Goal: Task Accomplishment & Management: Complete application form

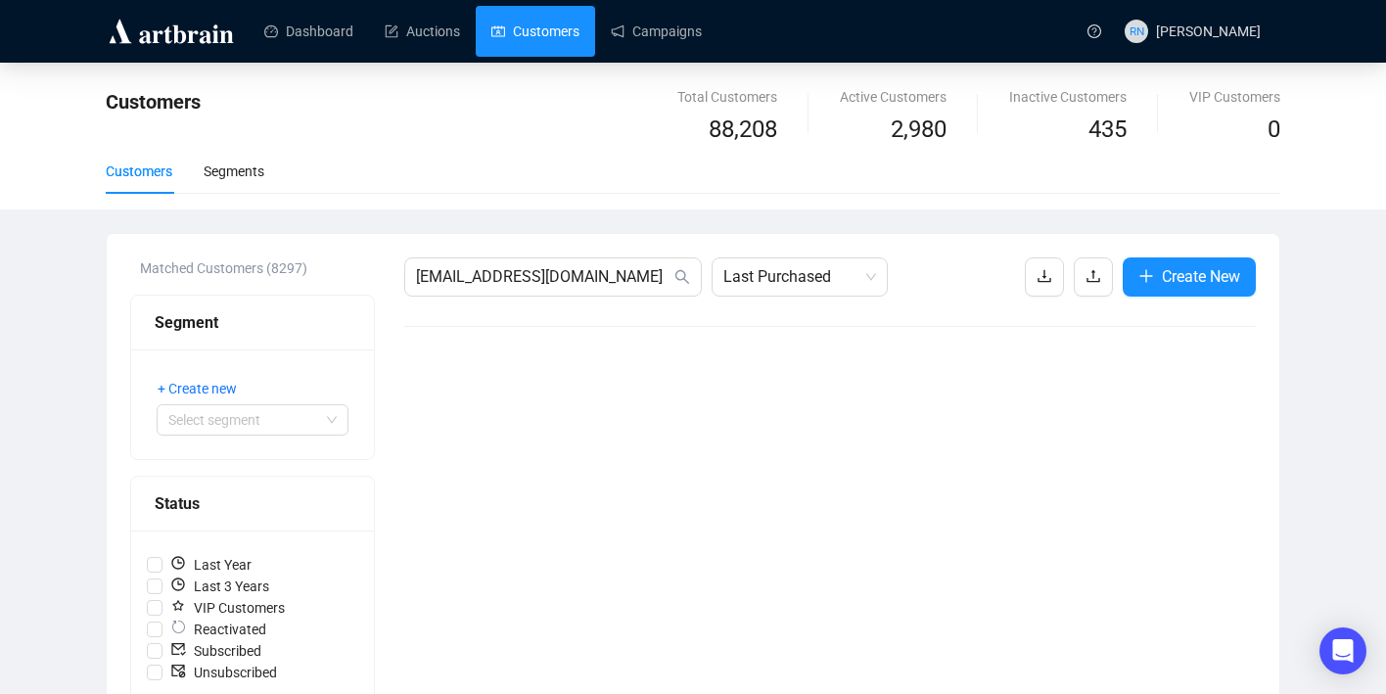
scroll to position [456, 0]
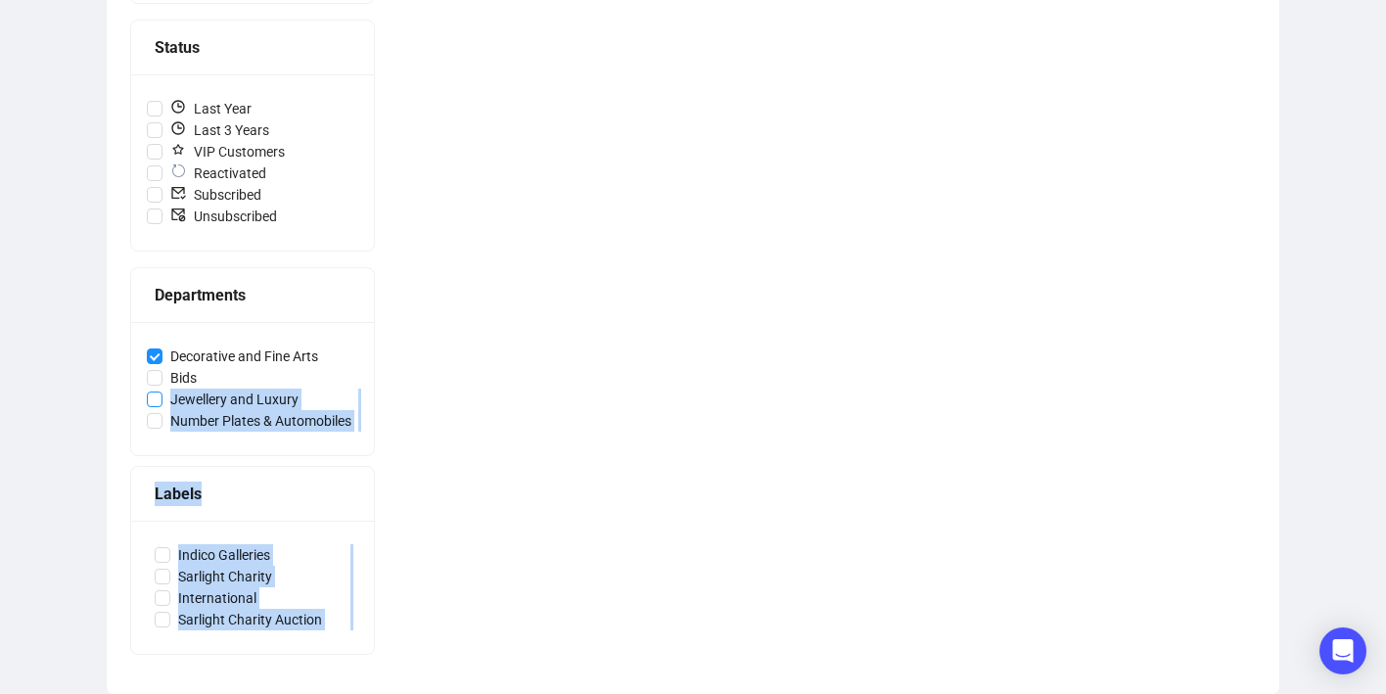
drag, startPoint x: 421, startPoint y: 409, endPoint x: 160, endPoint y: 406, distance: 261.3
click at [160, 406] on div "Matched Customers (8297) Segment + Create new Select segment Status Last Year L…" at bounding box center [693, 235] width 1126 height 869
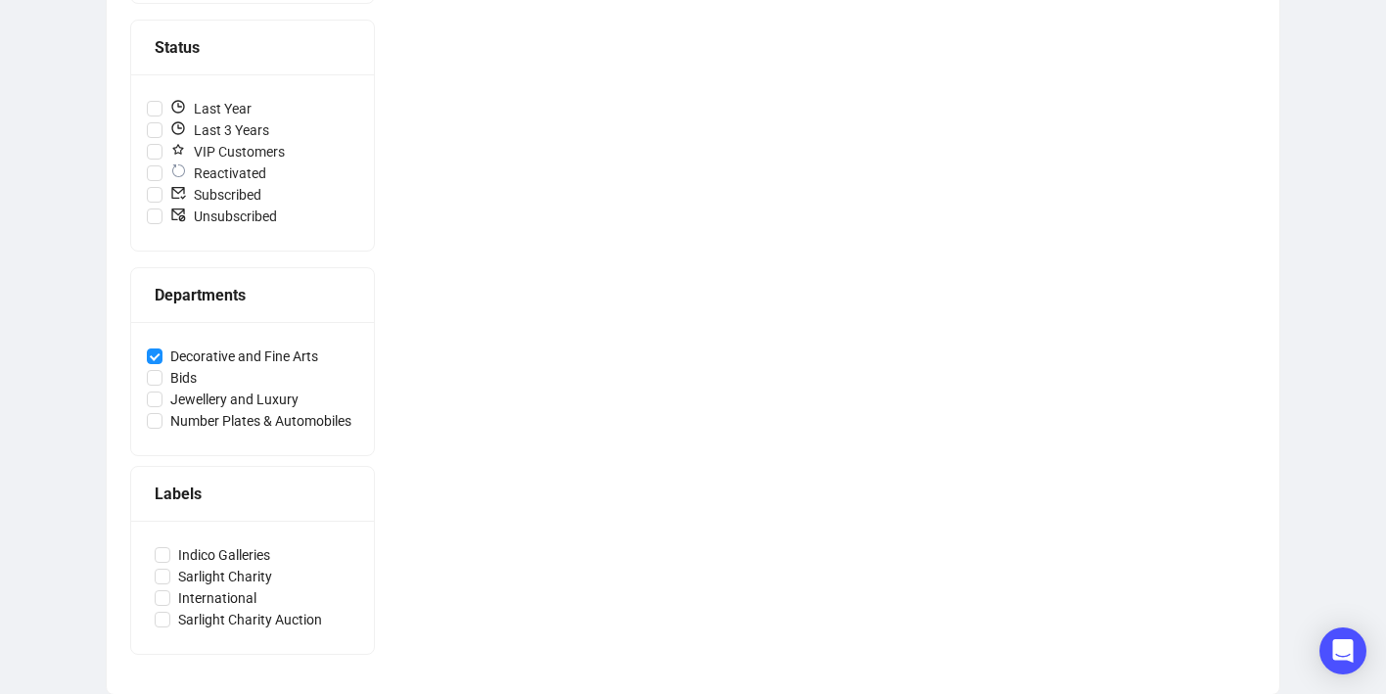
click at [543, 383] on div "orders@equestrianonline.com.au Last Purchased Create New" at bounding box center [830, 235] width 852 height 869
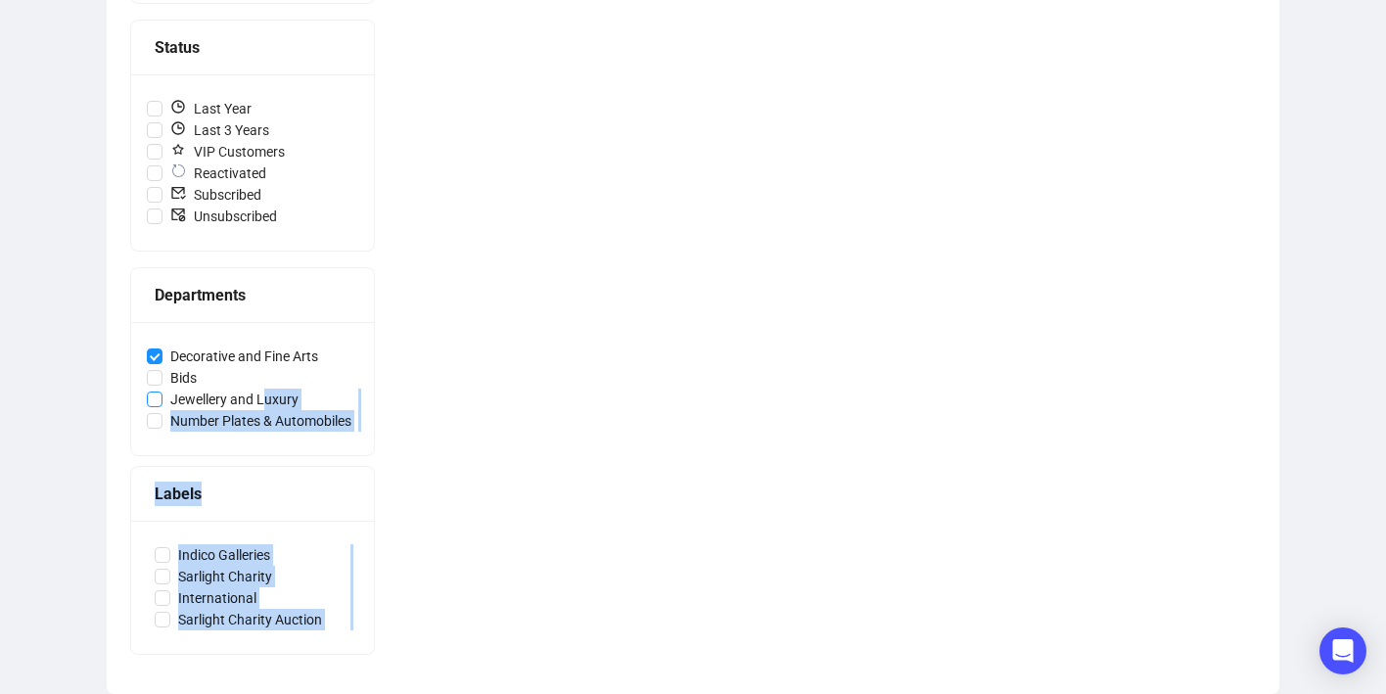
drag, startPoint x: 493, startPoint y: 374, endPoint x: 266, endPoint y: 401, distance: 228.7
click at [266, 401] on div "Matched Customers (8297) Segment + Create new Select segment Status Last Year L…" at bounding box center [693, 235] width 1126 height 869
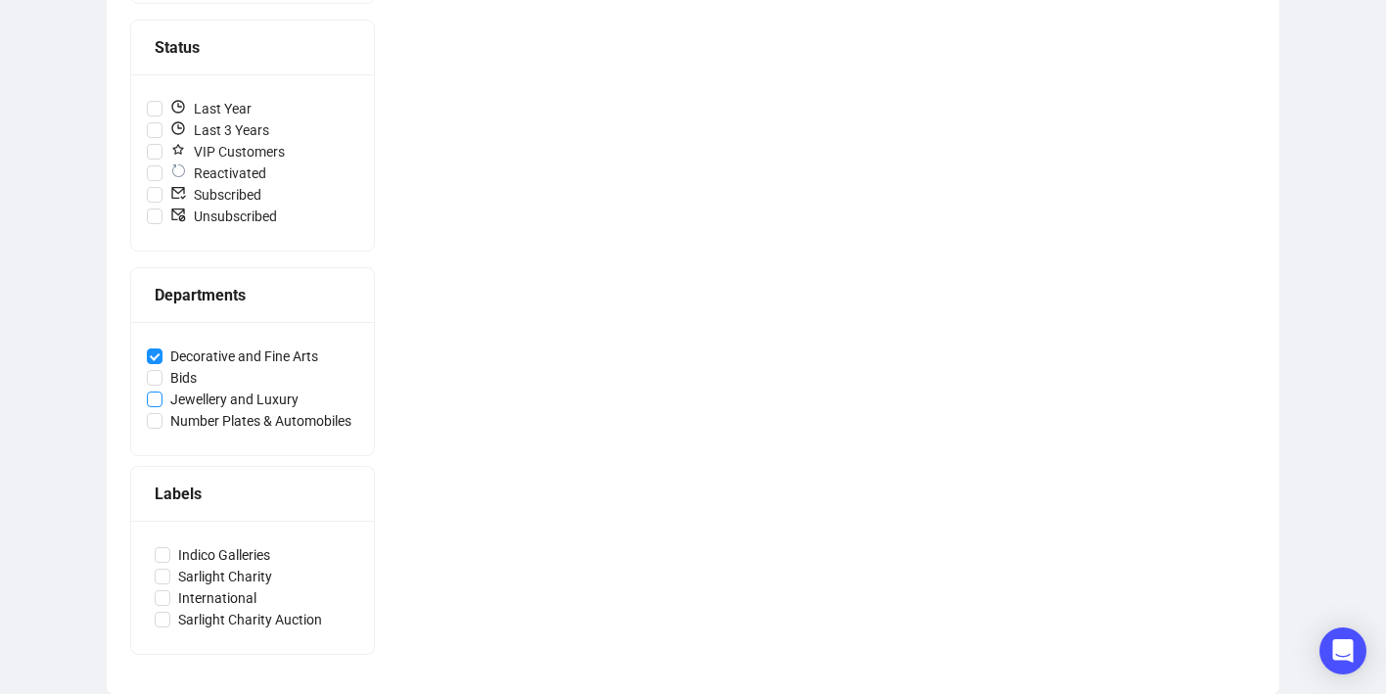
click at [173, 393] on span "Jewellery and Luxury" at bounding box center [234, 400] width 144 height 22
click at [162, 393] on input "Jewellery and Luxury" at bounding box center [155, 399] width 16 height 16
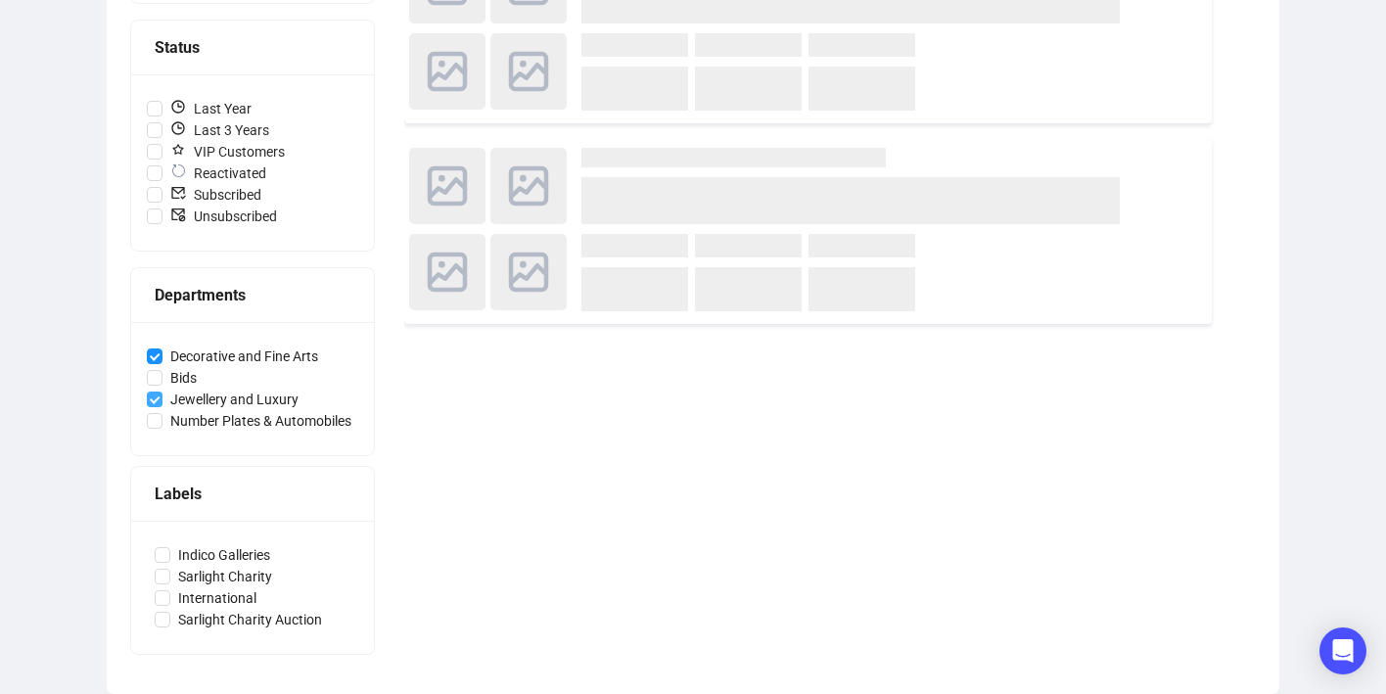
click at [152, 392] on input "Jewellery and Luxury" at bounding box center [155, 399] width 16 height 16
checkbox input "false"
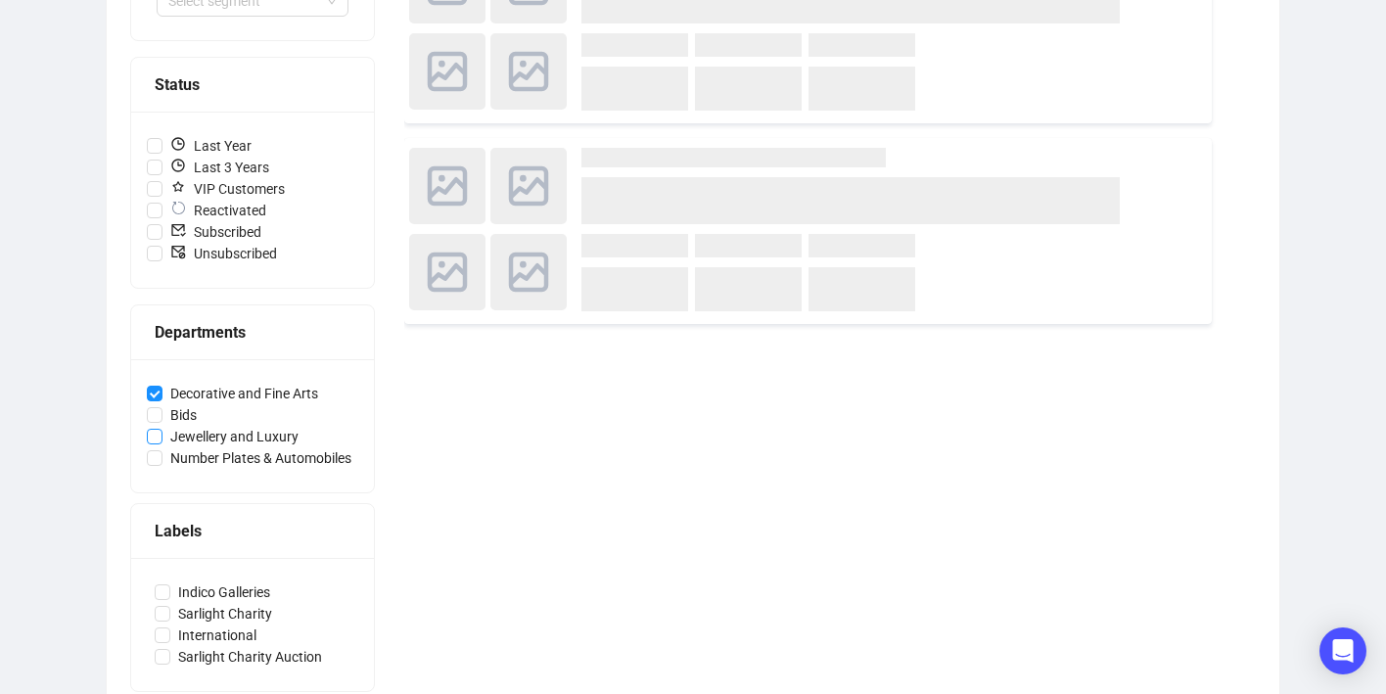
scroll to position [456, 0]
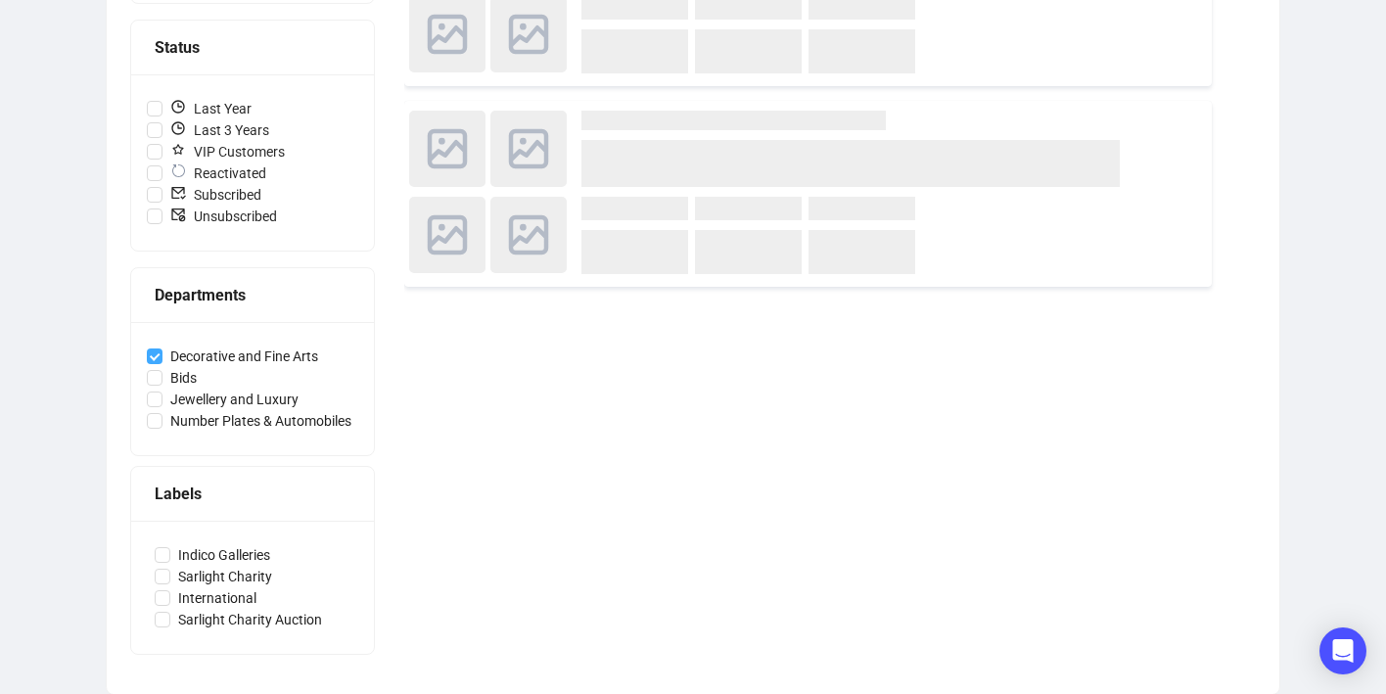
click at [150, 362] on input "Decorative and Fine Arts" at bounding box center [155, 356] width 16 height 16
checkbox input "false"
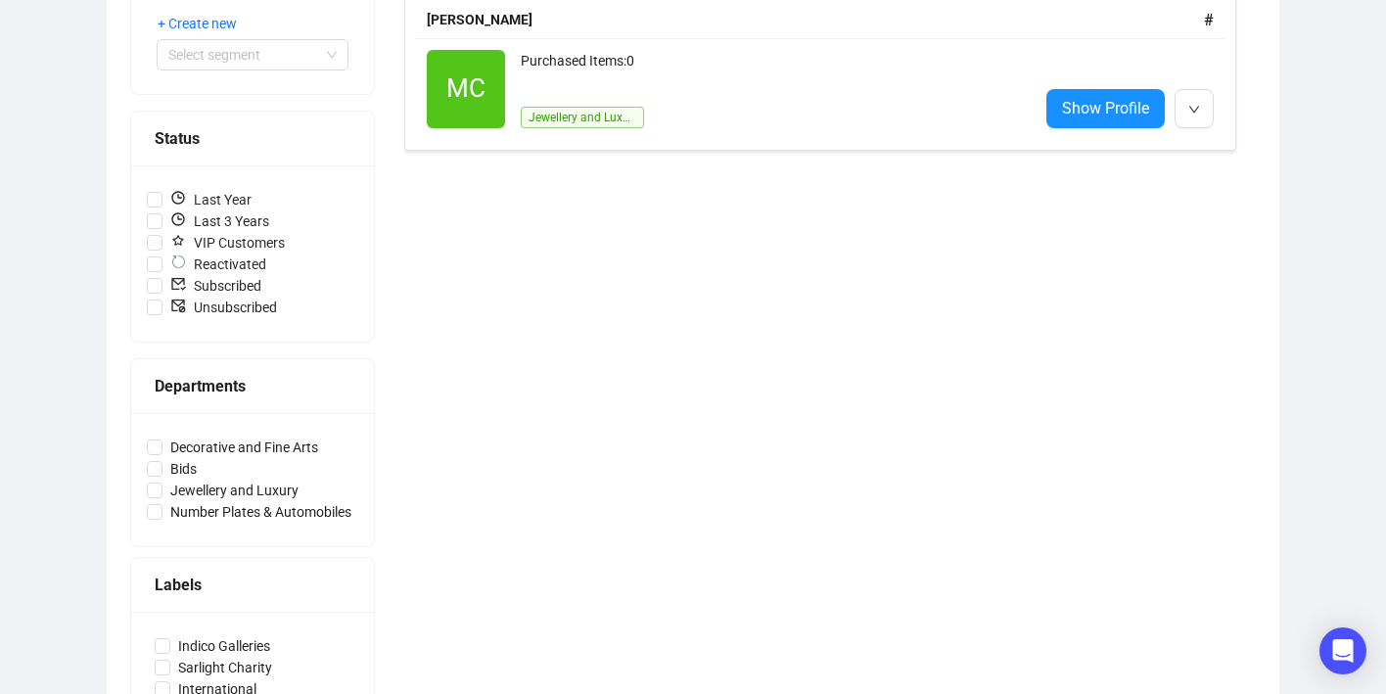
scroll to position [296, 0]
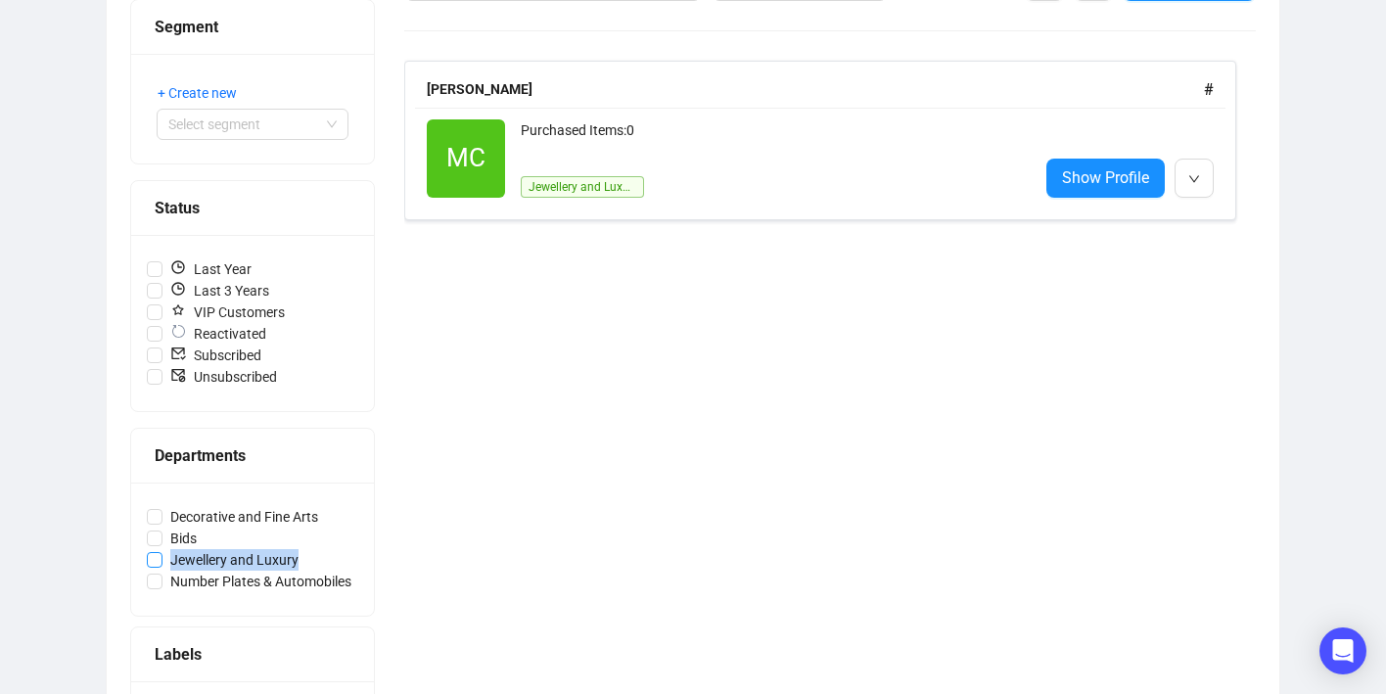
drag, startPoint x: 325, startPoint y: 558, endPoint x: 173, endPoint y: 557, distance: 151.7
click at [173, 557] on label "Jewellery and Luxury" at bounding box center [252, 560] width 211 height 22
copy span "Jewellery and Luxury"
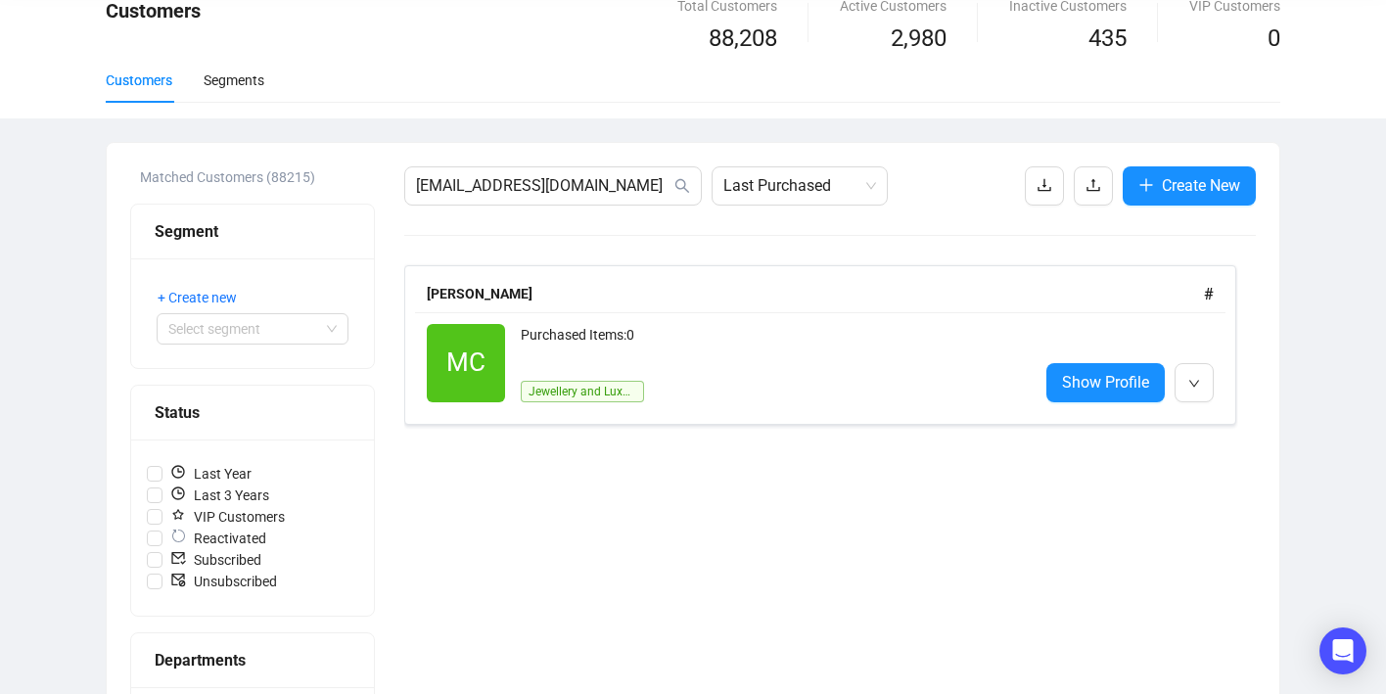
scroll to position [0, 0]
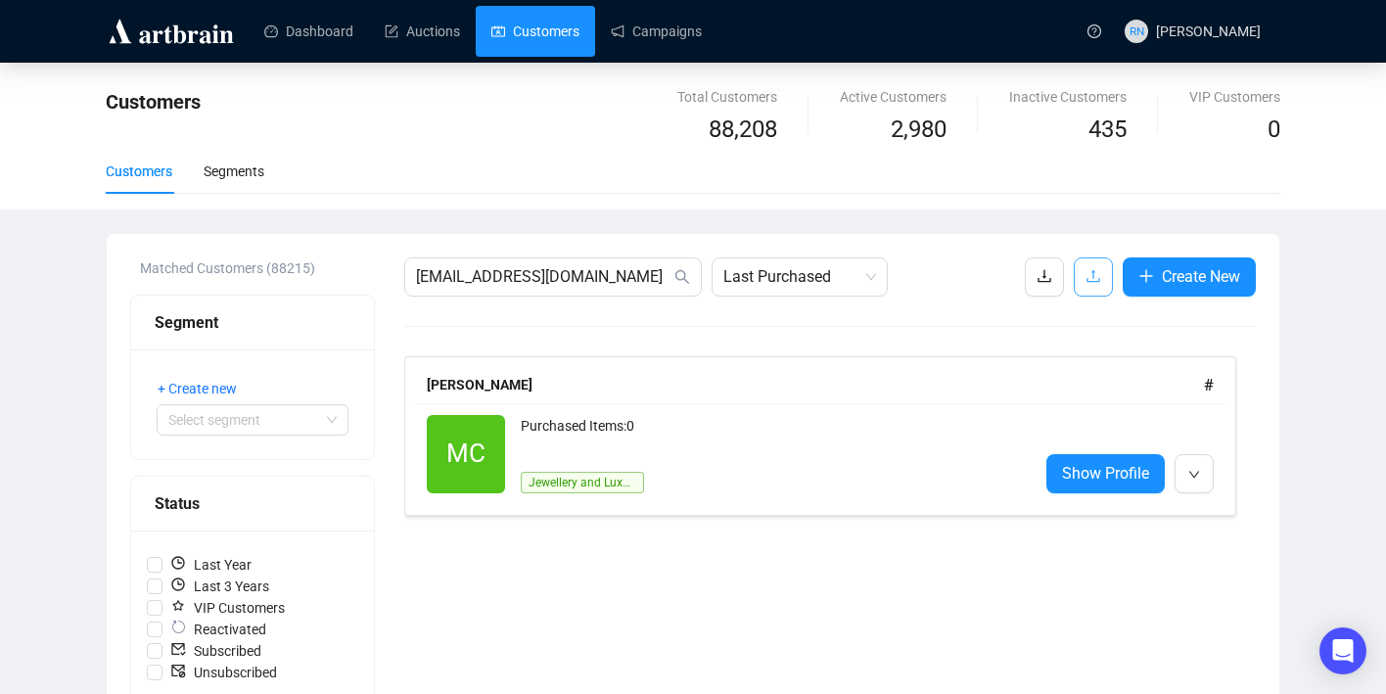
click at [1089, 269] on icon "upload" at bounding box center [1093, 276] width 16 height 16
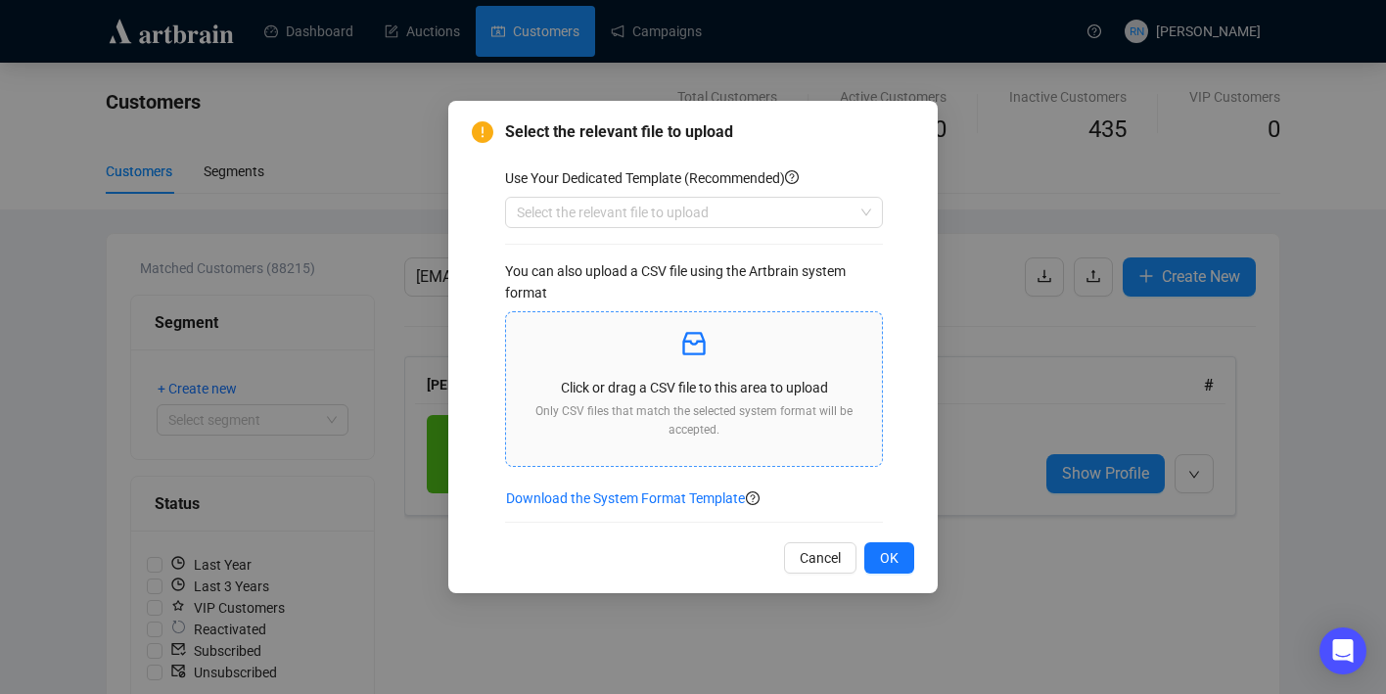
click at [729, 369] on div "Click or drag a CSV file to this area to upload Only CSV files that match the s…" at bounding box center [694, 389] width 345 height 123
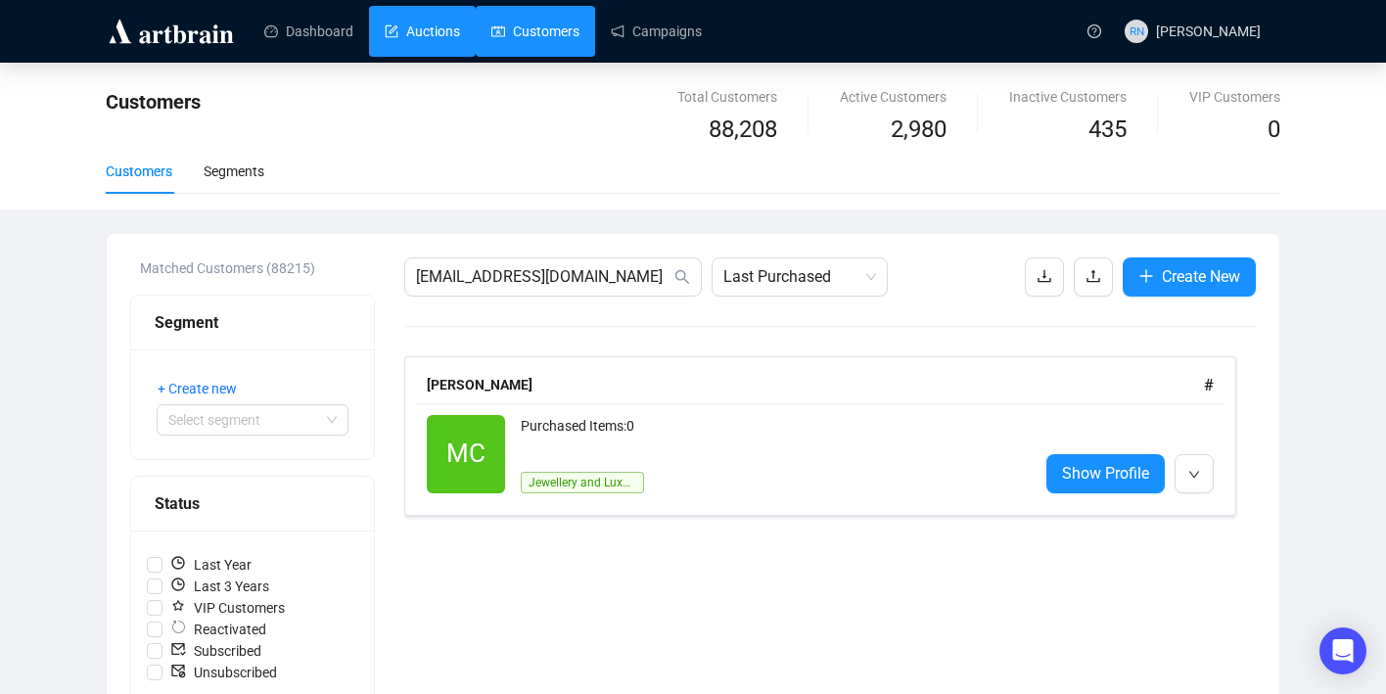
click at [439, 46] on link "Auctions" at bounding box center [422, 31] width 75 height 51
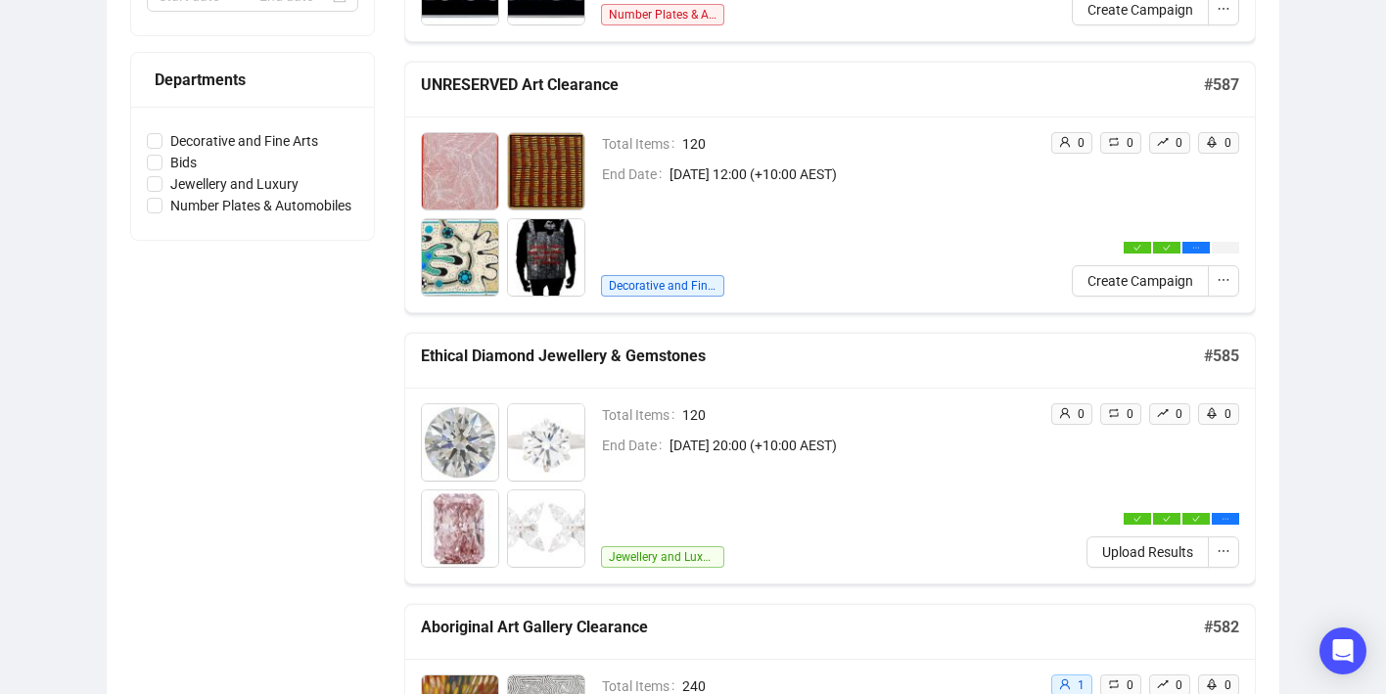
scroll to position [559, 0]
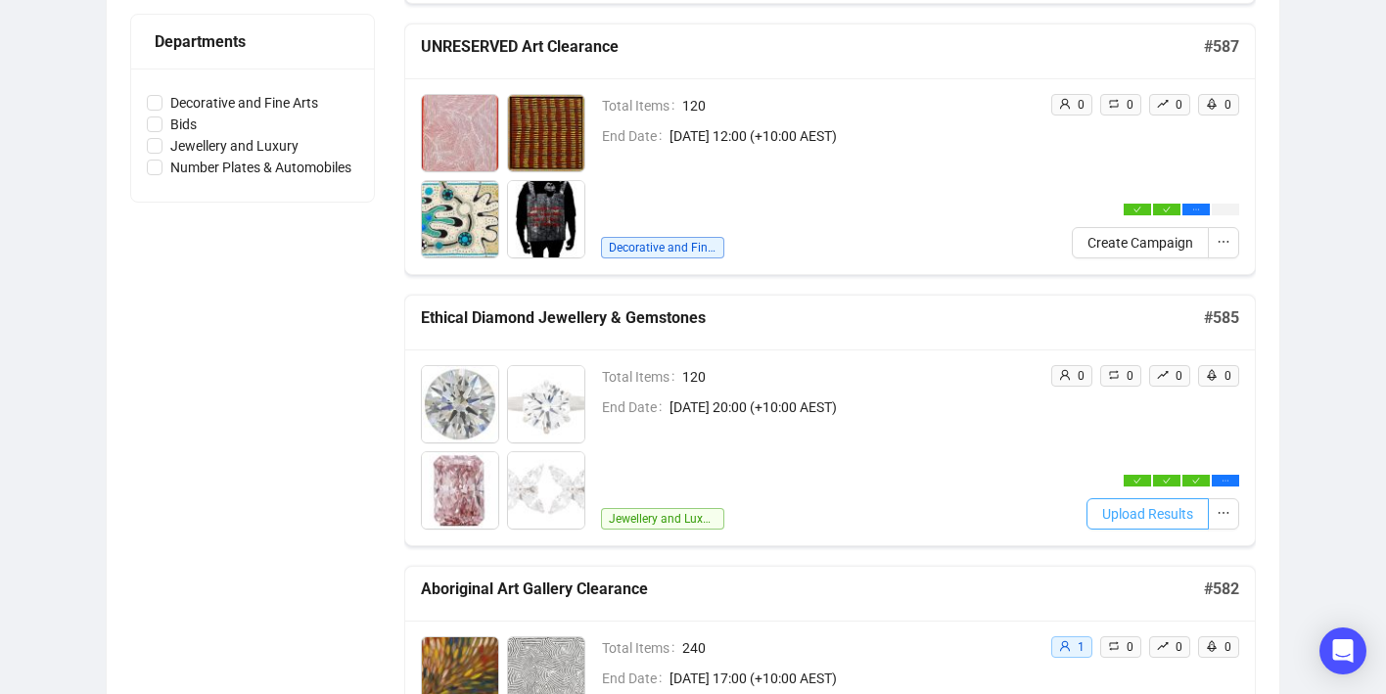
click at [1171, 517] on span "Upload Results" at bounding box center [1147, 514] width 91 height 22
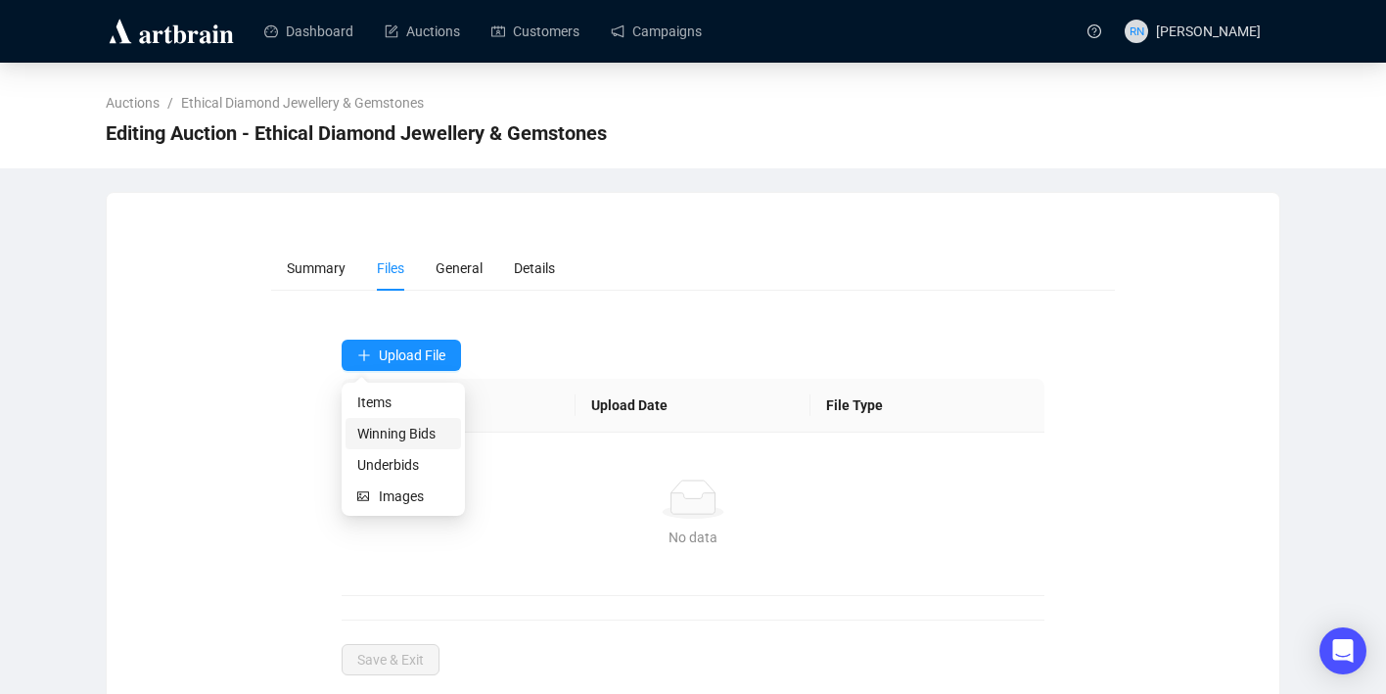
click at [396, 429] on span "Winning Bids" at bounding box center [403, 434] width 92 height 22
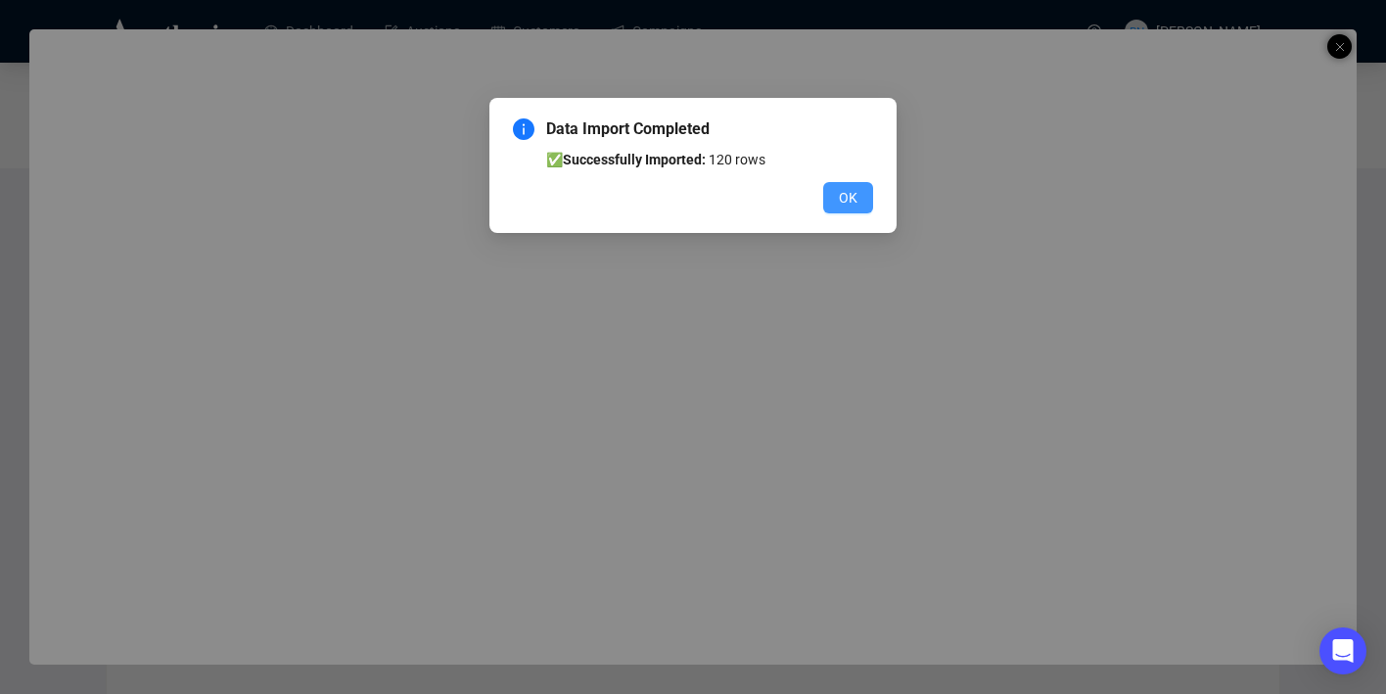
click at [851, 196] on span "OK" at bounding box center [848, 198] width 19 height 22
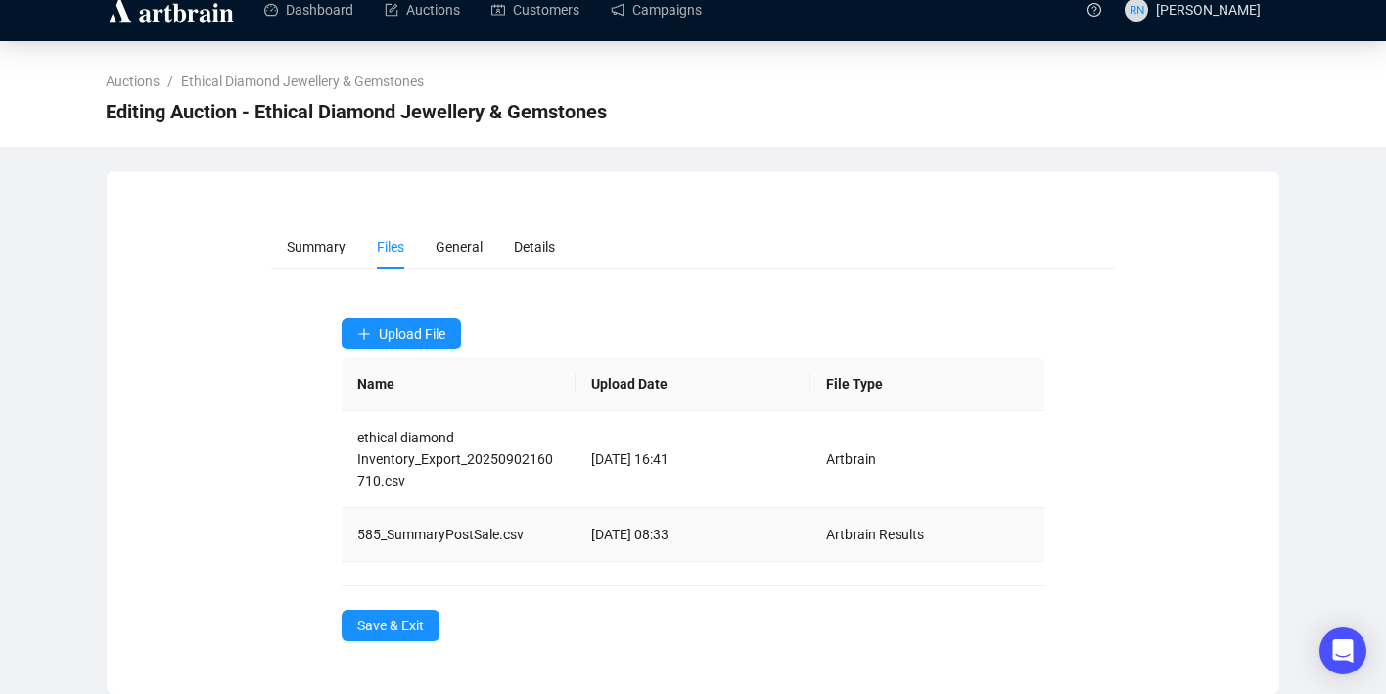
scroll to position [23, 0]
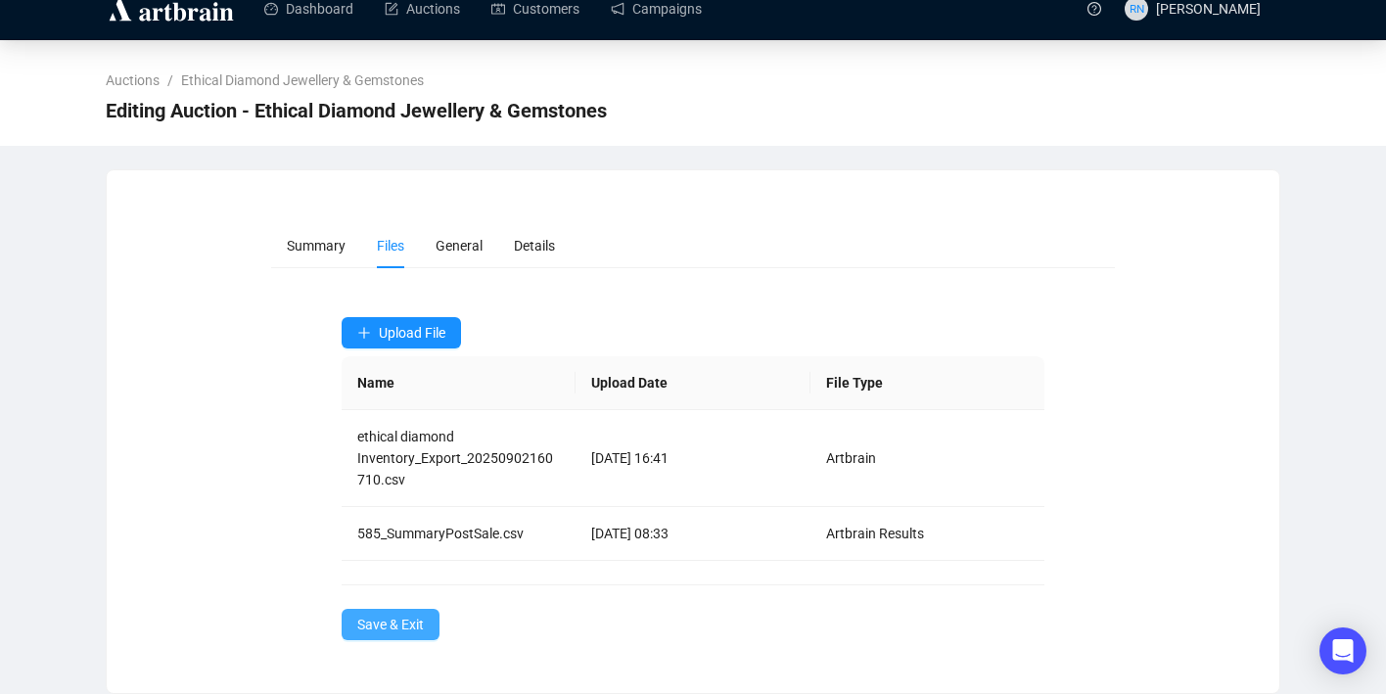
click at [391, 626] on span "Save & Exit" at bounding box center [390, 625] width 67 height 22
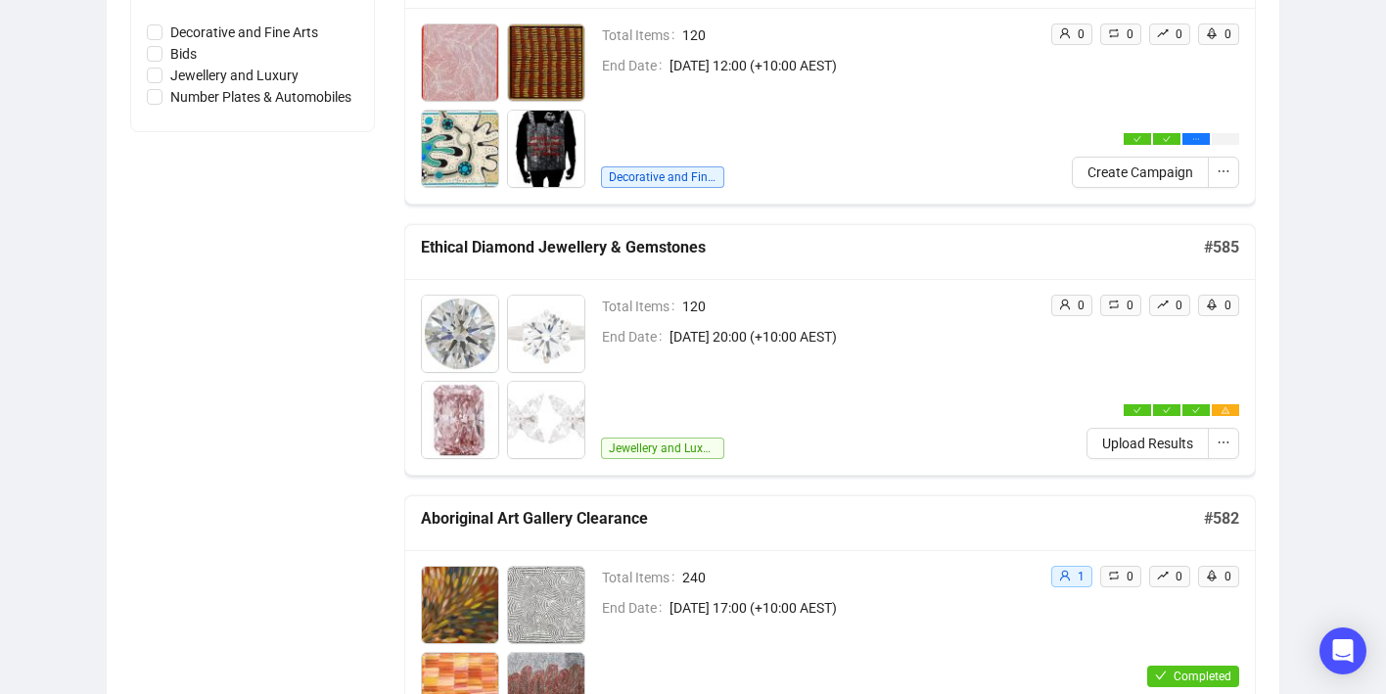
scroll to position [634, 0]
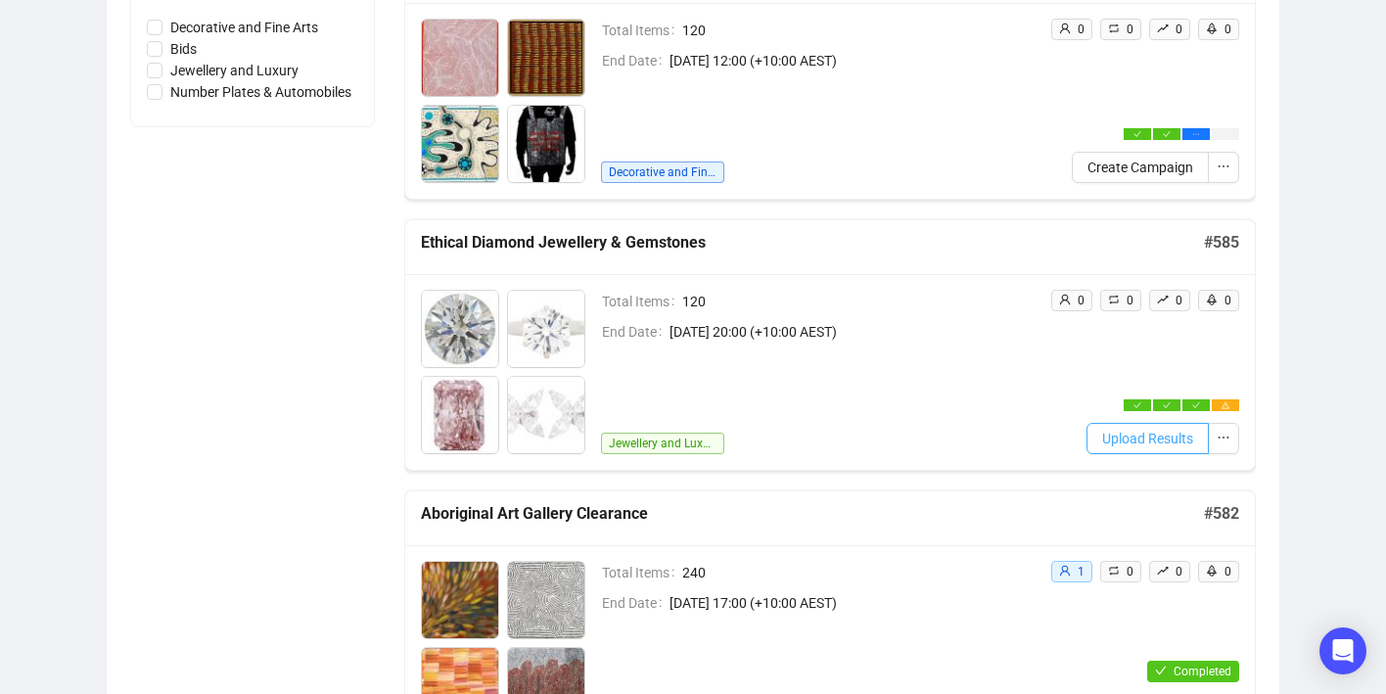
click at [1151, 447] on span "Upload Results" at bounding box center [1147, 439] width 91 height 22
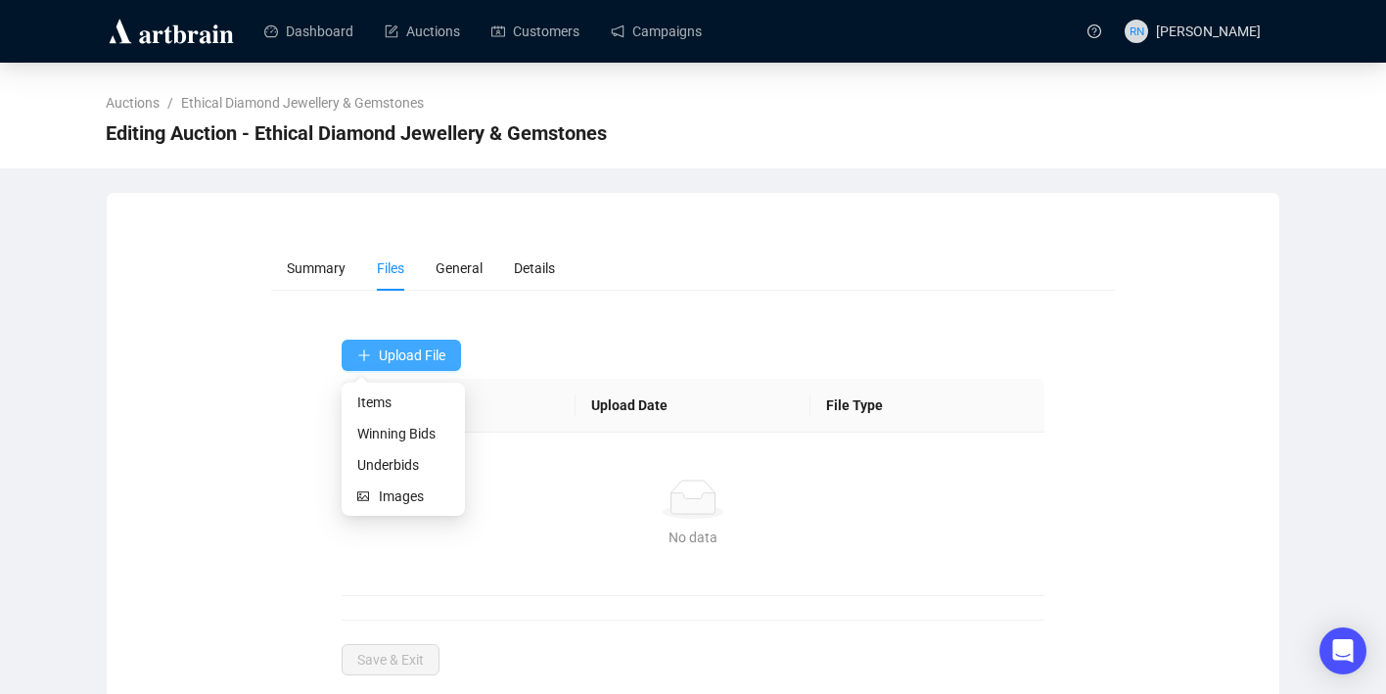
click at [437, 365] on button "Upload File" at bounding box center [401, 355] width 119 height 31
click at [419, 461] on span "Underbids" at bounding box center [403, 465] width 92 height 22
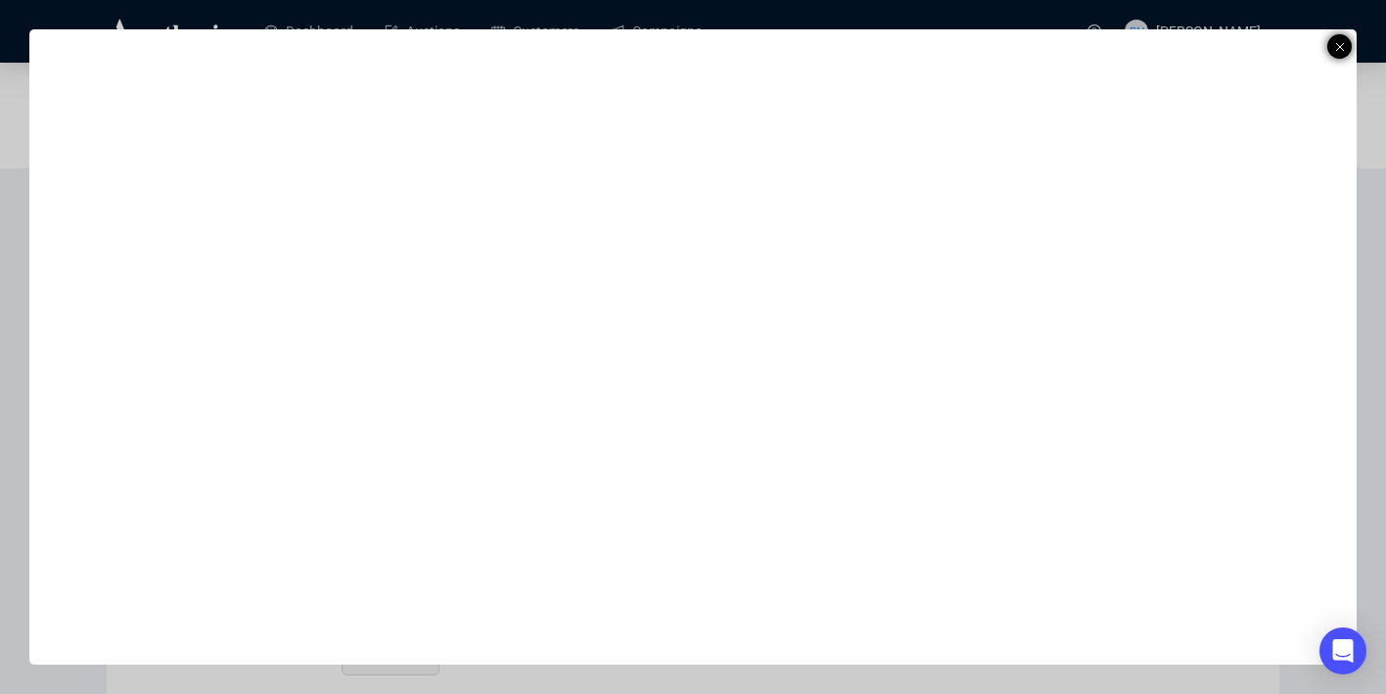
click at [1344, 46] on div at bounding box center [1339, 46] width 24 height 24
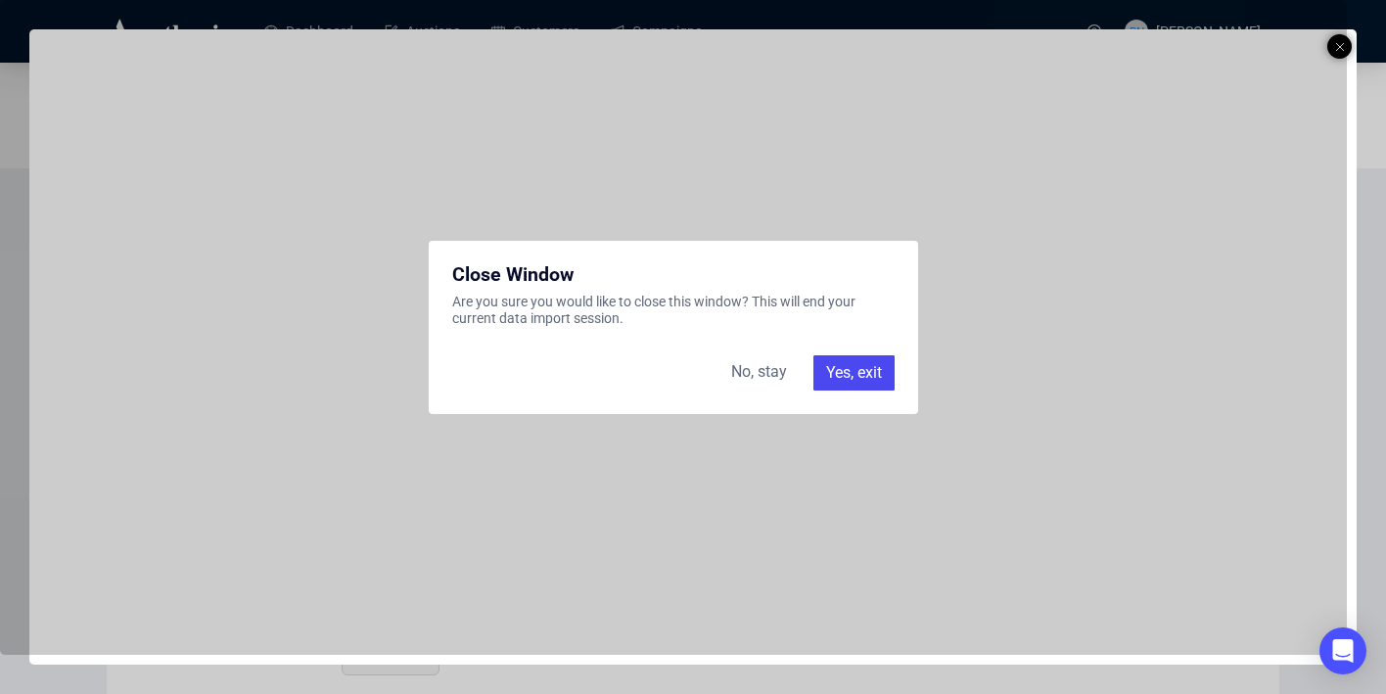
click at [860, 381] on div "Yes, exit" at bounding box center [853, 372] width 81 height 35
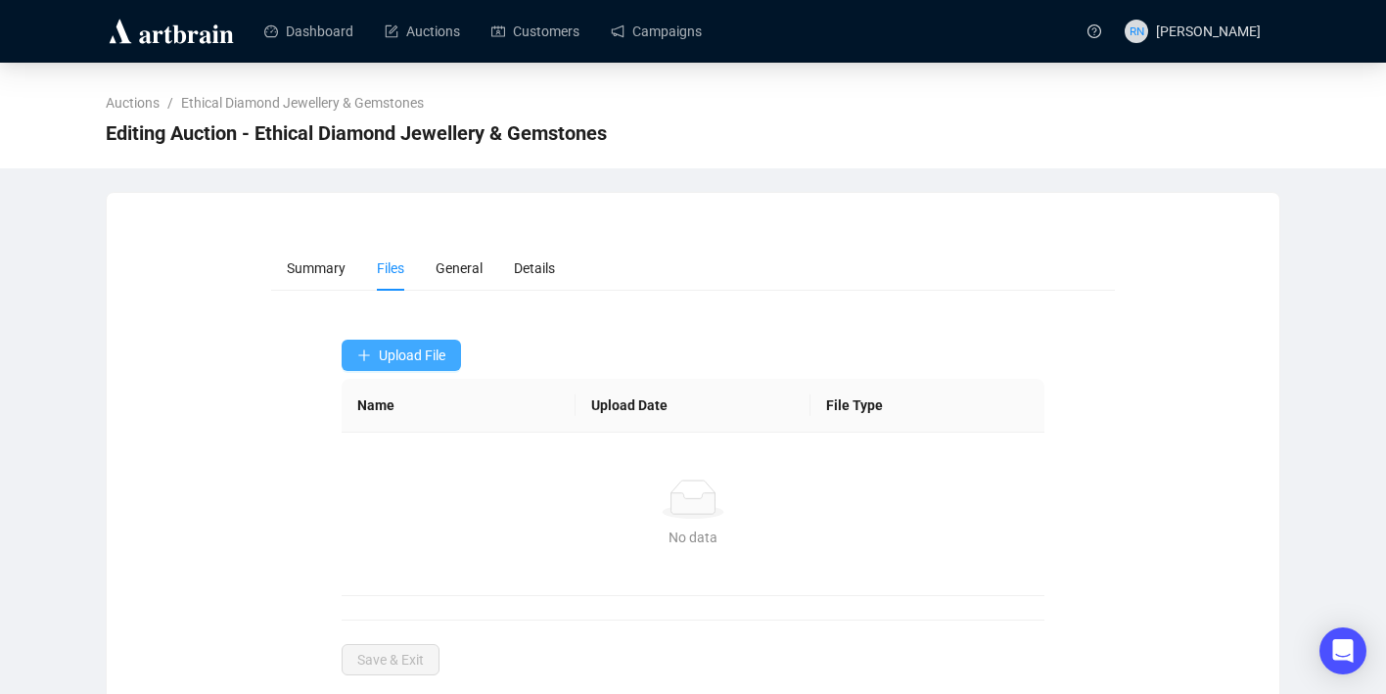
click at [419, 360] on span "Upload File" at bounding box center [412, 355] width 67 height 16
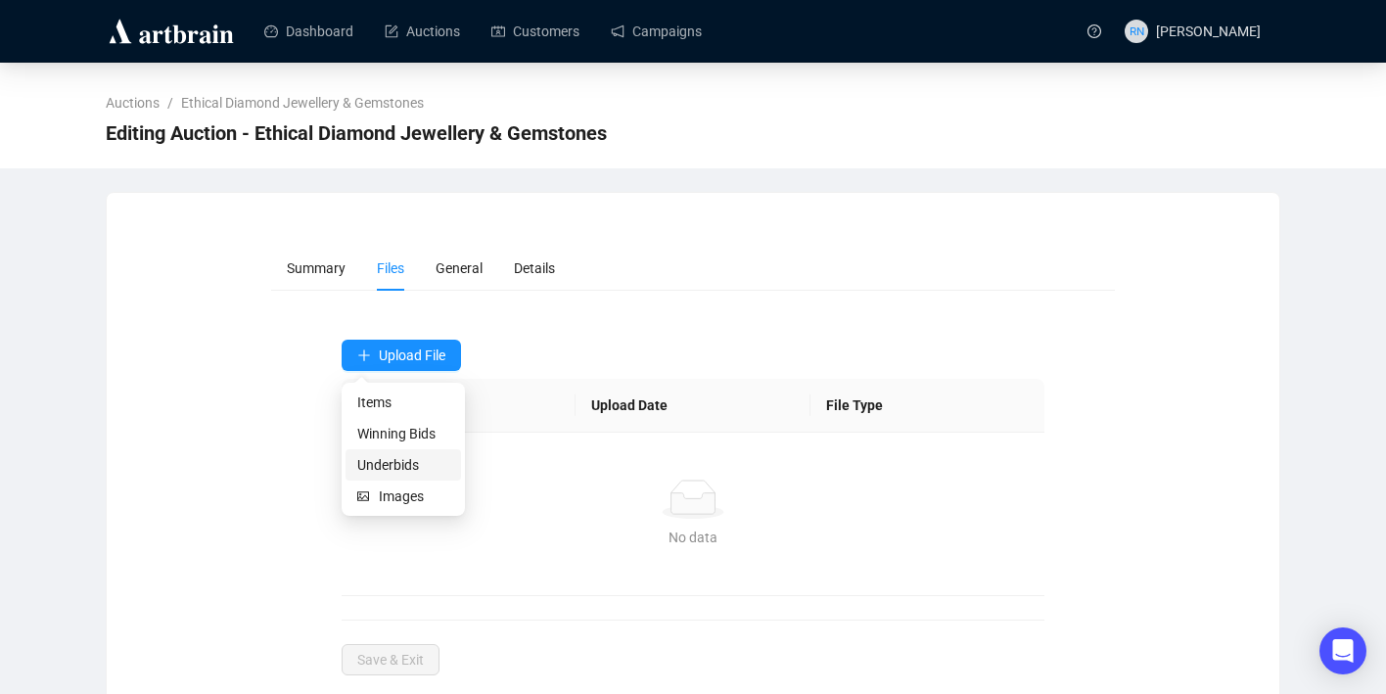
click at [410, 470] on span "Underbids" at bounding box center [403, 465] width 92 height 22
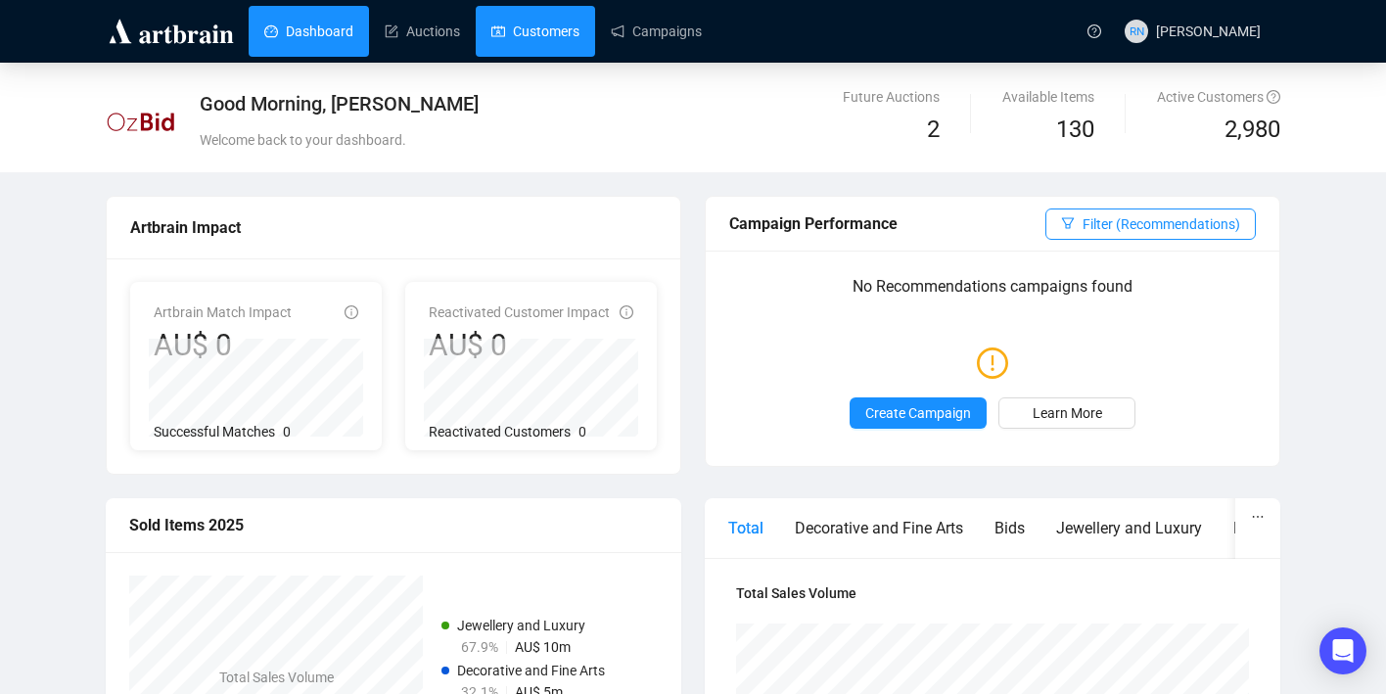
click at [548, 40] on link "Customers" at bounding box center [535, 31] width 88 height 51
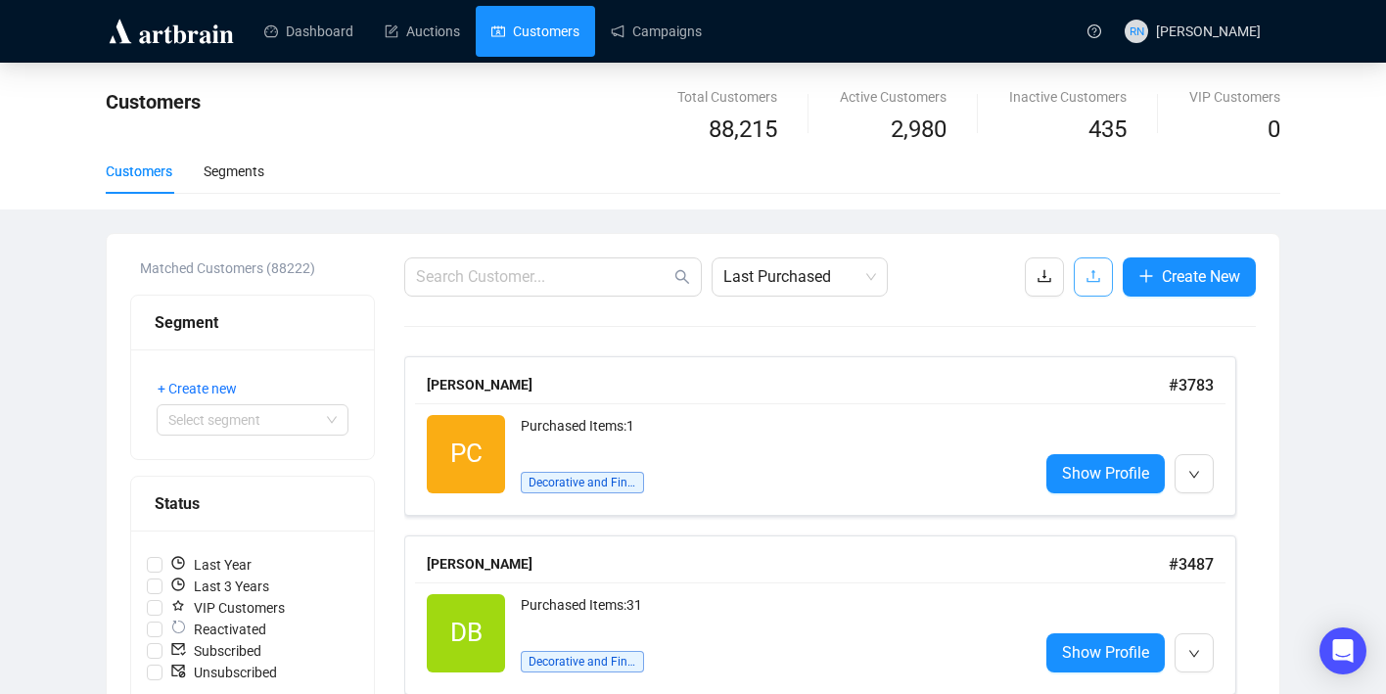
click at [1085, 284] on icon "upload" at bounding box center [1093, 276] width 16 height 16
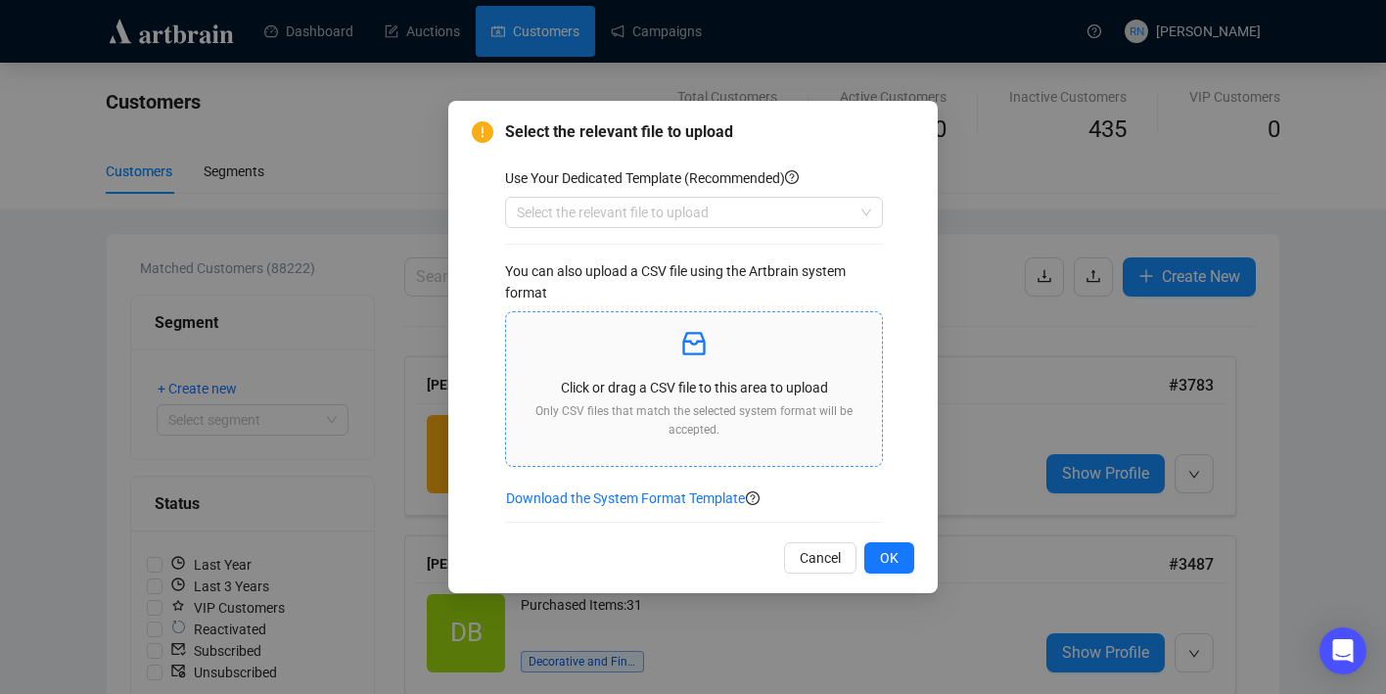
click at [696, 348] on icon "inbox" at bounding box center [693, 343] width 31 height 31
click at [810, 552] on span "Cancel" at bounding box center [820, 558] width 41 height 22
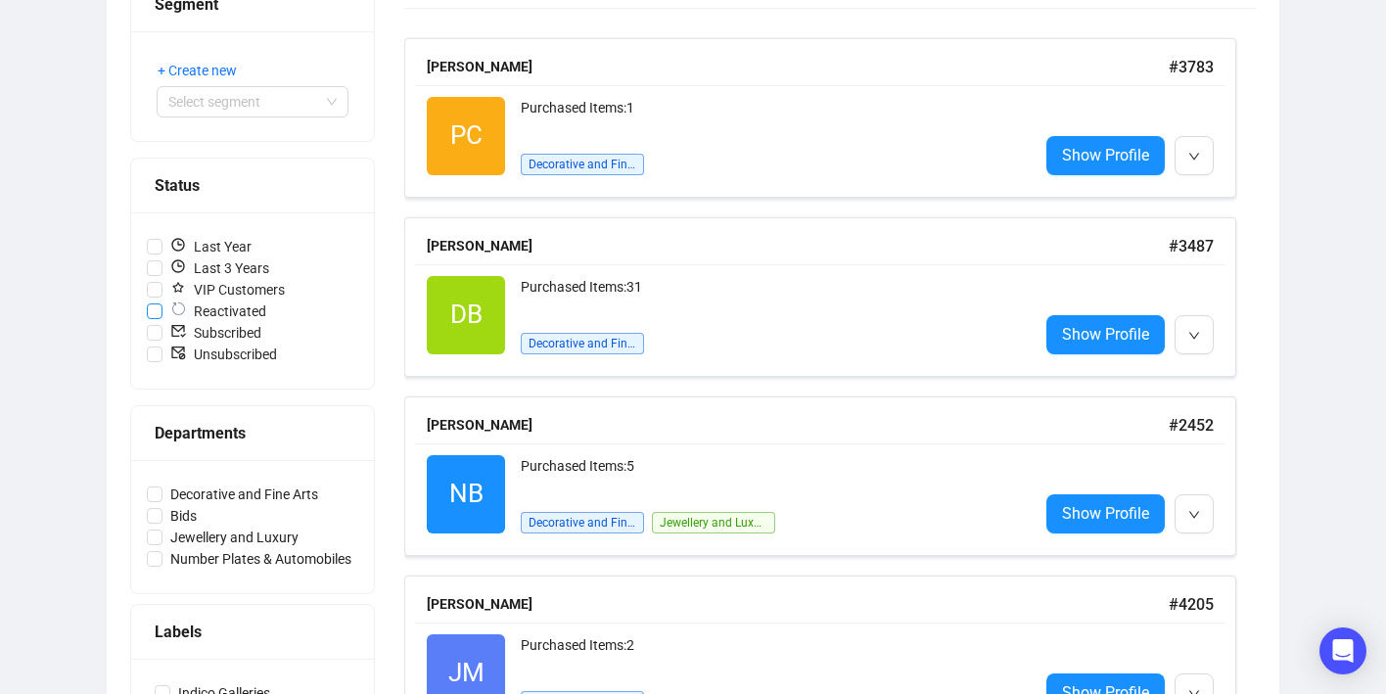
scroll to position [330, 0]
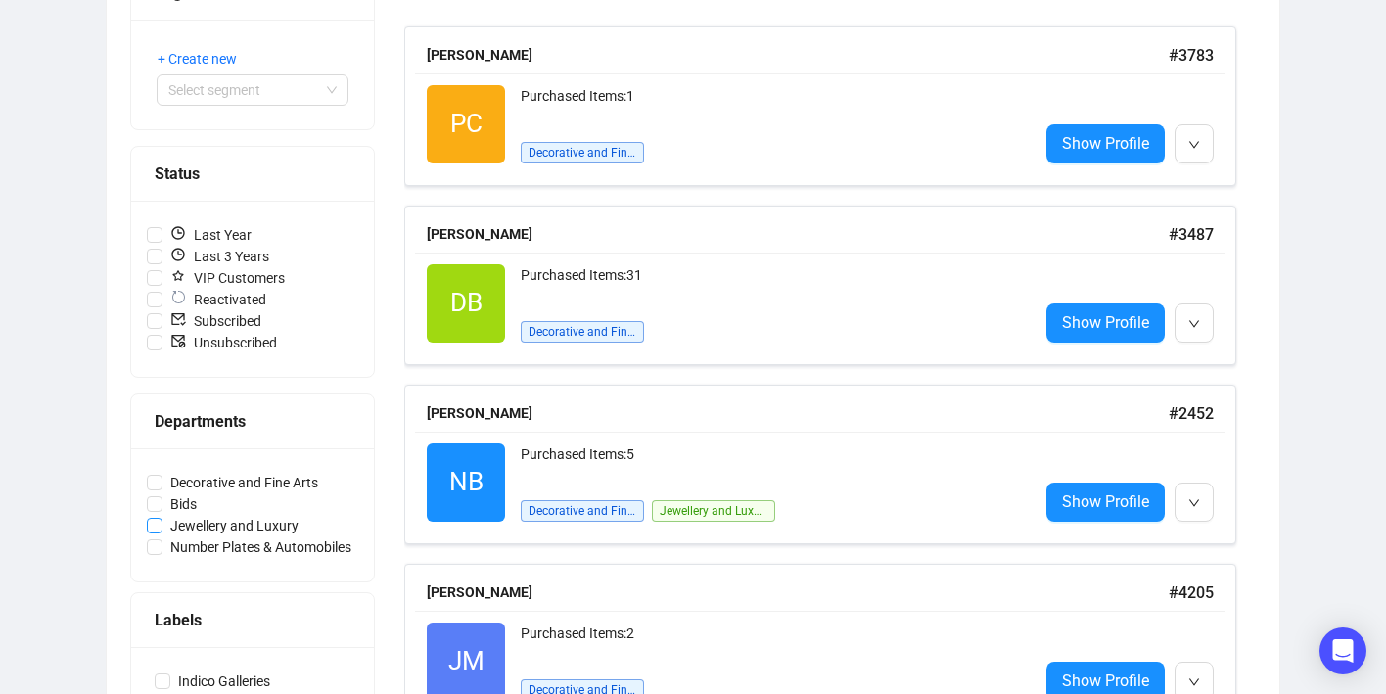
drag, startPoint x: 381, startPoint y: 529, endPoint x: 171, endPoint y: 527, distance: 209.5
copy span
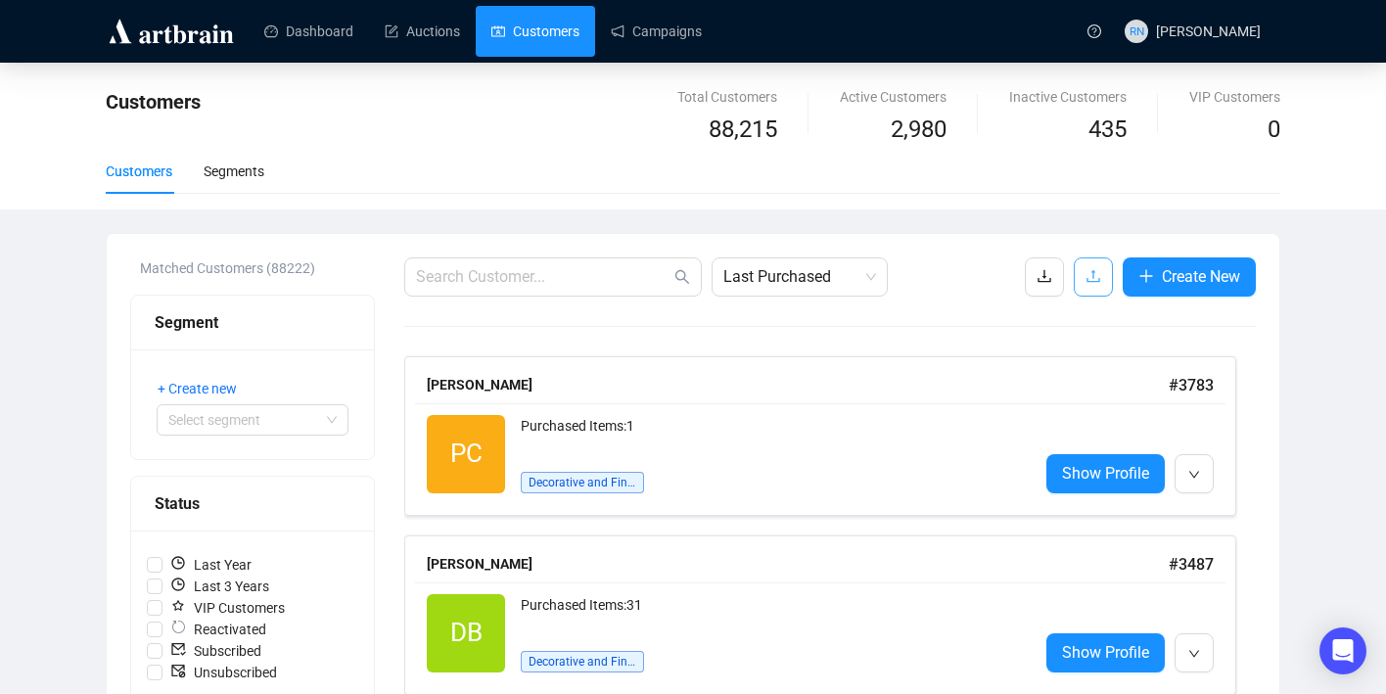
click at [1089, 259] on button "button" at bounding box center [1093, 276] width 39 height 39
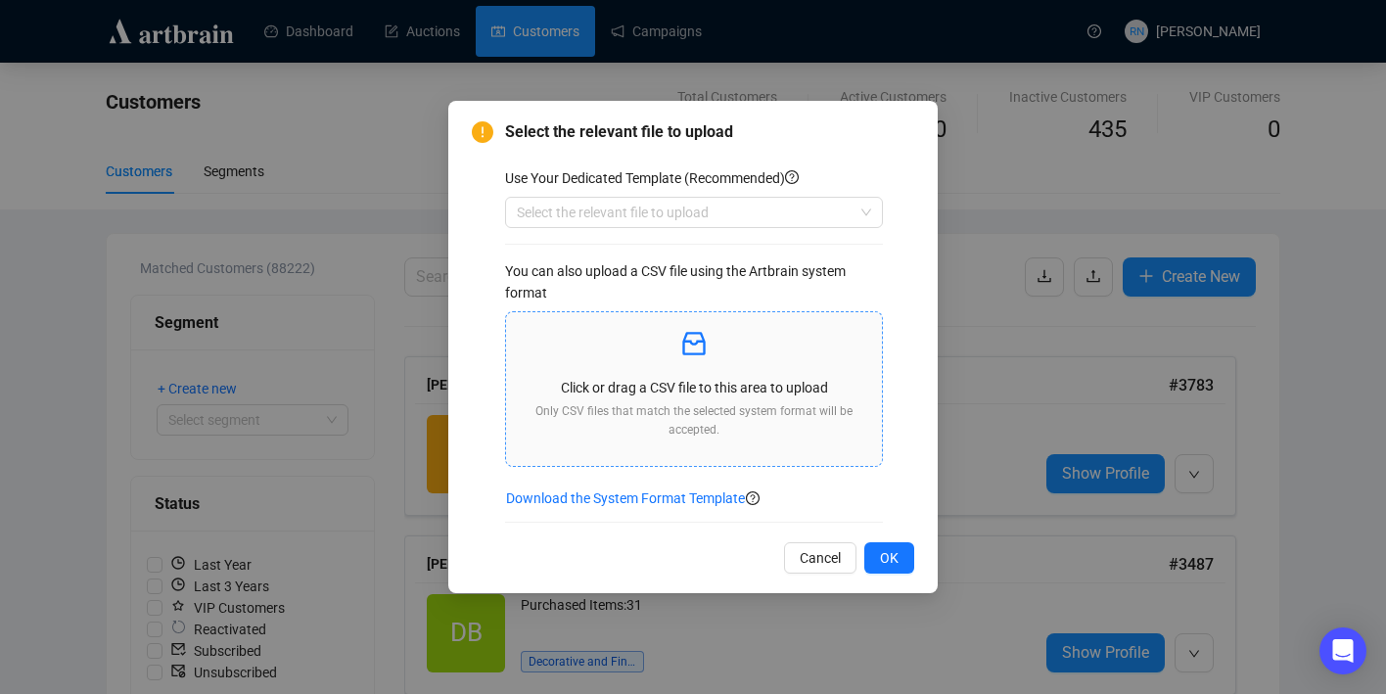
click at [714, 337] on p at bounding box center [694, 344] width 345 height 33
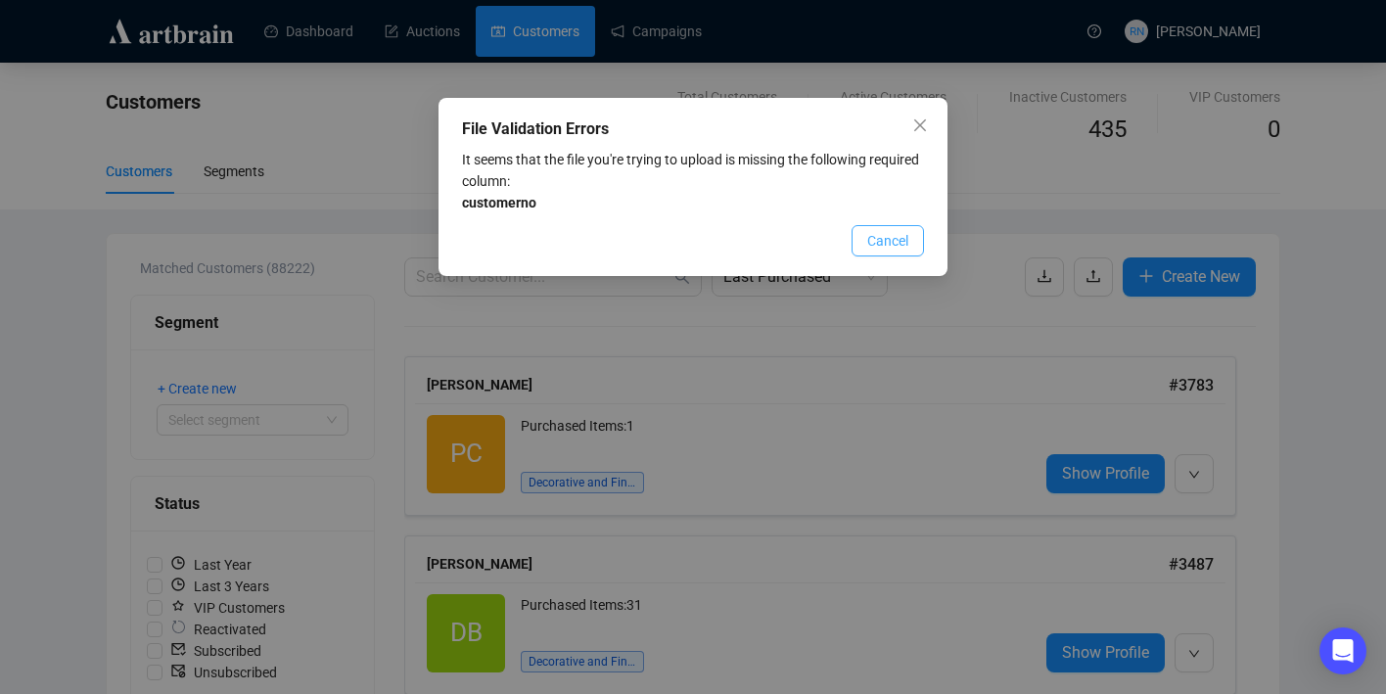
click at [898, 249] on span "Cancel" at bounding box center [887, 241] width 41 height 22
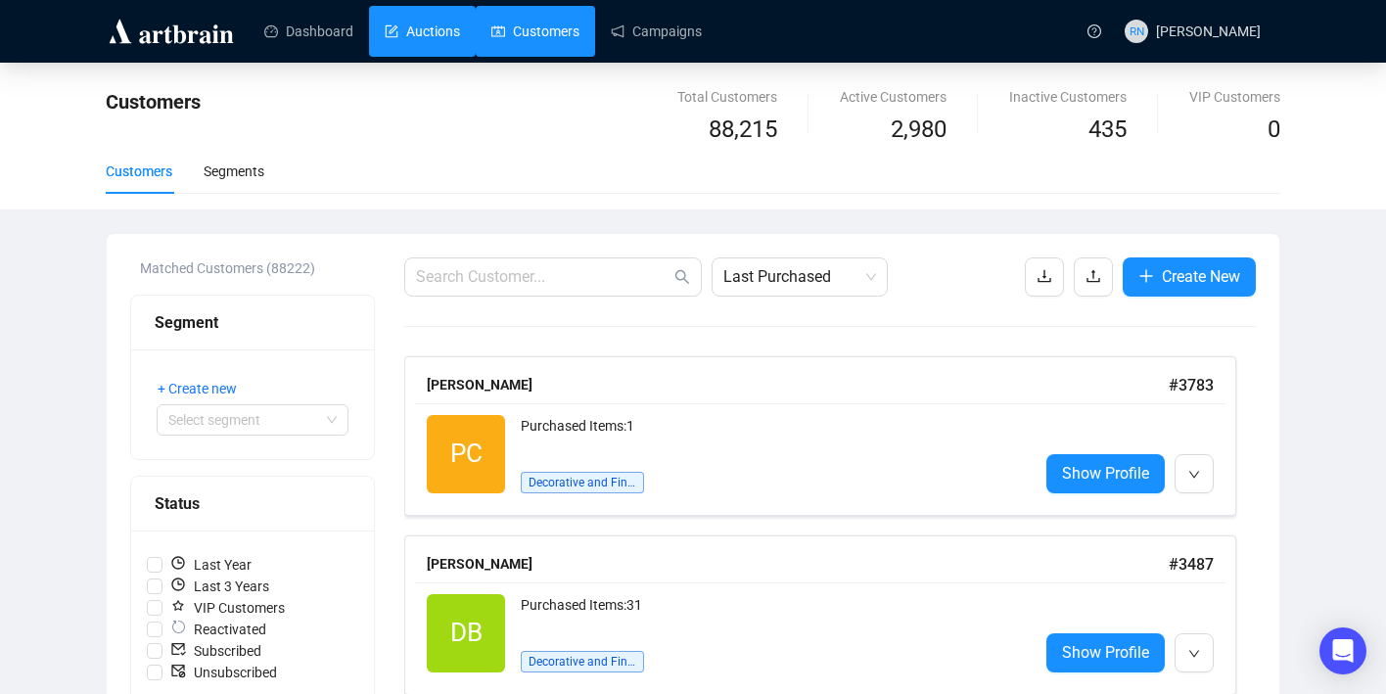
click at [420, 30] on link "Auctions" at bounding box center [422, 31] width 75 height 51
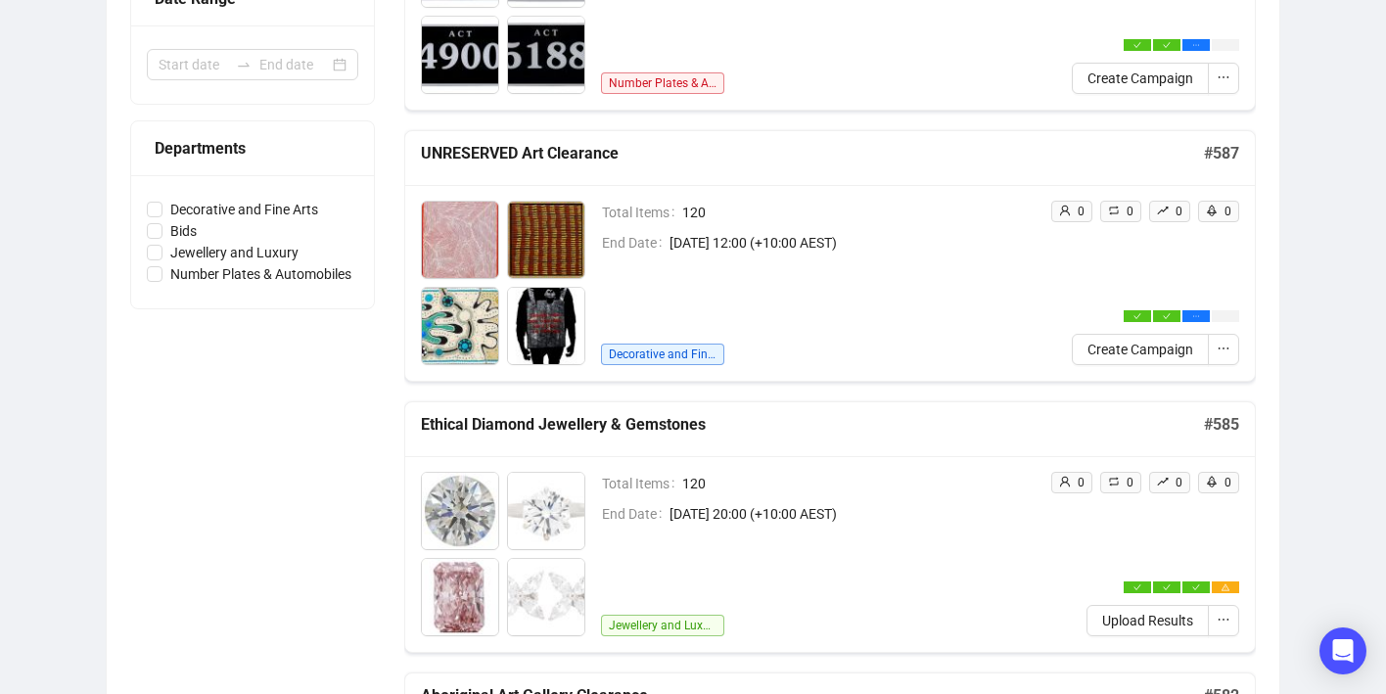
scroll to position [552, 0]
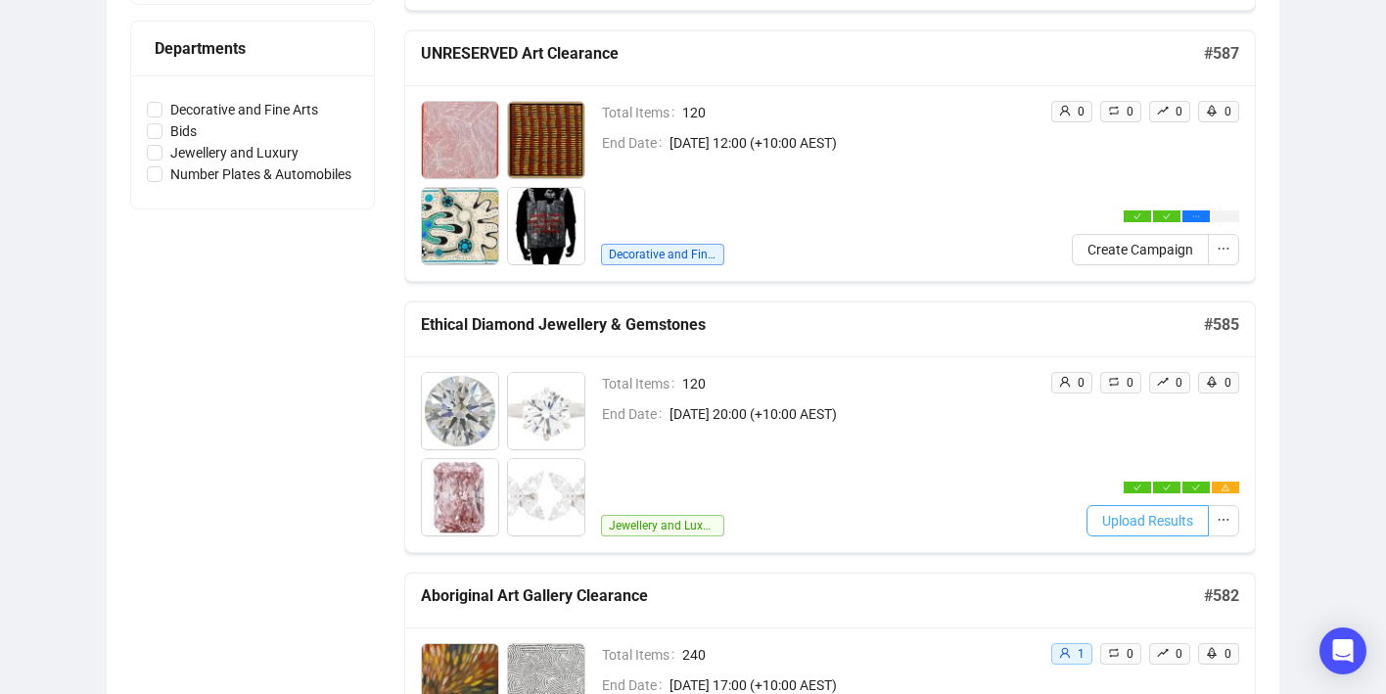
click at [1129, 523] on span "Upload Results" at bounding box center [1147, 521] width 91 height 22
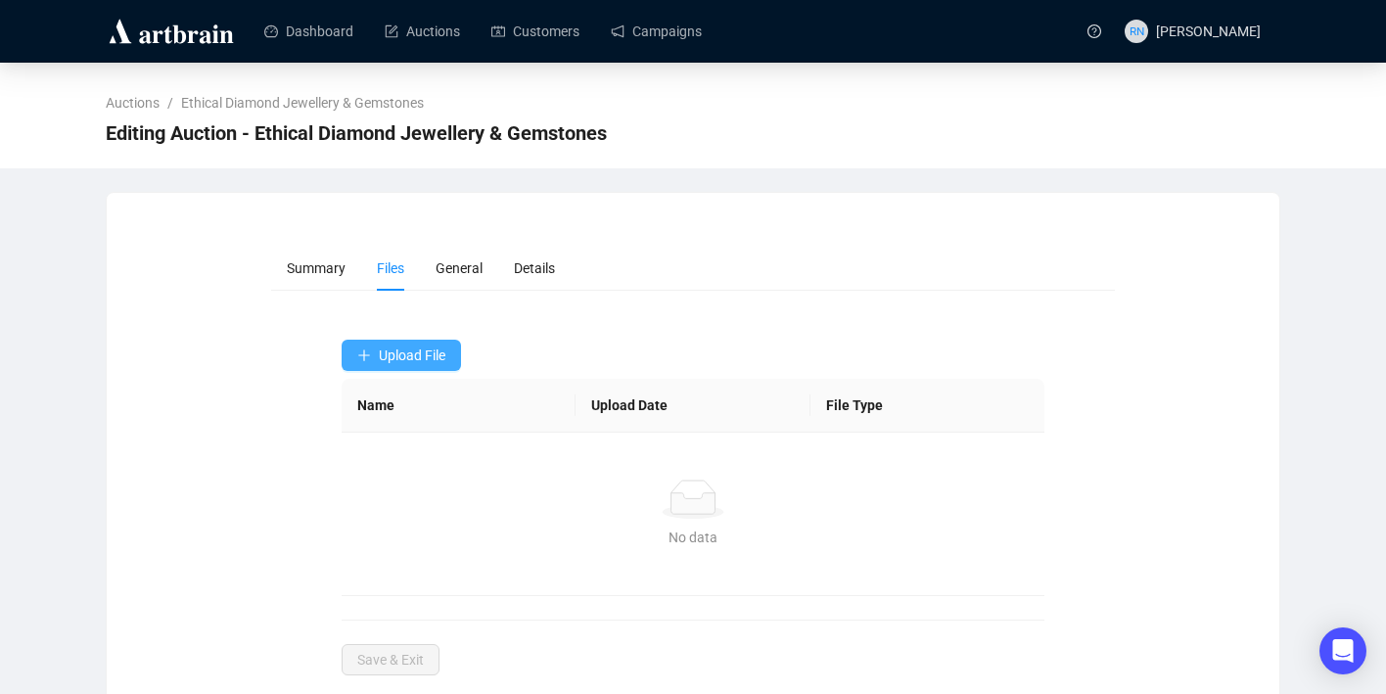
click at [394, 350] on span "Upload File" at bounding box center [412, 355] width 67 height 16
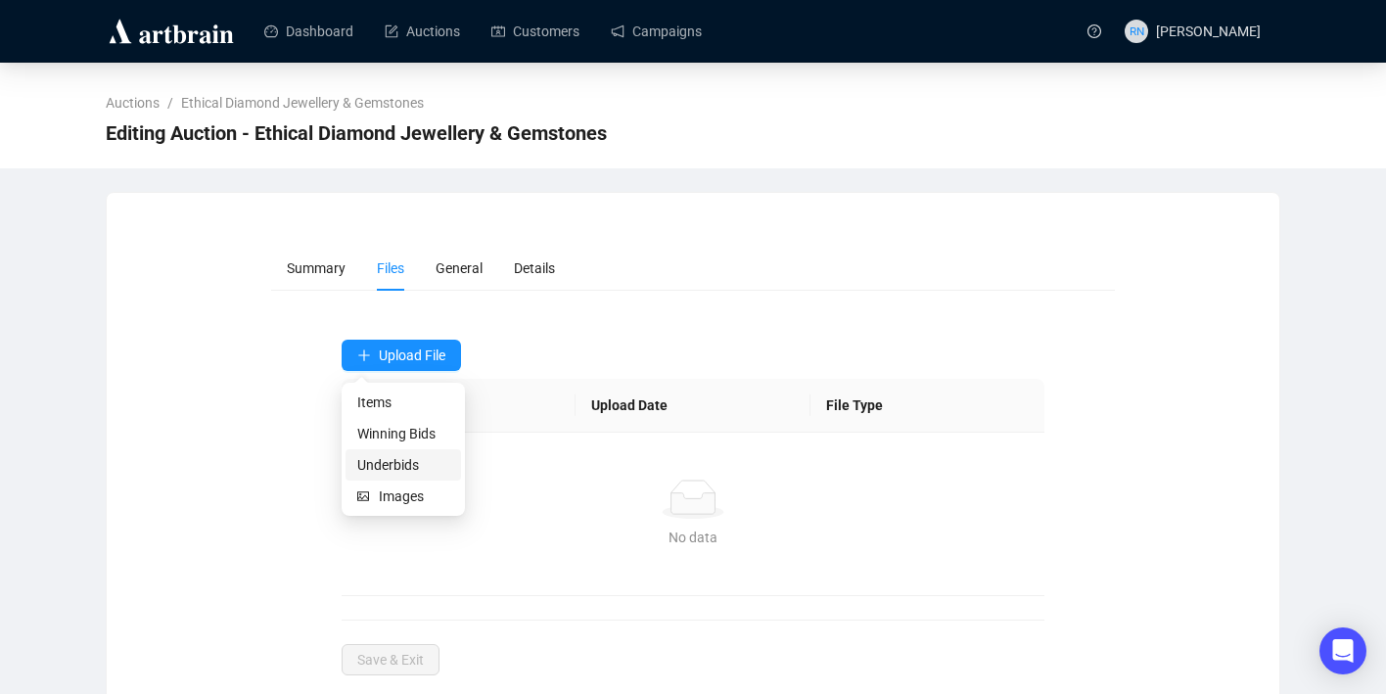
click at [409, 471] on span "Underbids" at bounding box center [403, 465] width 92 height 22
click at [423, 454] on span "Underbids" at bounding box center [403, 465] width 92 height 22
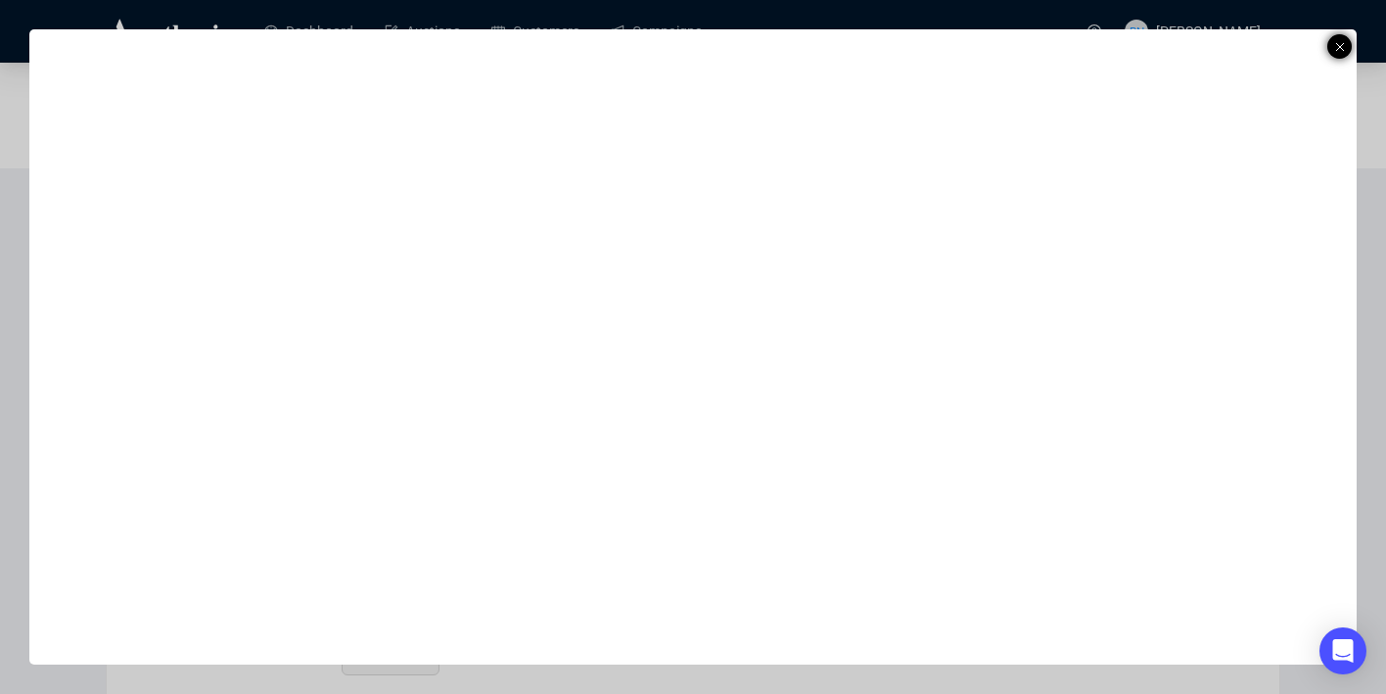
click at [1349, 39] on div at bounding box center [1339, 46] width 24 height 24
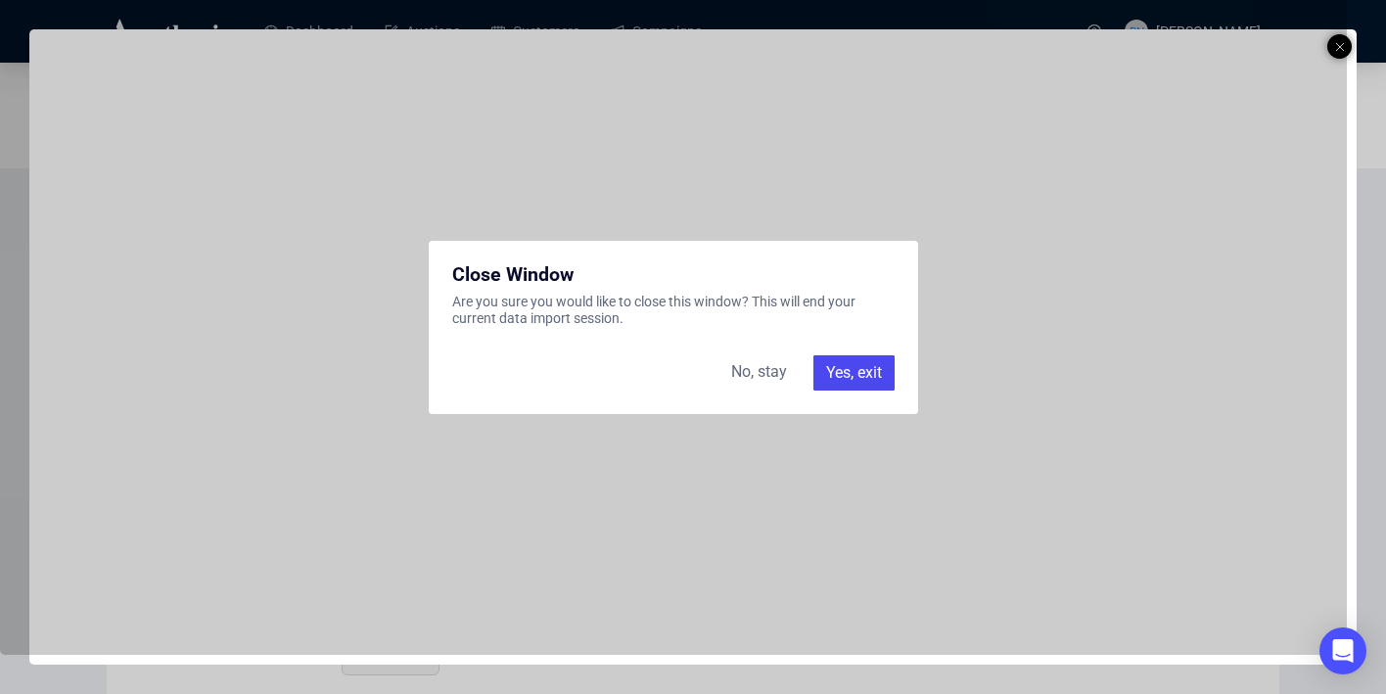
click at [836, 384] on div "Yes, exit" at bounding box center [853, 372] width 81 height 35
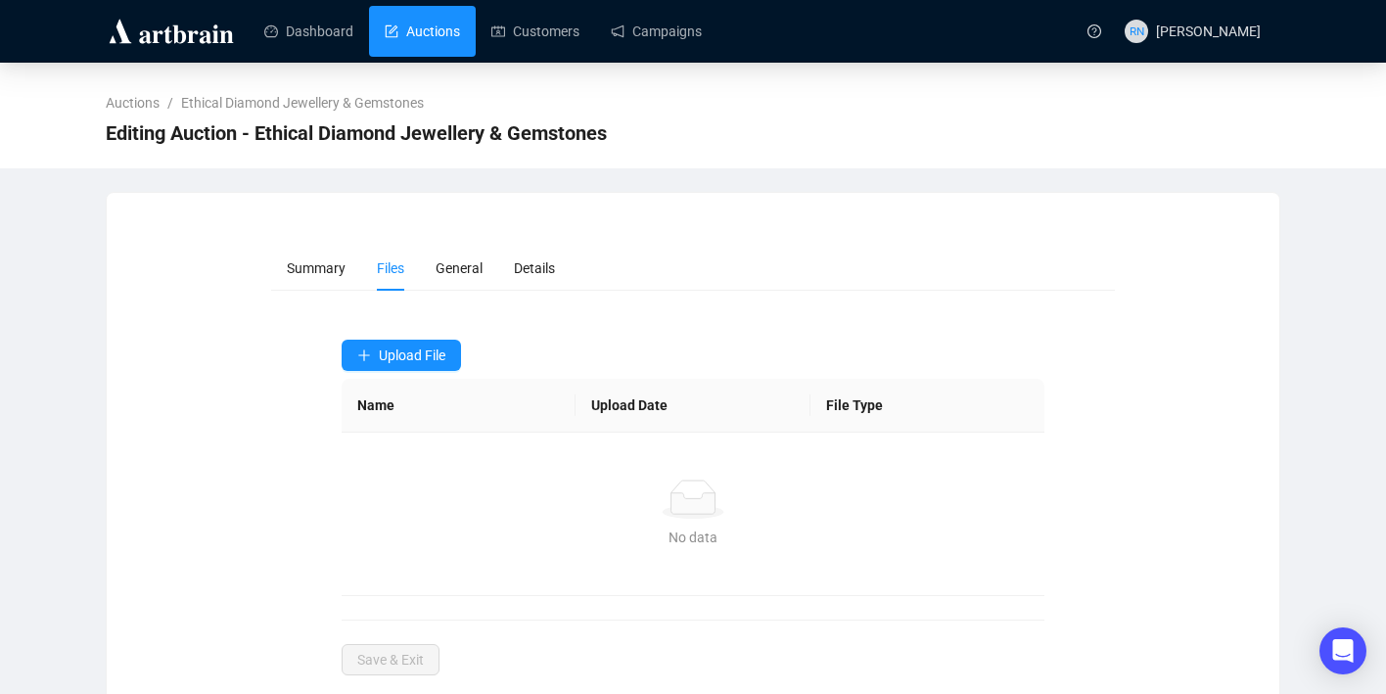
click at [421, 36] on link "Auctions" at bounding box center [422, 31] width 75 height 51
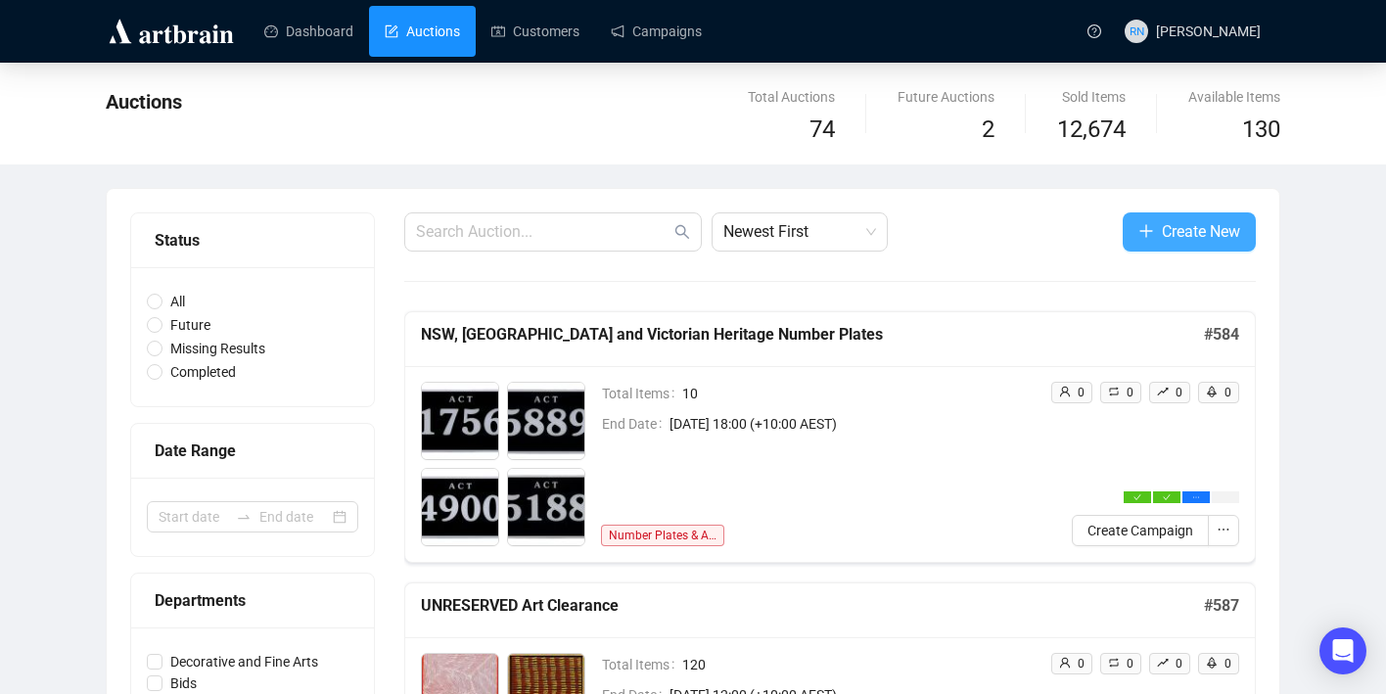
click at [1179, 244] on button "Create New" at bounding box center [1189, 231] width 133 height 39
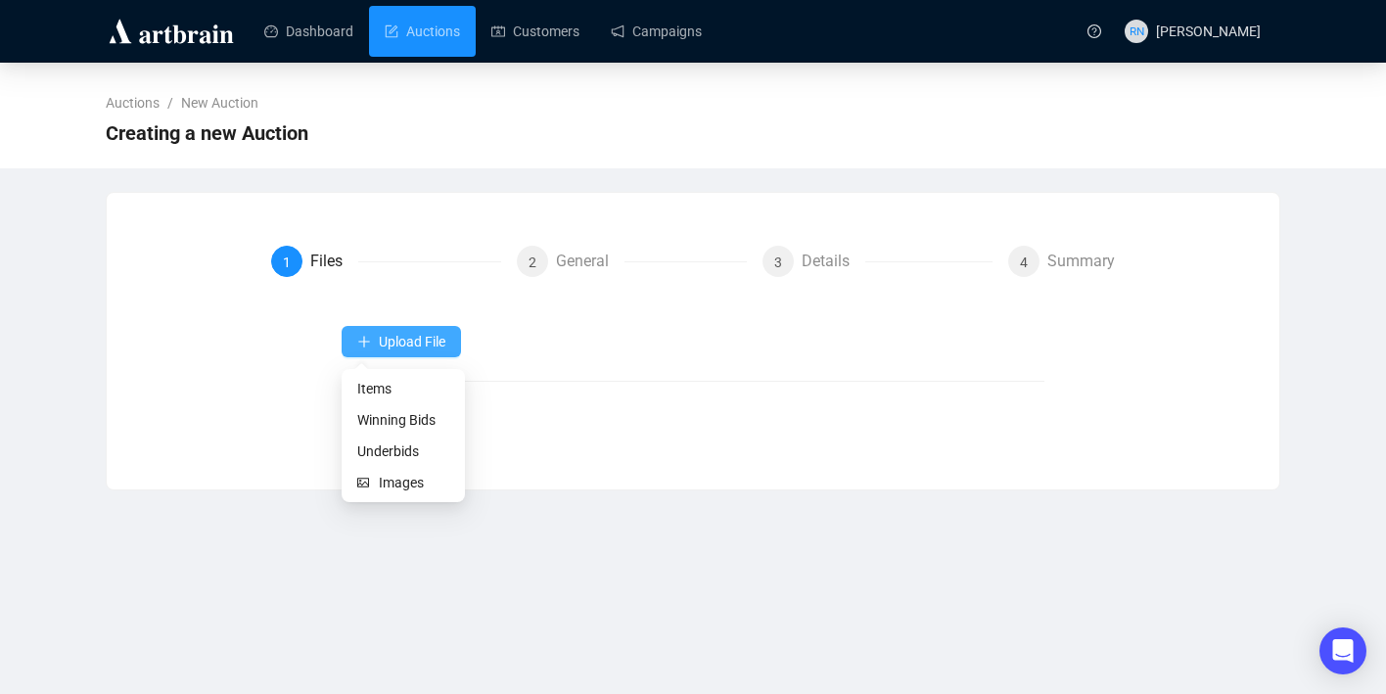
click at [425, 342] on span "Upload File" at bounding box center [412, 342] width 67 height 16
click at [407, 388] on span "Items" at bounding box center [403, 389] width 92 height 22
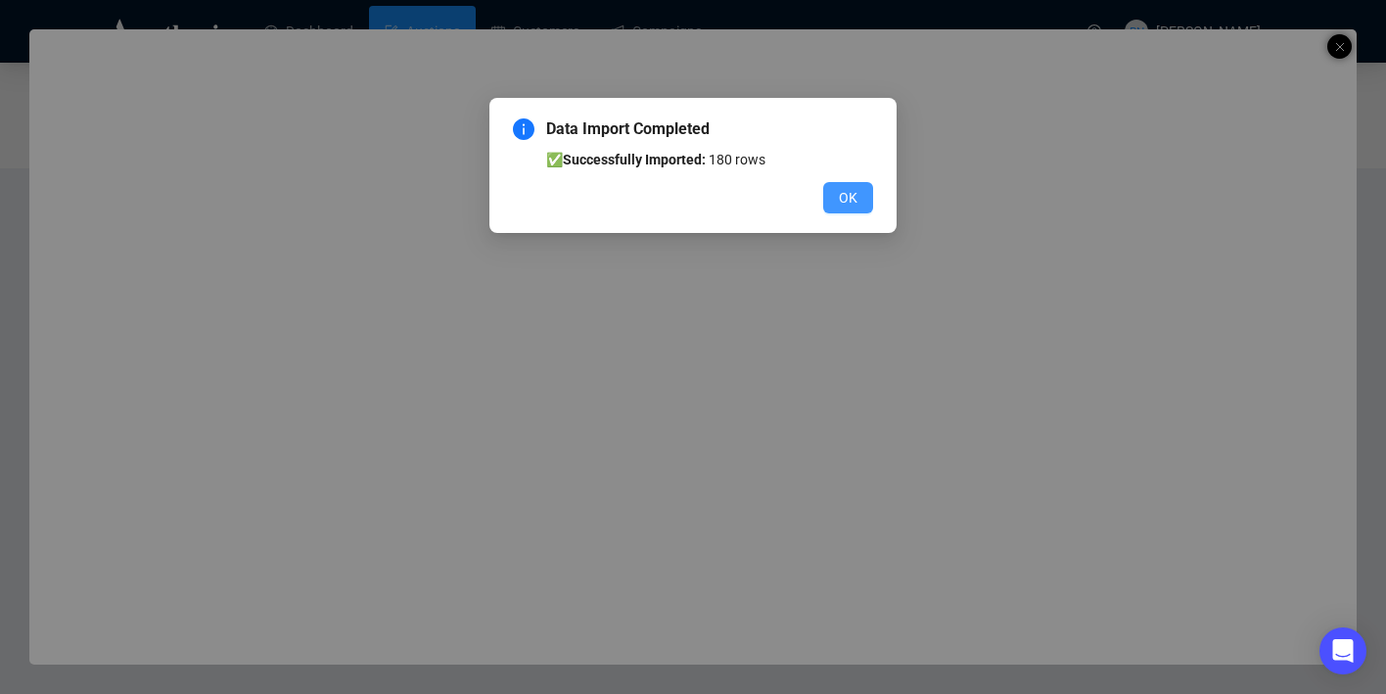
click at [846, 193] on span "OK" at bounding box center [848, 198] width 19 height 22
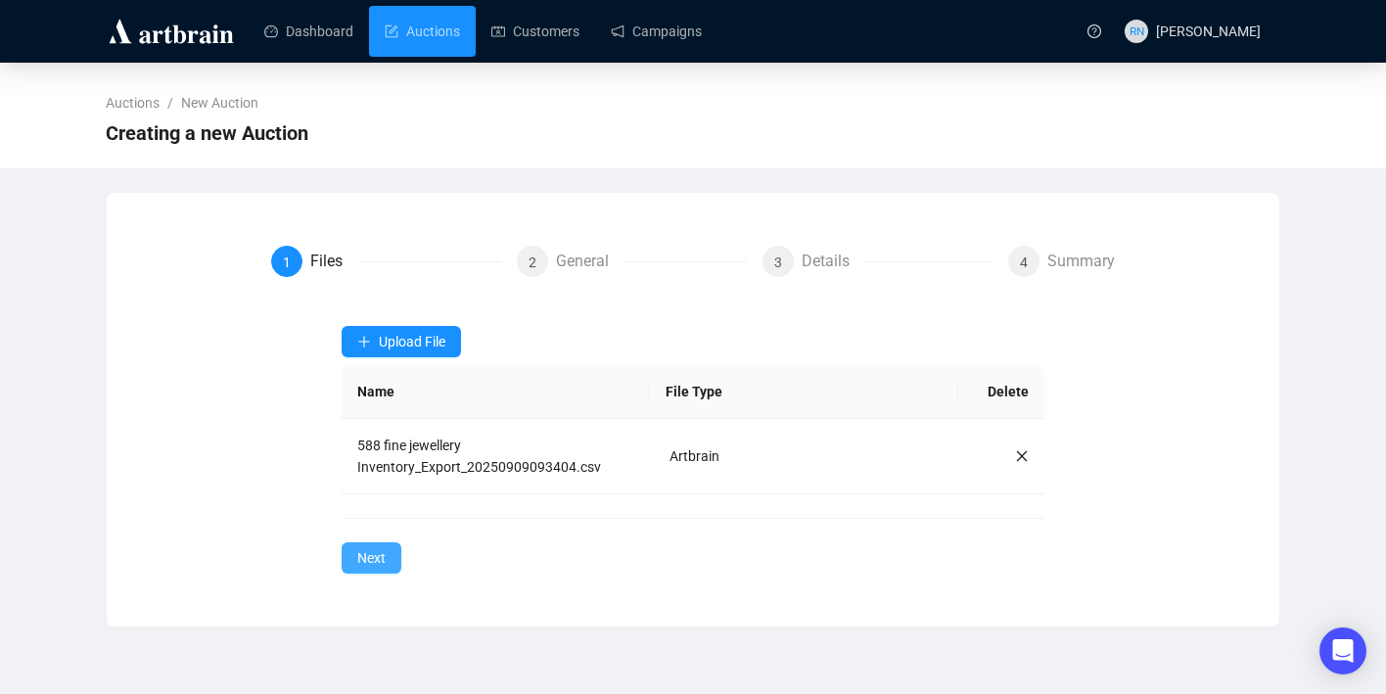
click at [388, 564] on button "Next" at bounding box center [372, 557] width 60 height 31
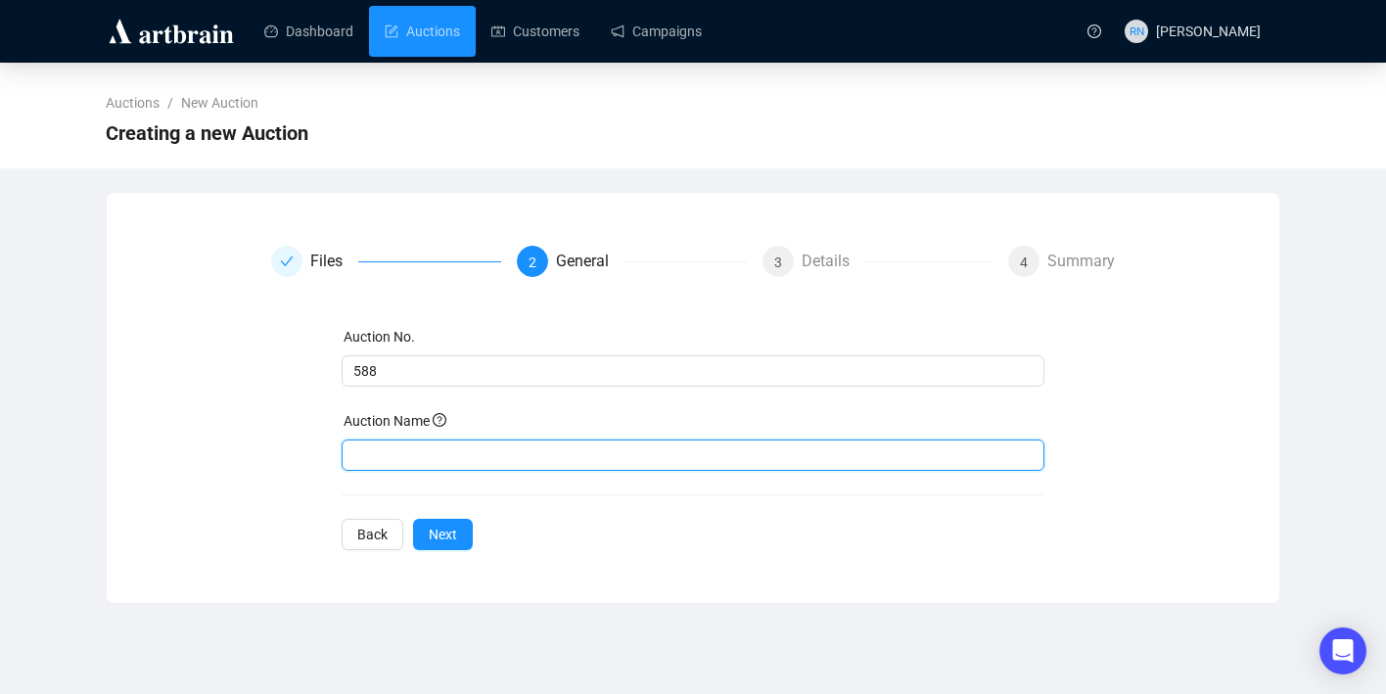
click at [416, 454] on input "text" at bounding box center [694, 454] width 704 height 31
click at [375, 455] on input "Fione Jewellery" at bounding box center [694, 454] width 704 height 31
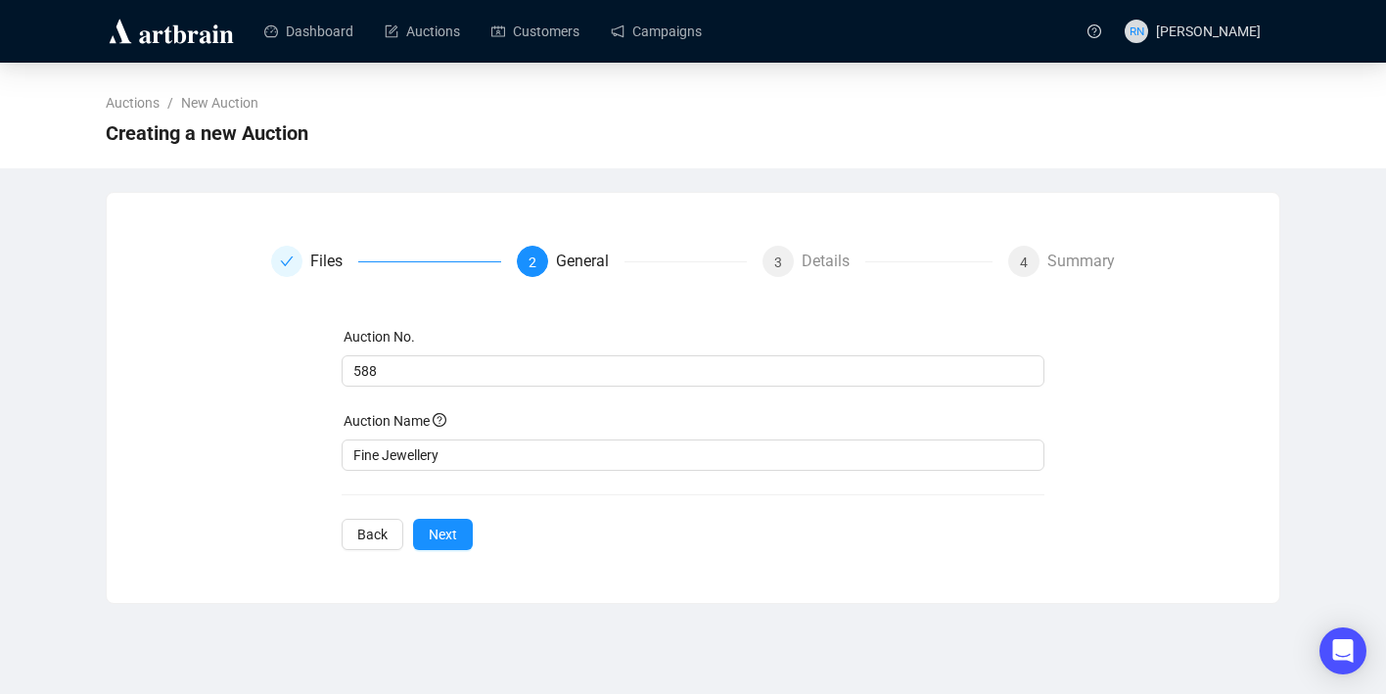
click at [511, 472] on div "Auction No. 588 Auction Name Fine Jewellery Back Next" at bounding box center [694, 438] width 704 height 224
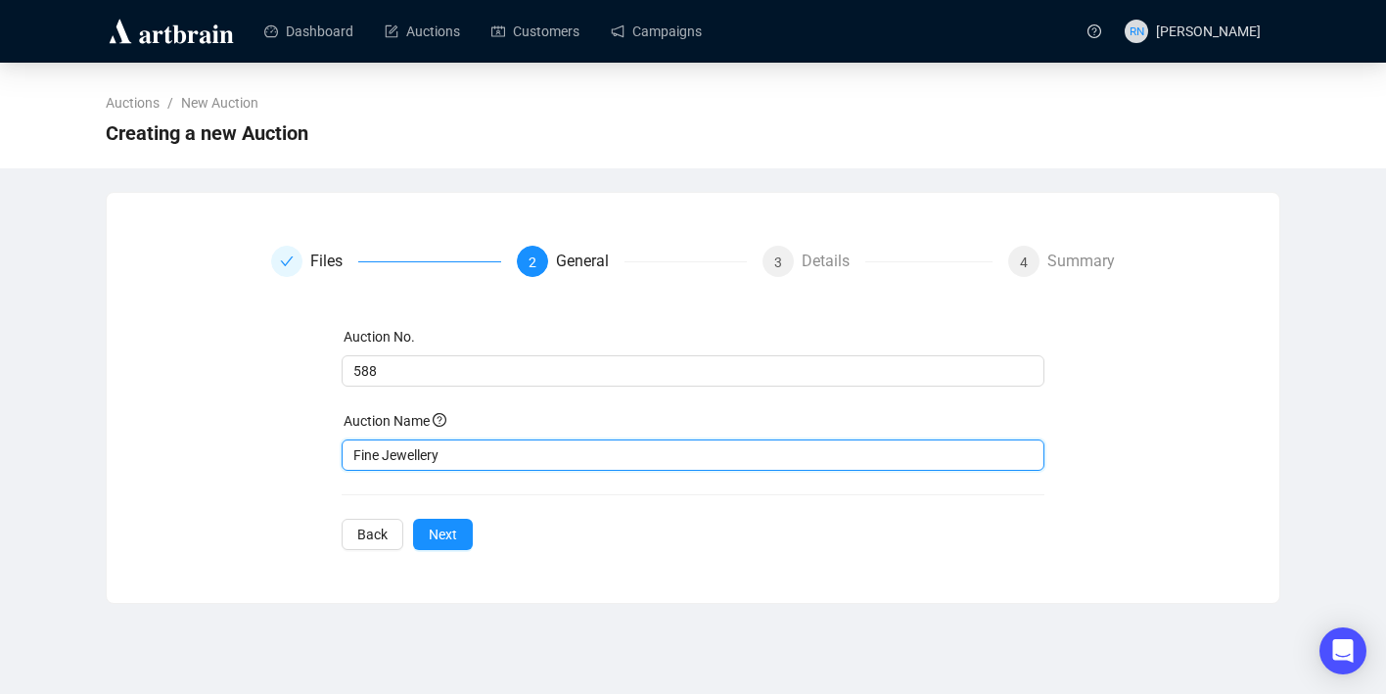
click at [501, 460] on input "Fine Jewellery" at bounding box center [694, 454] width 704 height 31
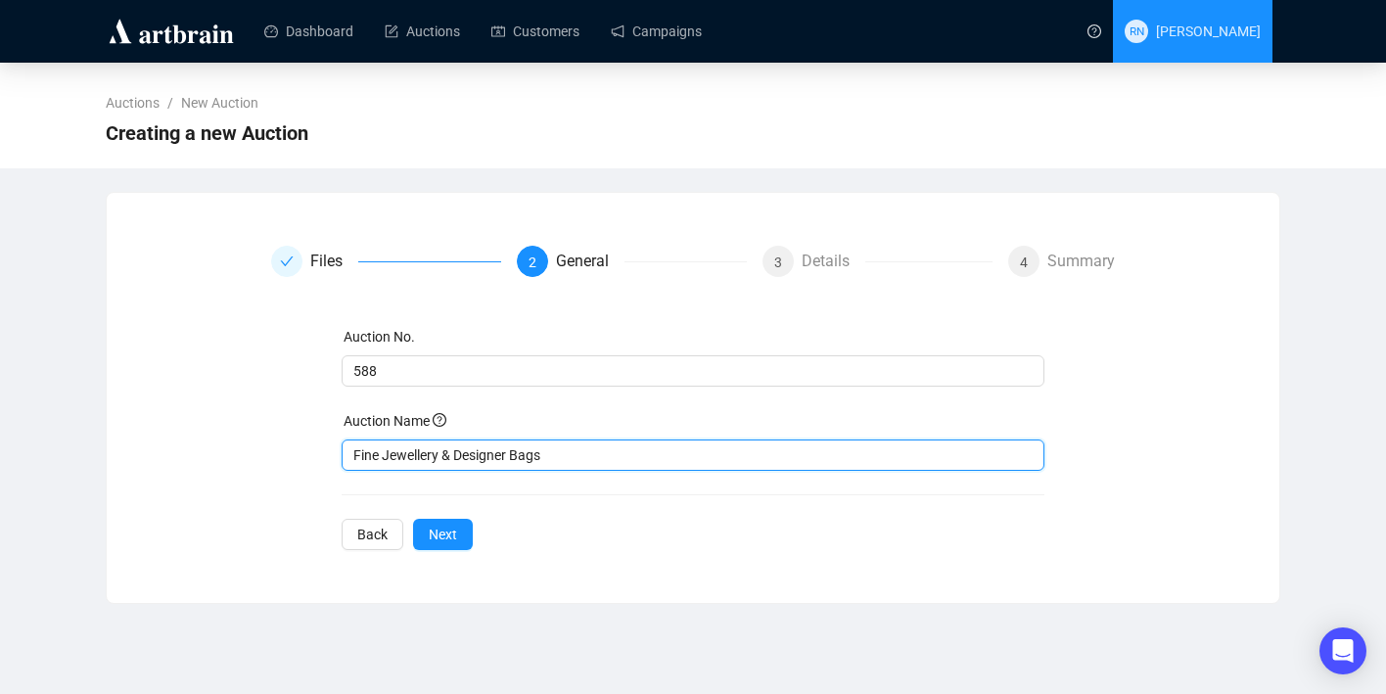
type input "Fine Jewellery & Designer Bags"
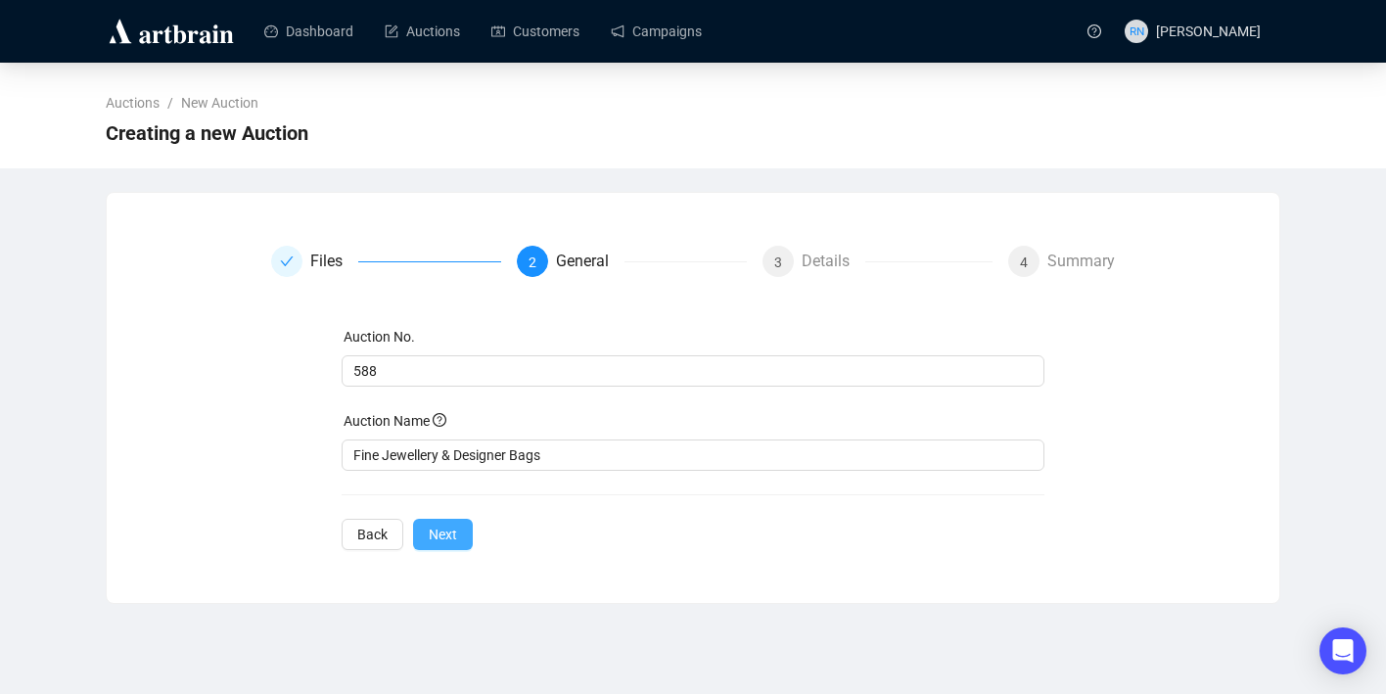
click at [461, 538] on button "Next" at bounding box center [443, 534] width 60 height 31
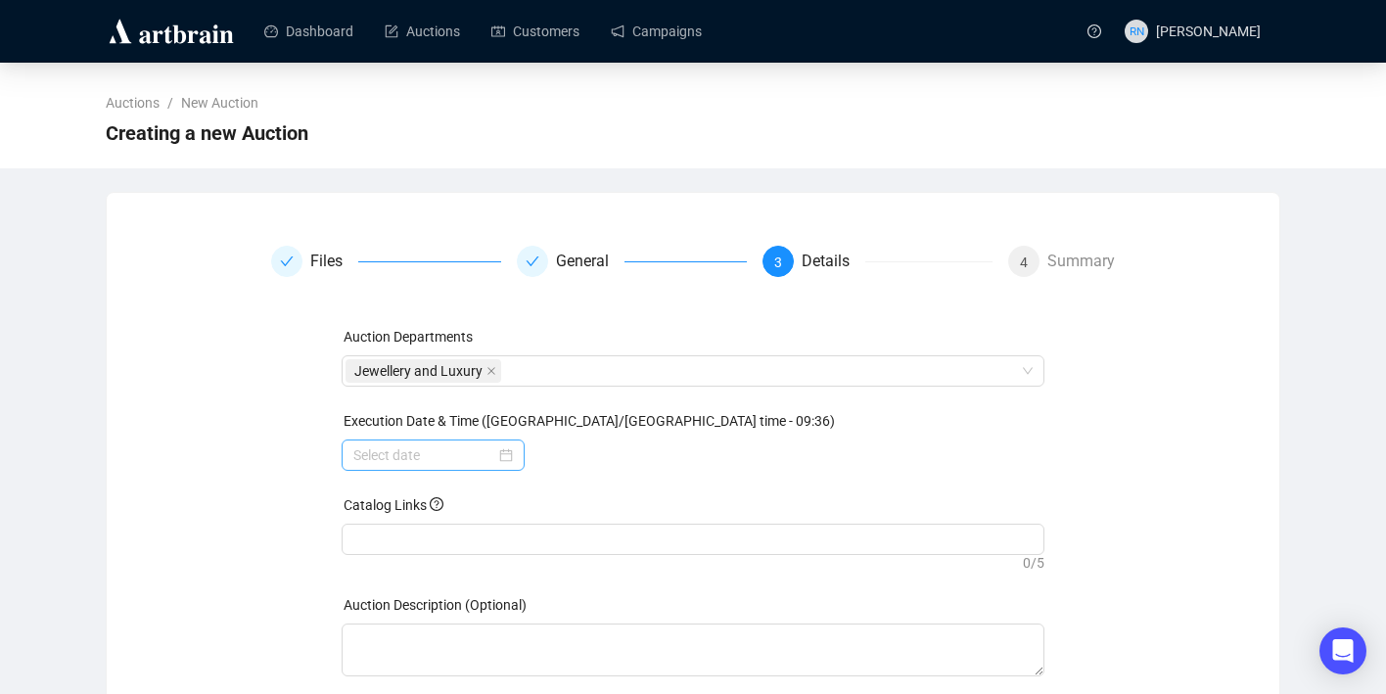
click at [499, 458] on div at bounding box center [433, 455] width 160 height 22
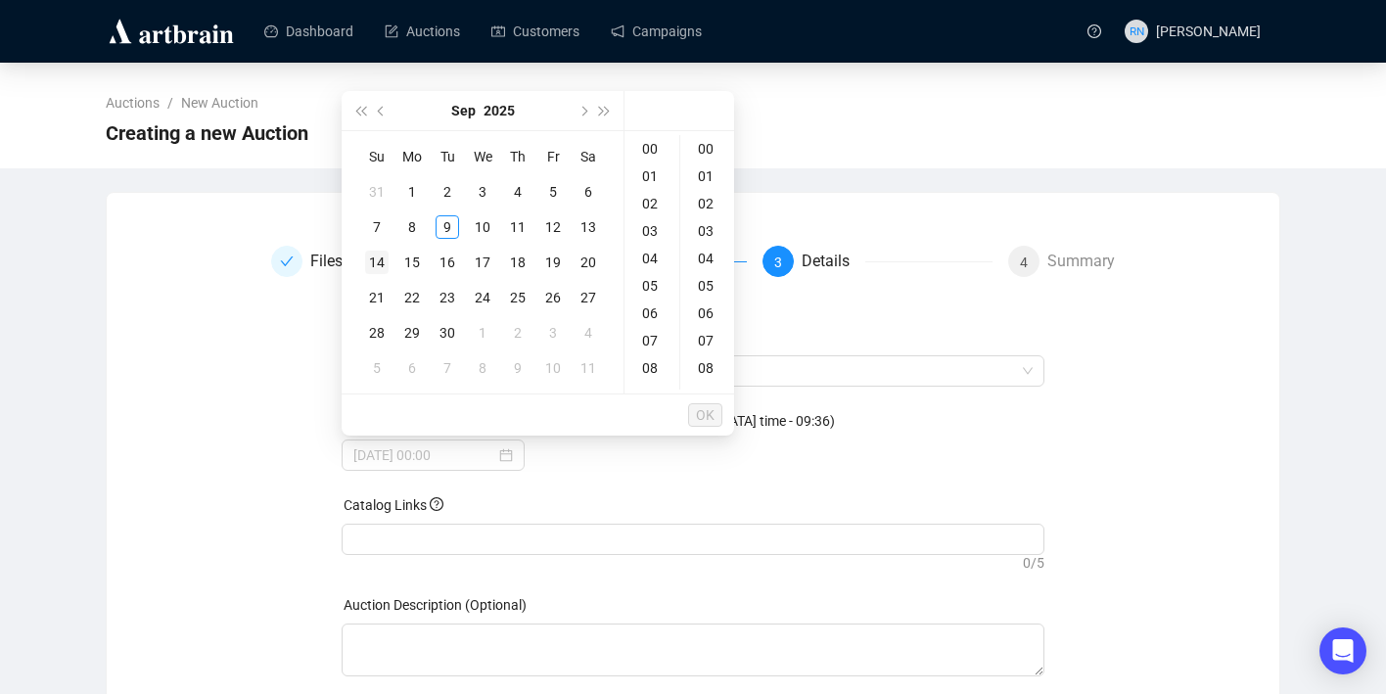
click at [378, 265] on div "14" at bounding box center [376, 262] width 23 height 23
click at [655, 199] on div "18" at bounding box center [651, 197] width 47 height 27
type input "[DATE] 18:00"
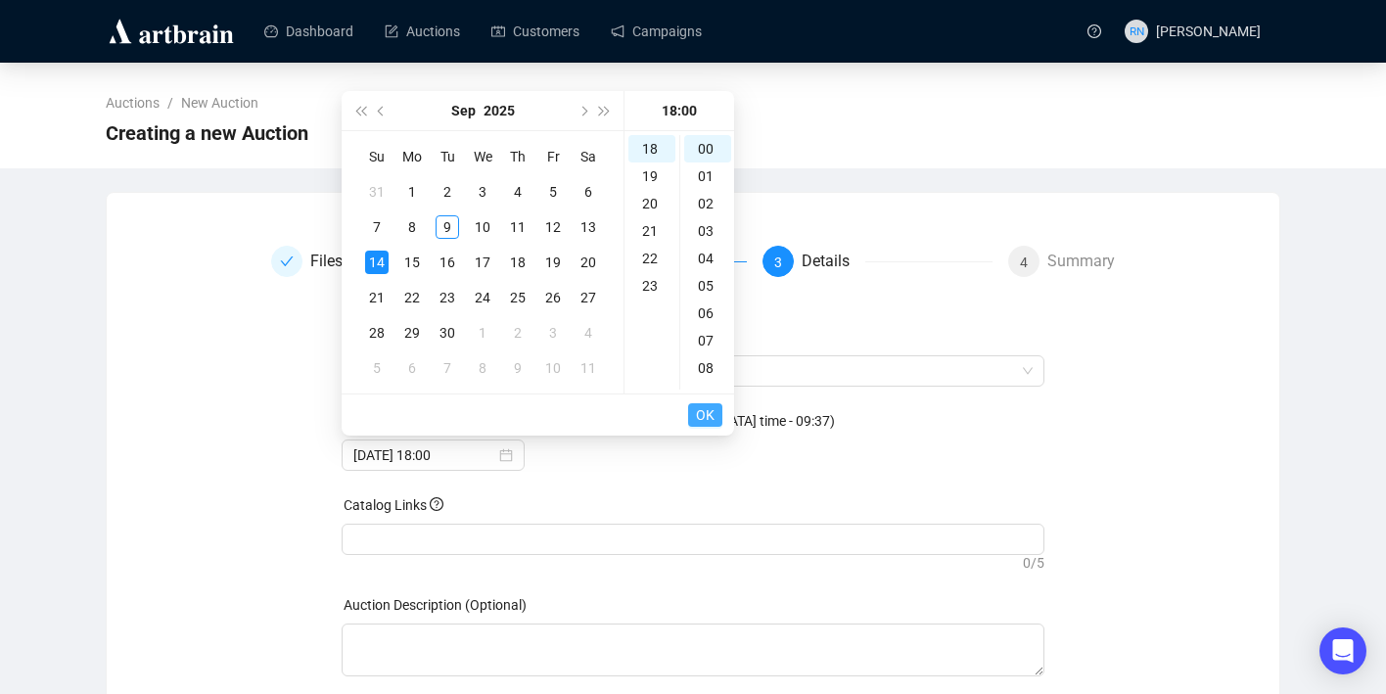
click at [712, 415] on span "OK" at bounding box center [705, 414] width 19 height 37
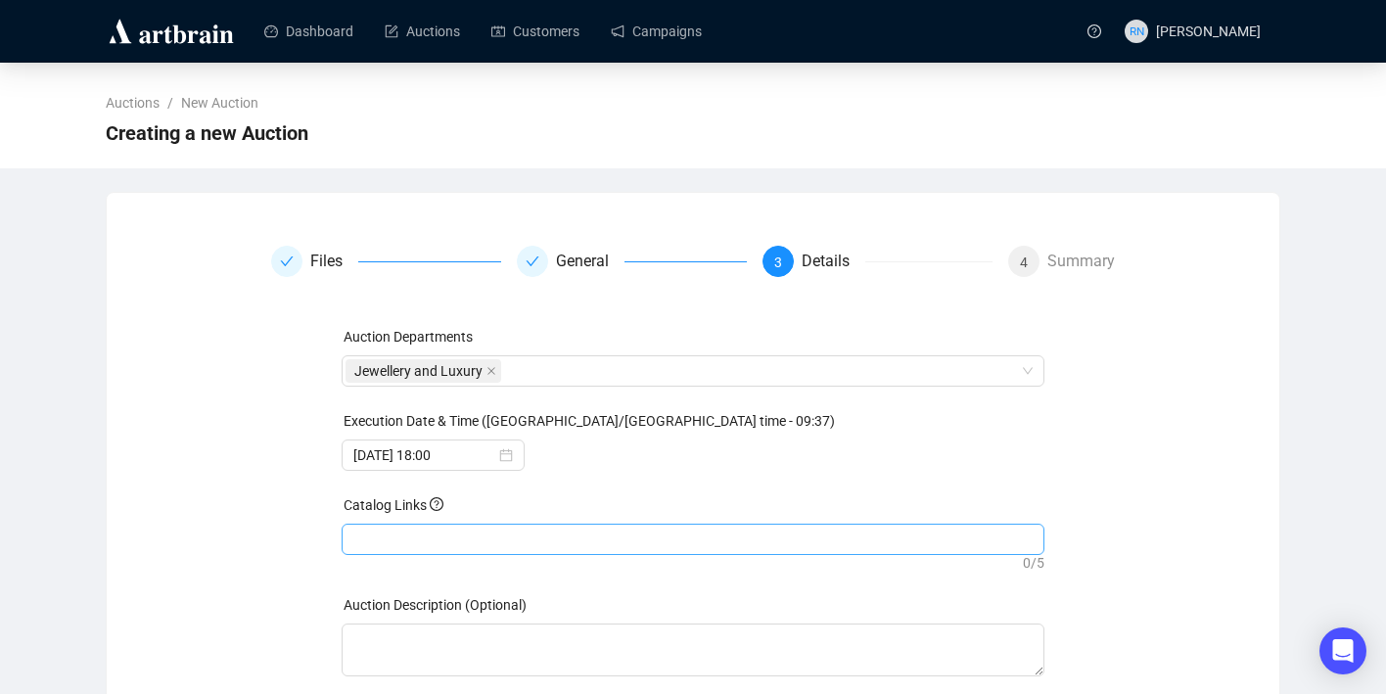
click at [413, 536] on div at bounding box center [693, 539] width 696 height 27
paste input "[URL][DOMAIN_NAME]"
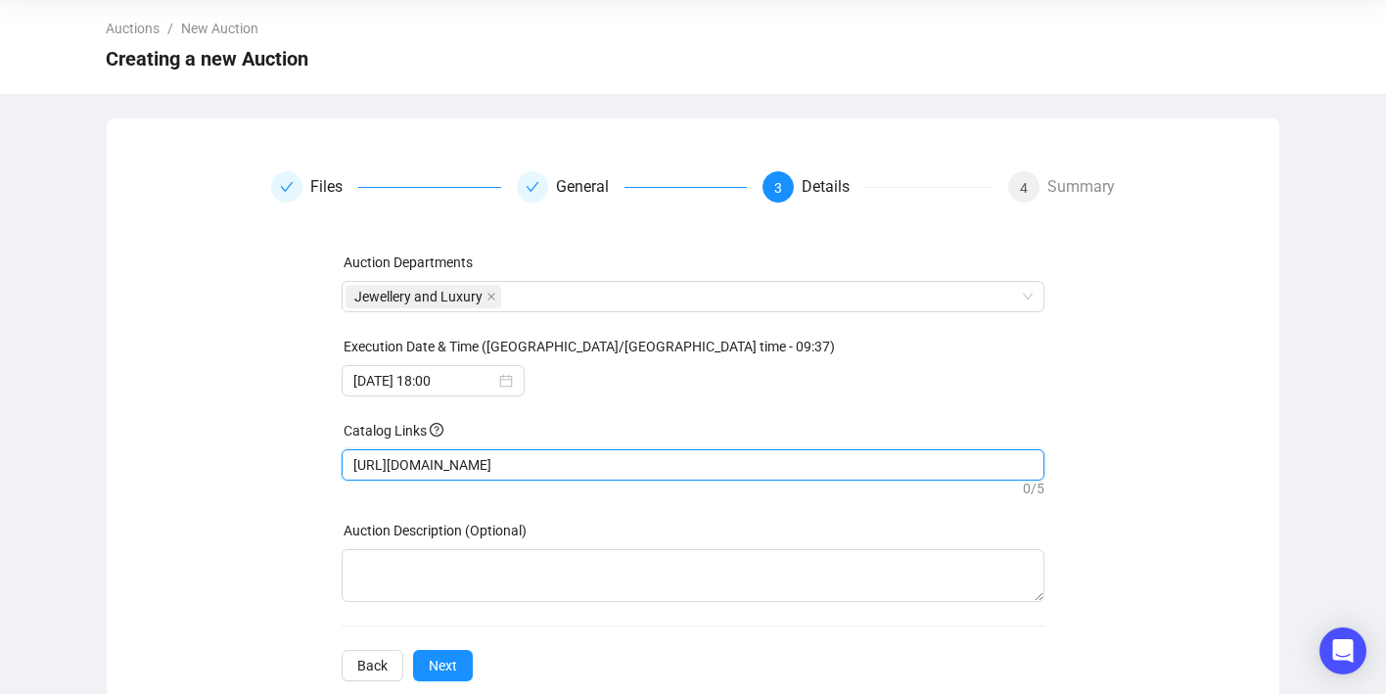
scroll to position [115, 0]
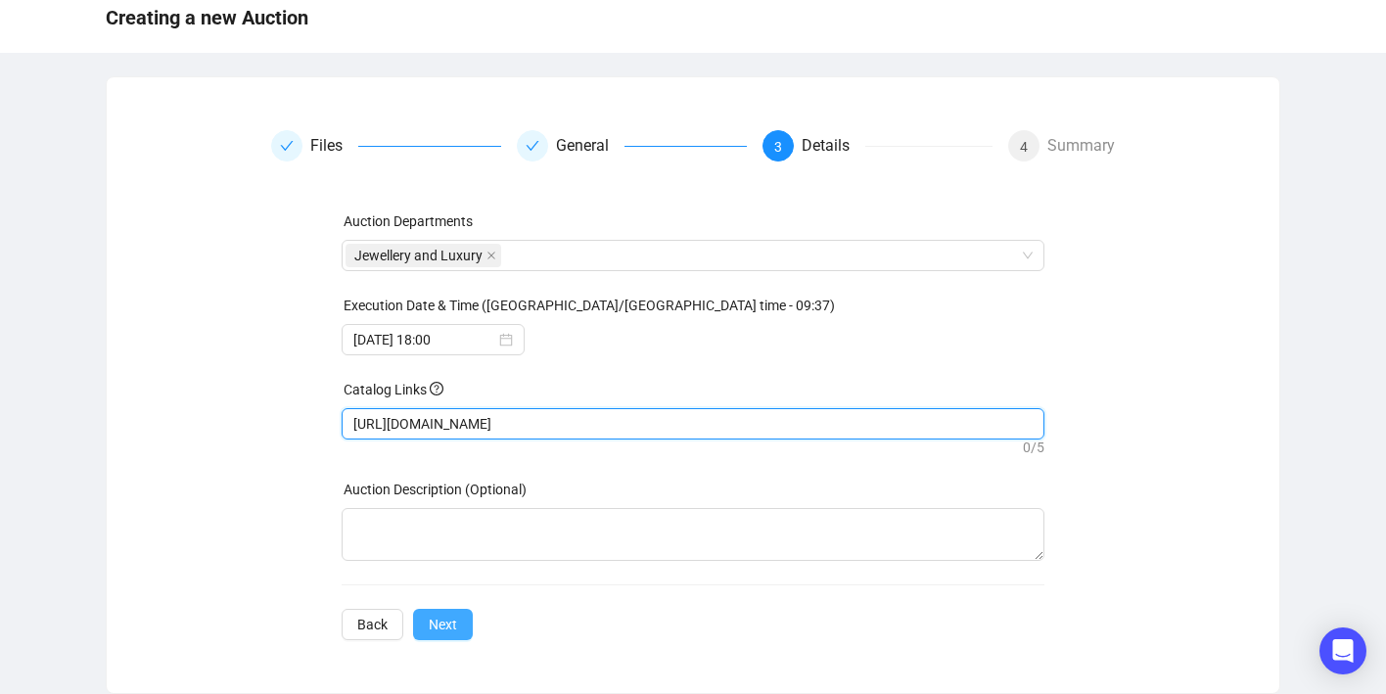
type input "[URL][DOMAIN_NAME]"
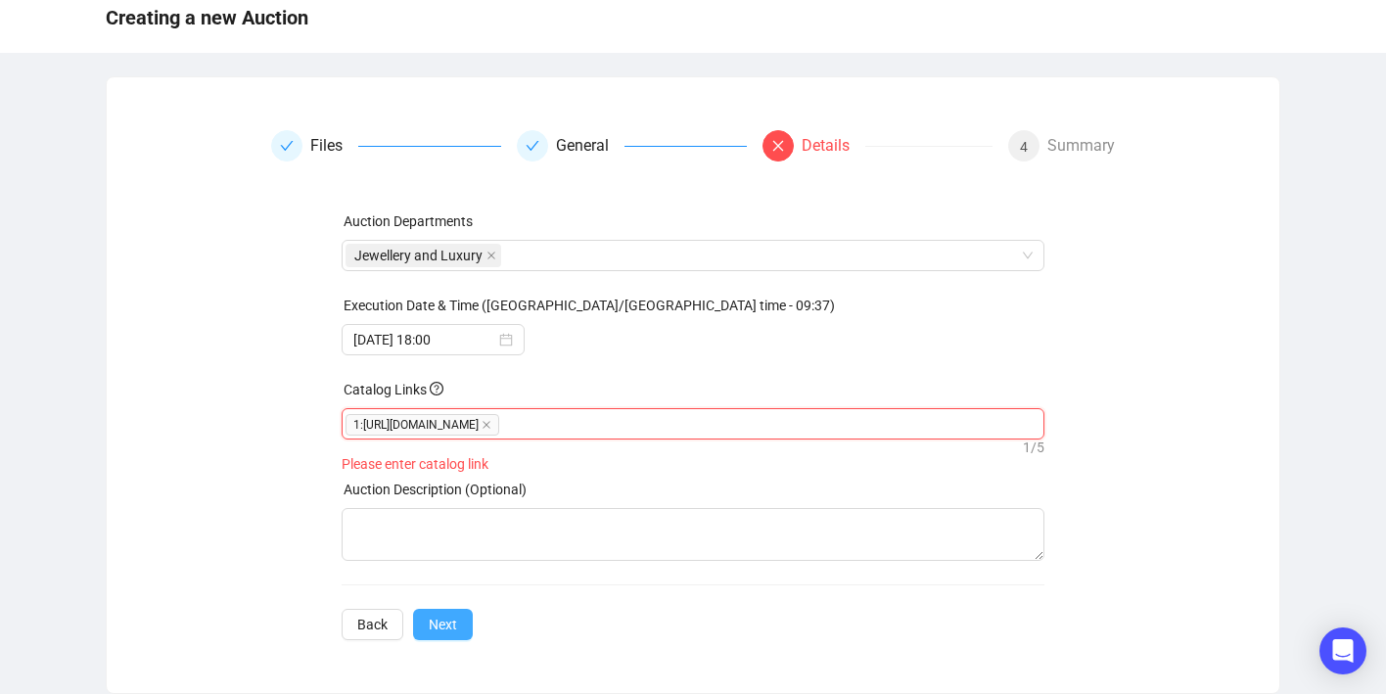
click at [448, 631] on span "Next" at bounding box center [443, 625] width 28 height 22
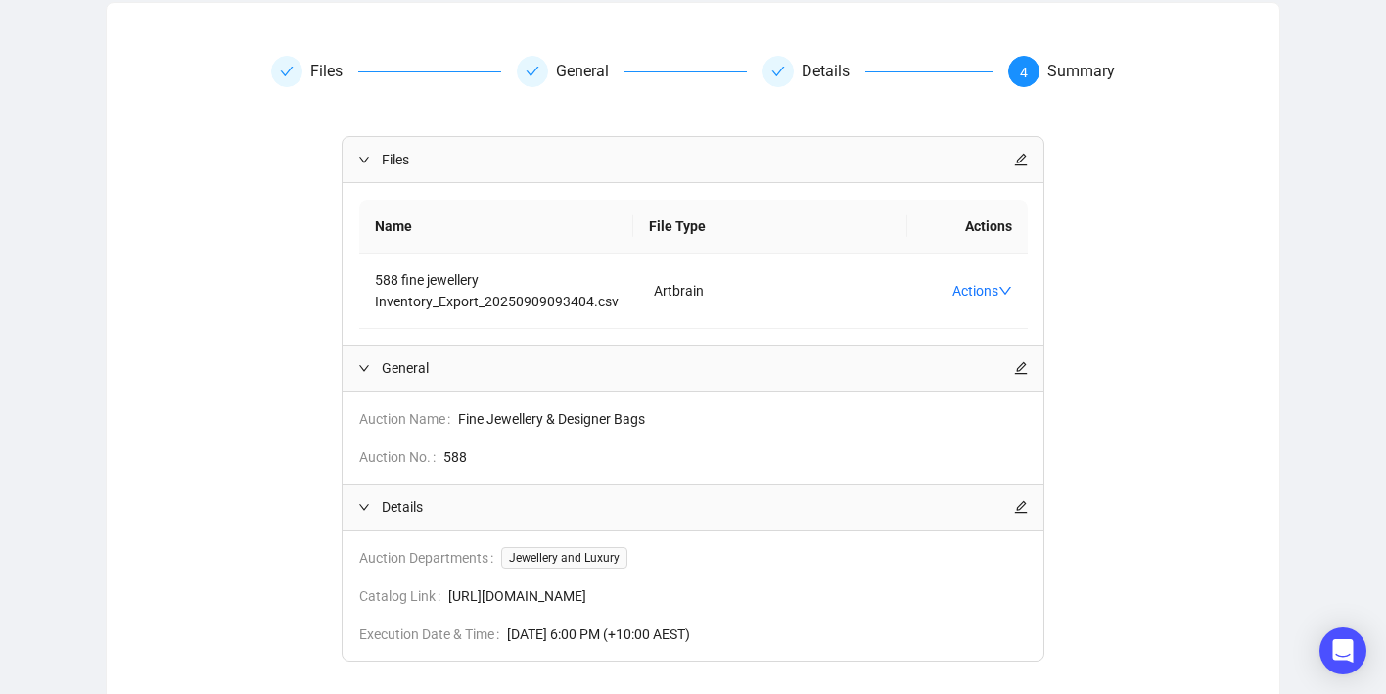
scroll to position [338, 0]
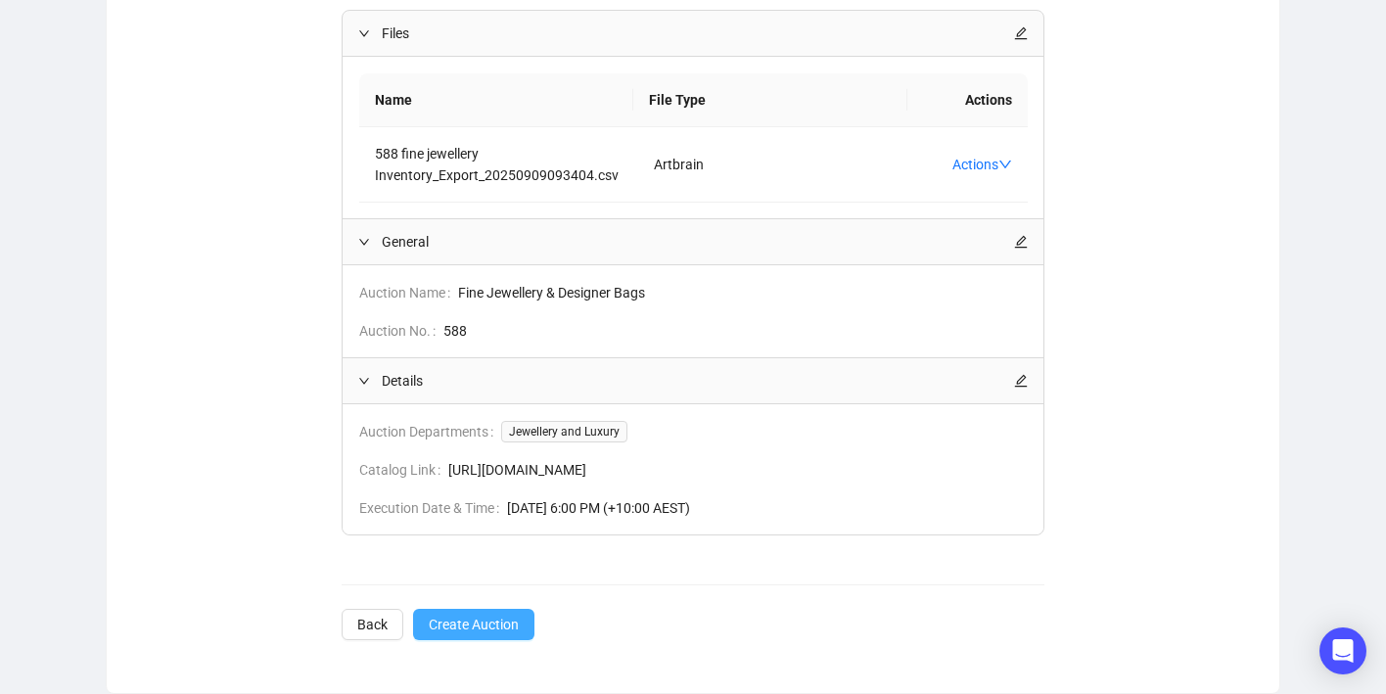
click at [472, 632] on span "Create Auction" at bounding box center [474, 625] width 90 height 22
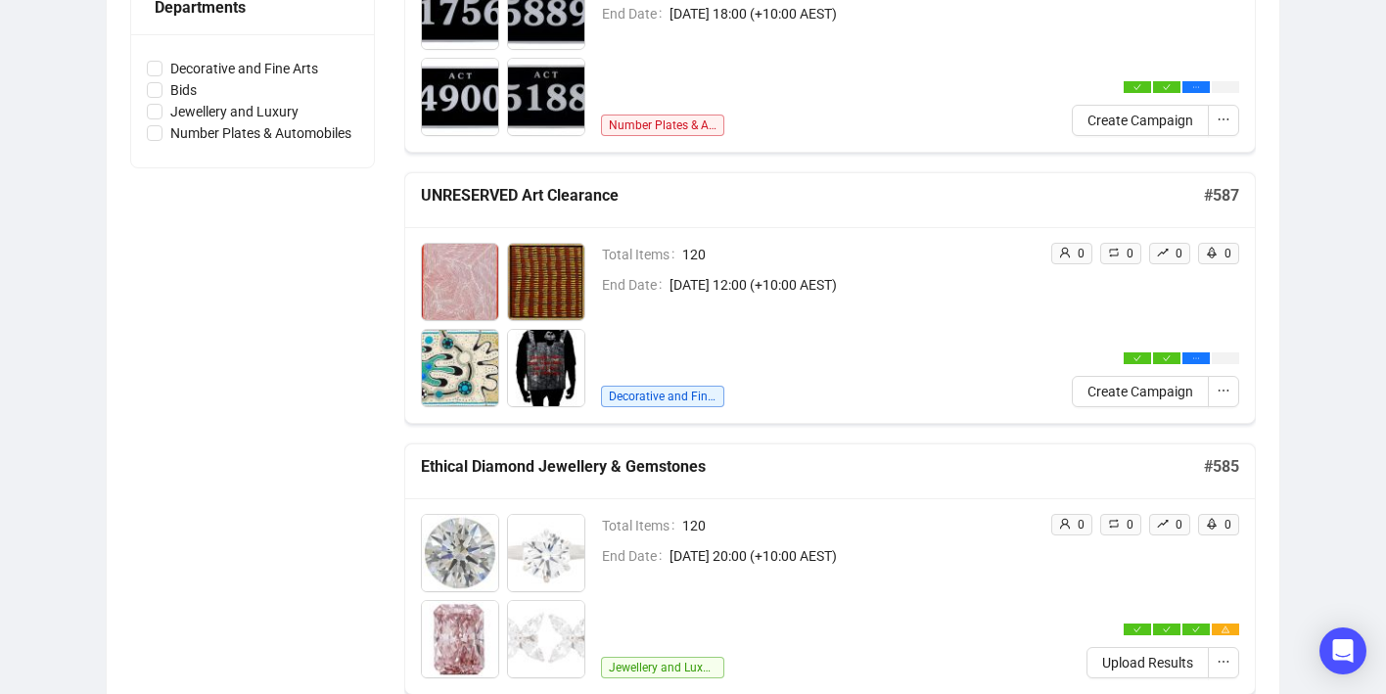
scroll to position [92, 0]
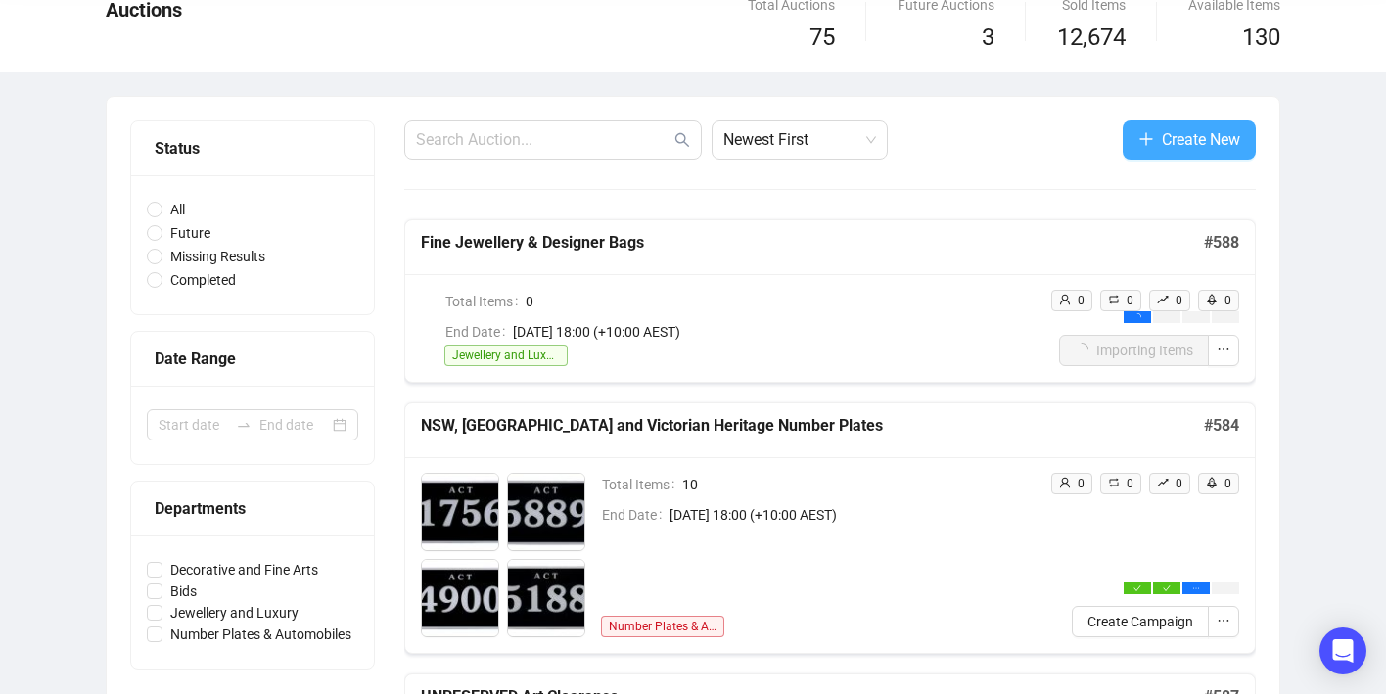
click at [1164, 138] on span "Create New" at bounding box center [1201, 139] width 78 height 24
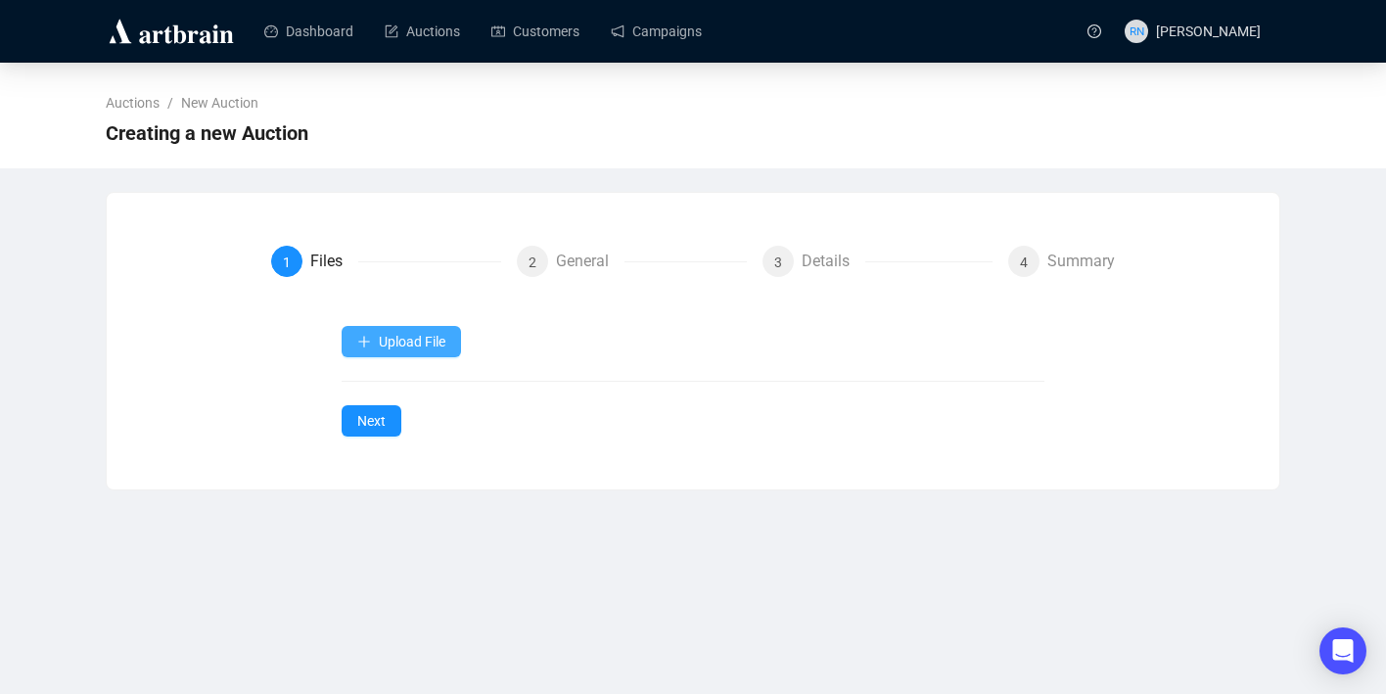
click at [444, 350] on button "Upload File" at bounding box center [401, 341] width 119 height 31
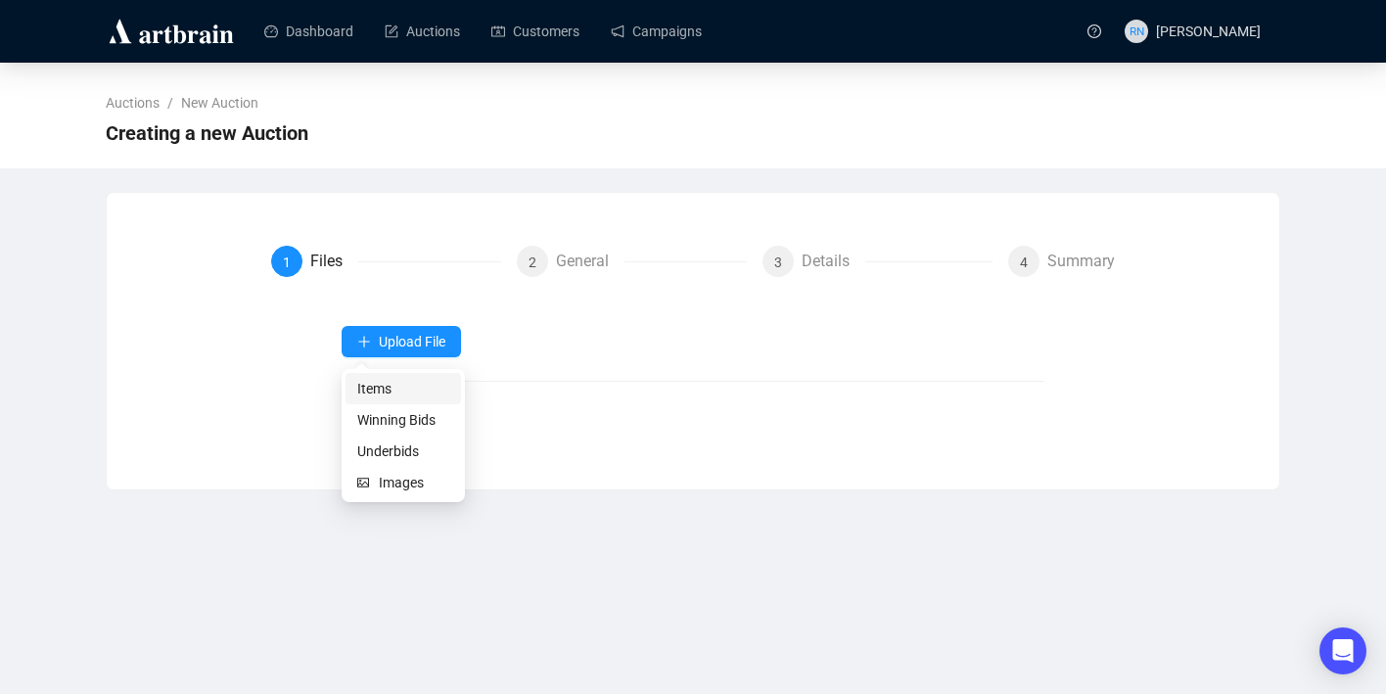
click at [419, 386] on span "Items" at bounding box center [403, 389] width 92 height 22
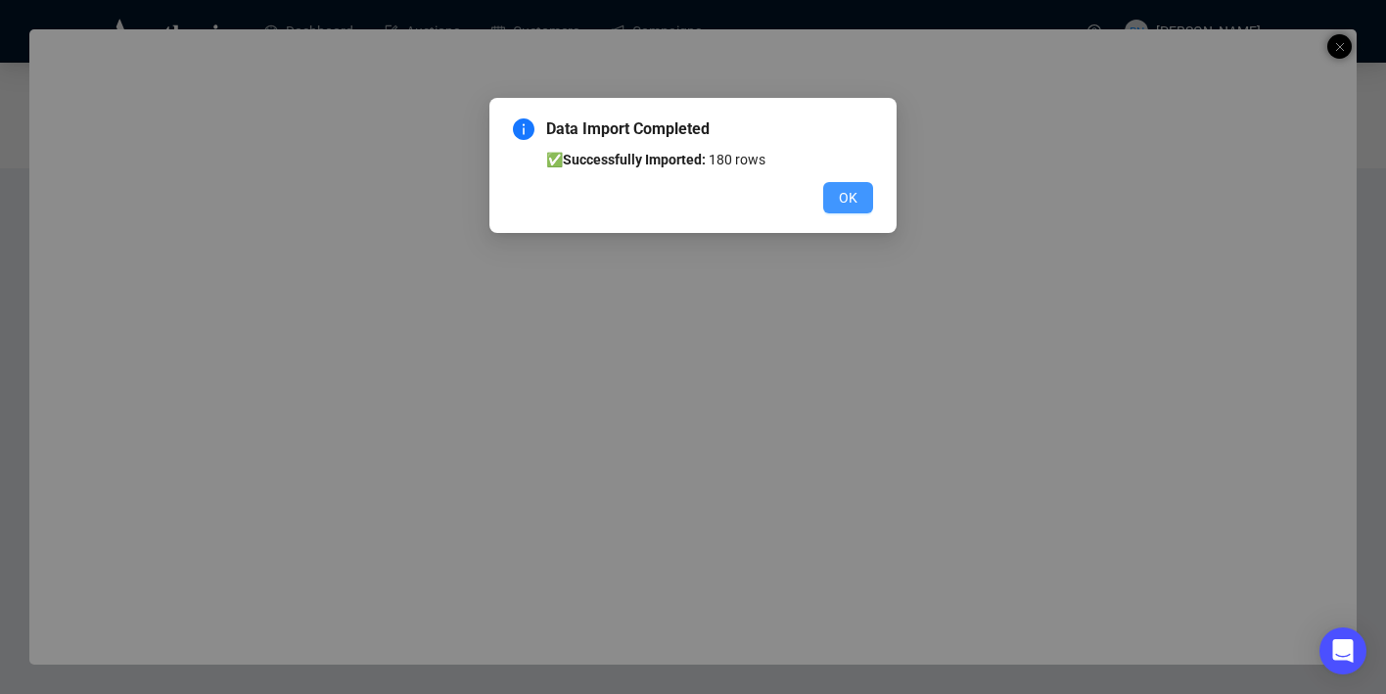
click at [858, 199] on button "OK" at bounding box center [848, 197] width 50 height 31
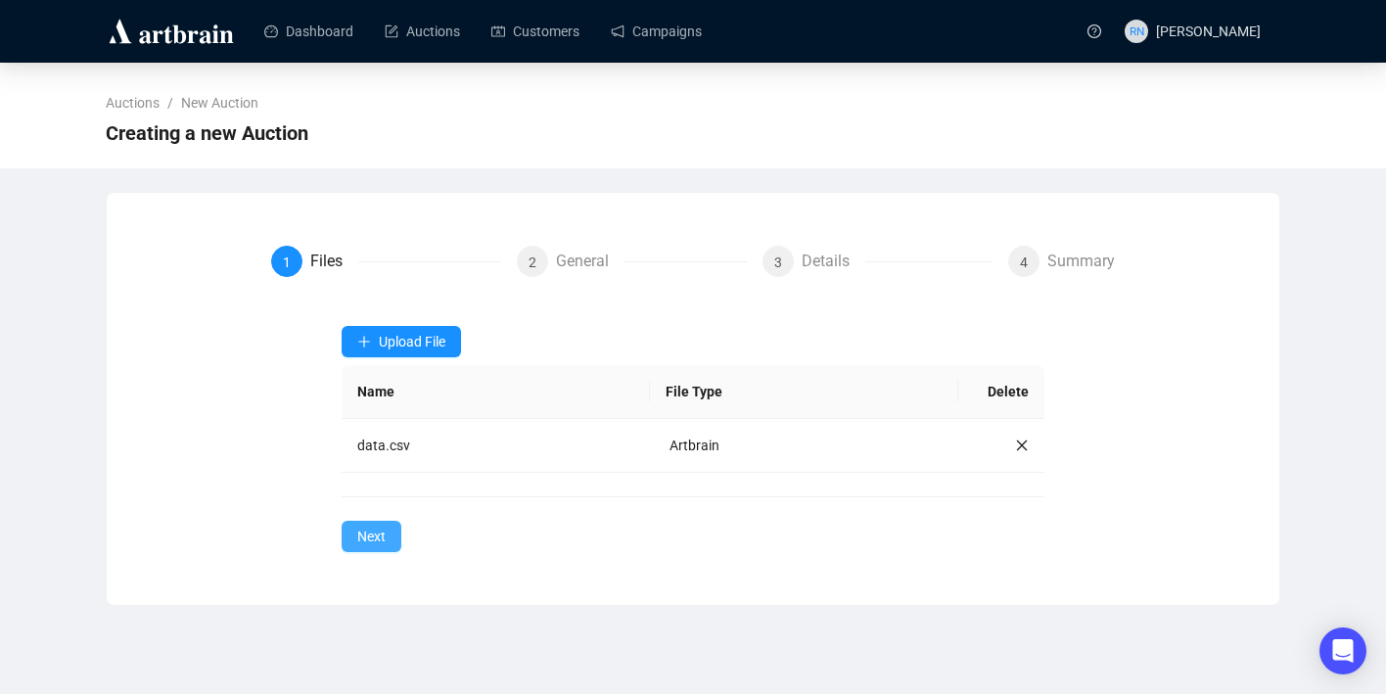
click at [377, 536] on span "Next" at bounding box center [371, 537] width 28 height 22
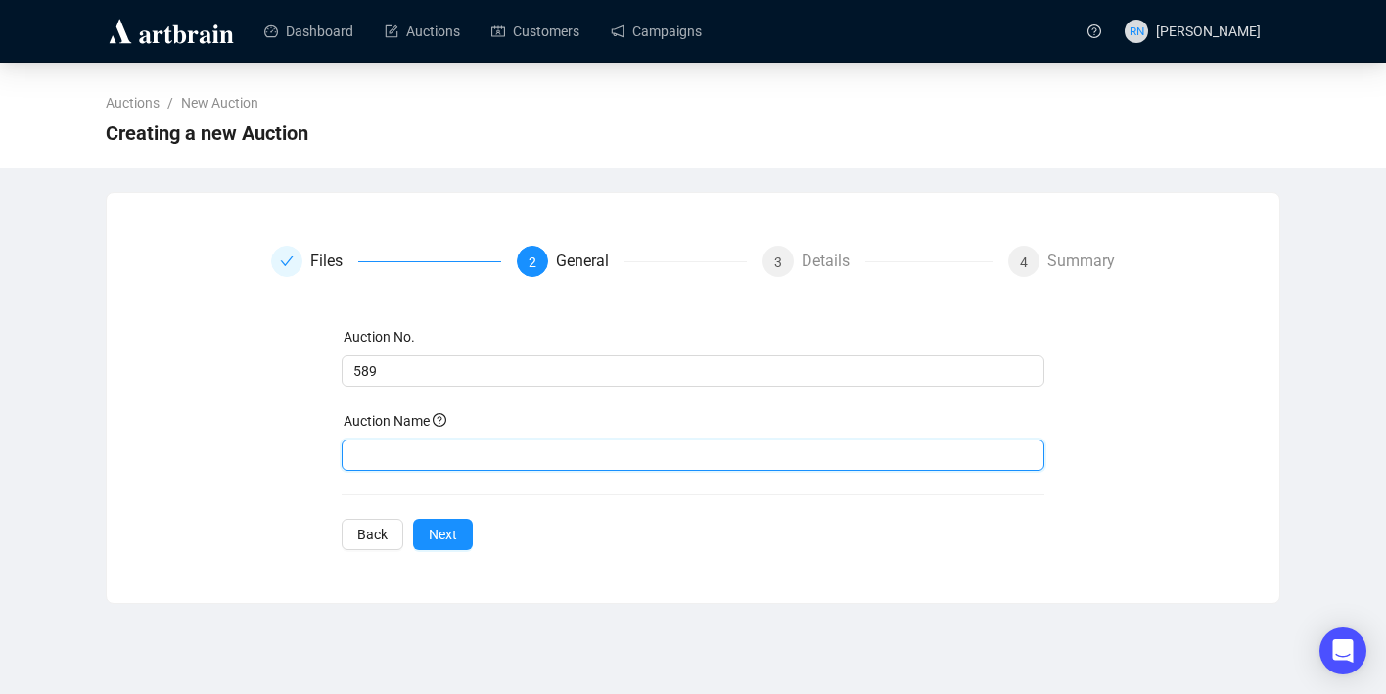
click at [390, 456] on input "text" at bounding box center [694, 454] width 704 height 31
type input "Aboriginal Art Collectors"
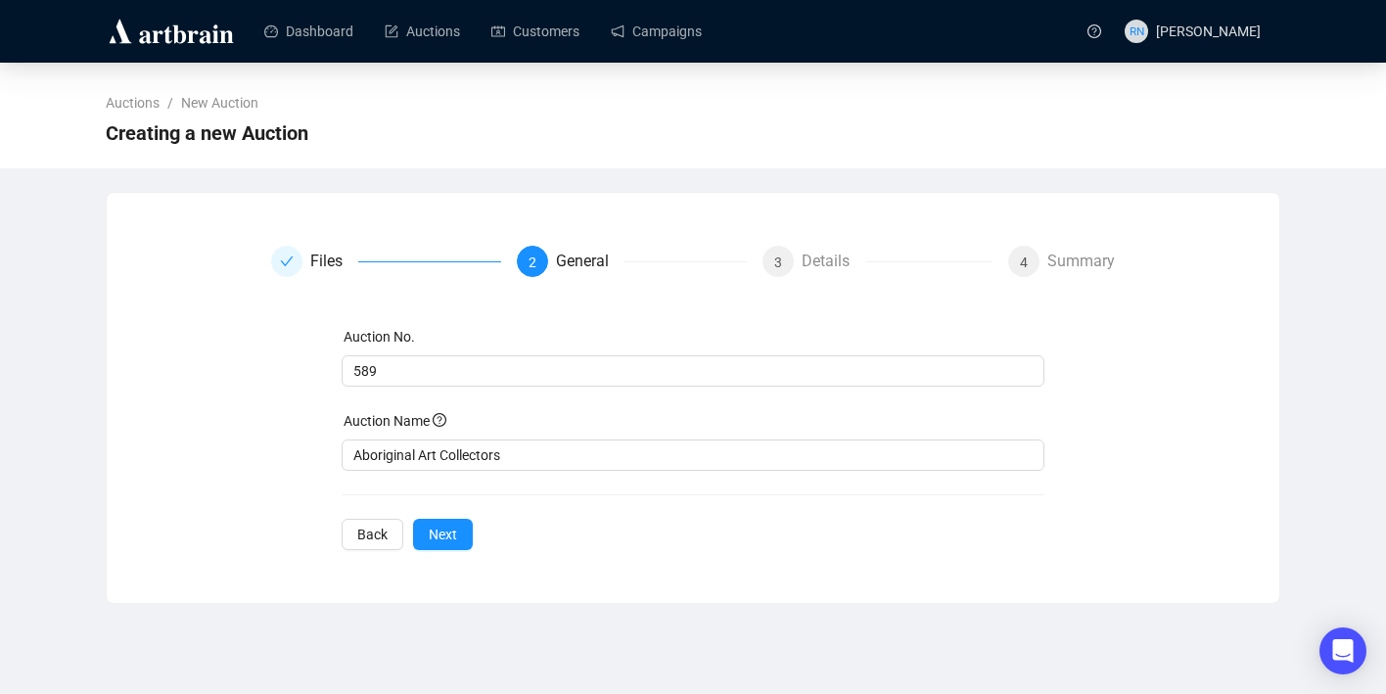
click at [557, 565] on div "Files 2 General 3 Details 4 Summary Auction No. 589 Auction Name Aboriginal Art…" at bounding box center [693, 397] width 1173 height 351
click at [456, 544] on span "Next" at bounding box center [443, 535] width 28 height 22
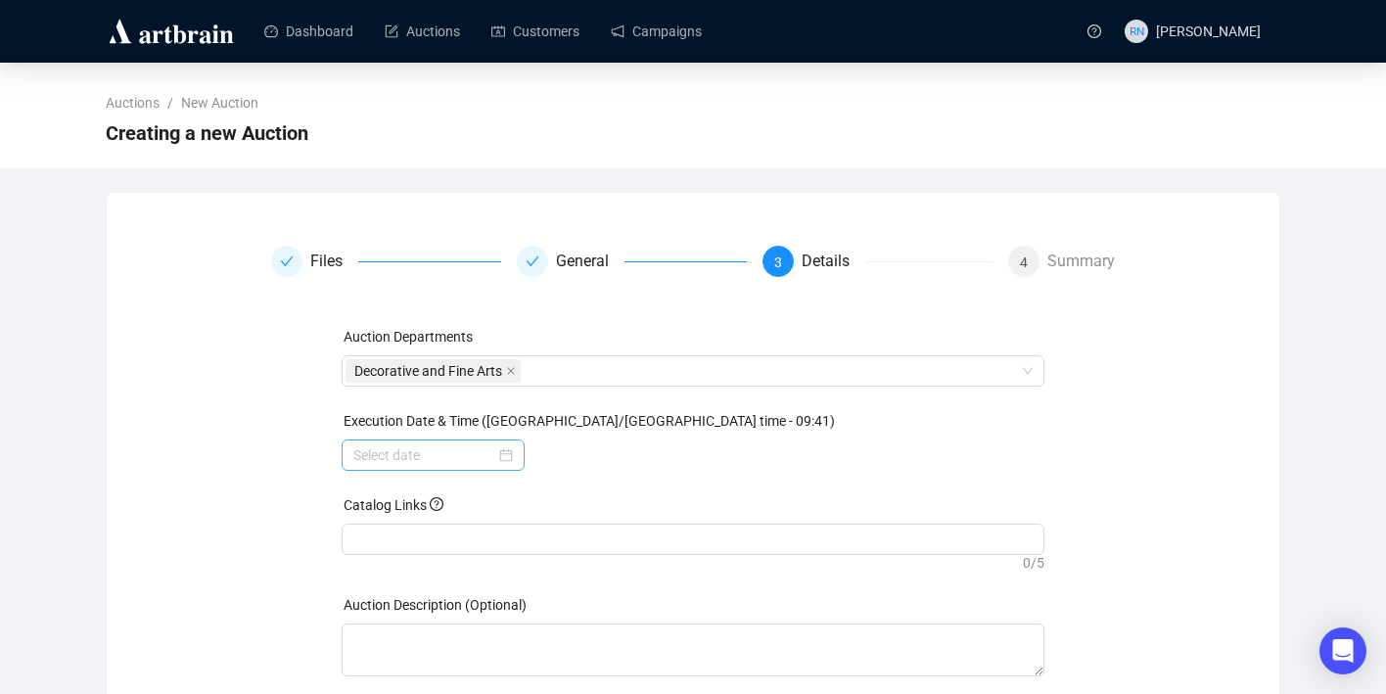
click at [504, 453] on div at bounding box center [433, 455] width 160 height 22
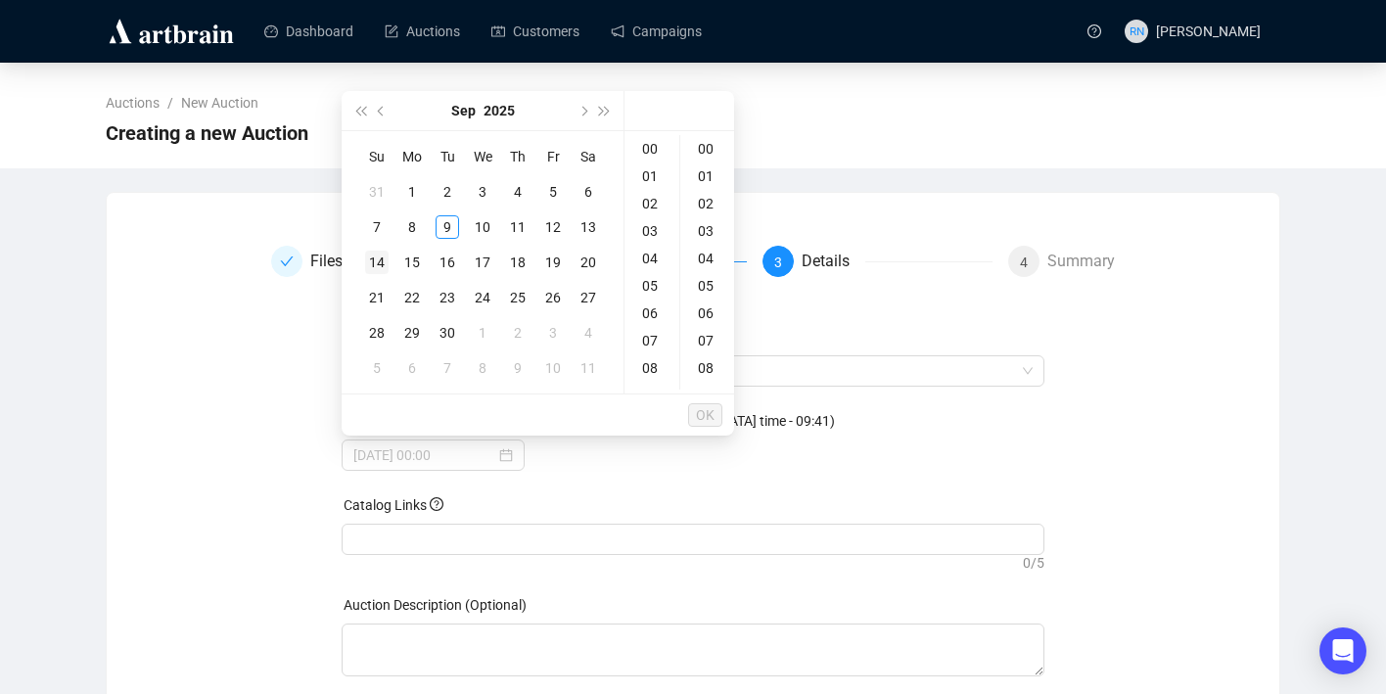
click at [377, 260] on div "14" at bounding box center [376, 262] width 23 height 23
click at [652, 278] on div "19" at bounding box center [651, 277] width 47 height 27
click at [707, 147] on div "00" at bounding box center [707, 148] width 47 height 27
click at [710, 416] on span "OK" at bounding box center [705, 414] width 19 height 37
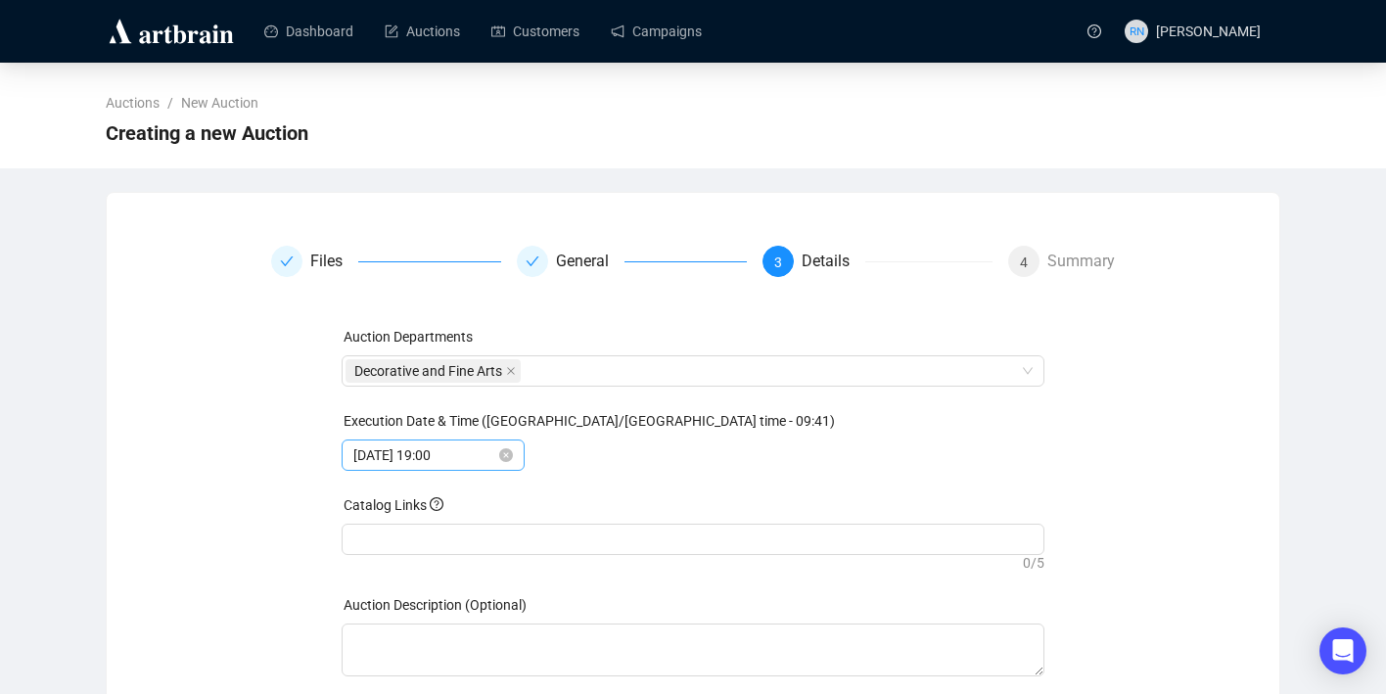
click at [502, 462] on div "2025-09-14 19:00" at bounding box center [433, 455] width 160 height 22
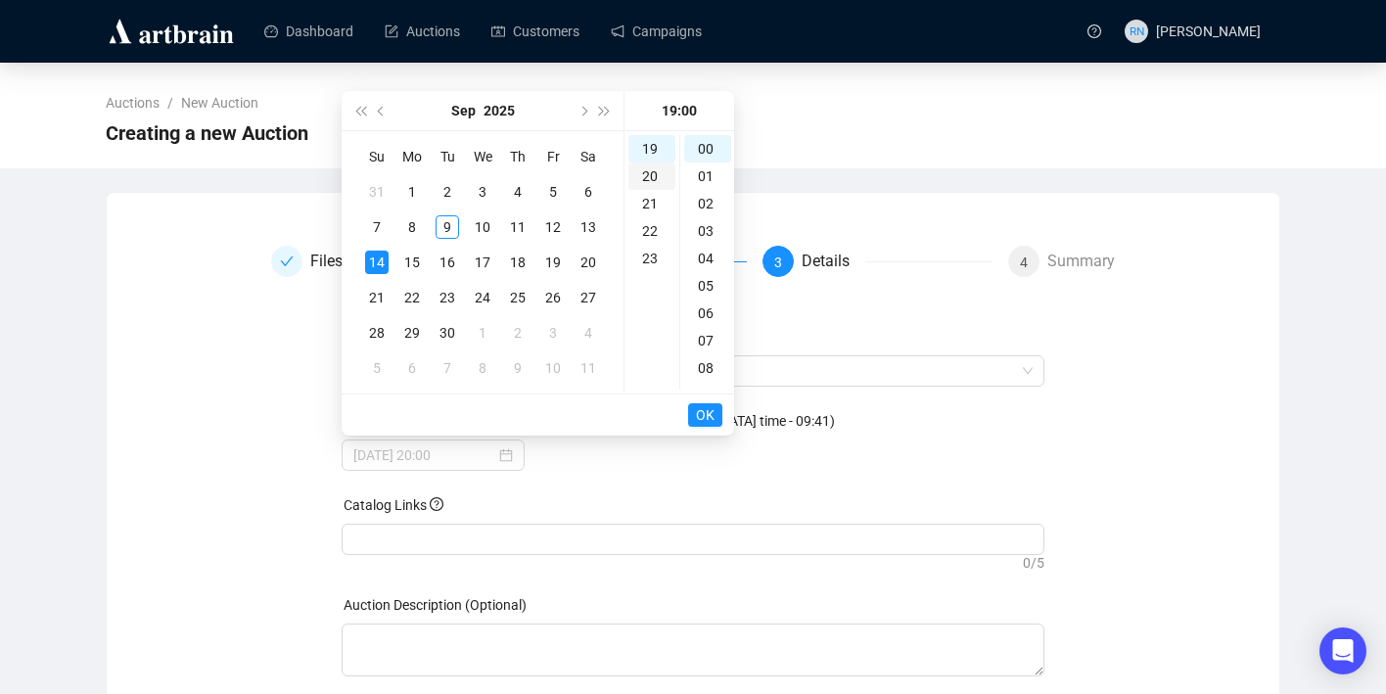
click at [654, 177] on div "20" at bounding box center [651, 175] width 47 height 27
type input "2025-09-14 20:00"
click at [710, 415] on span "OK" at bounding box center [705, 414] width 19 height 37
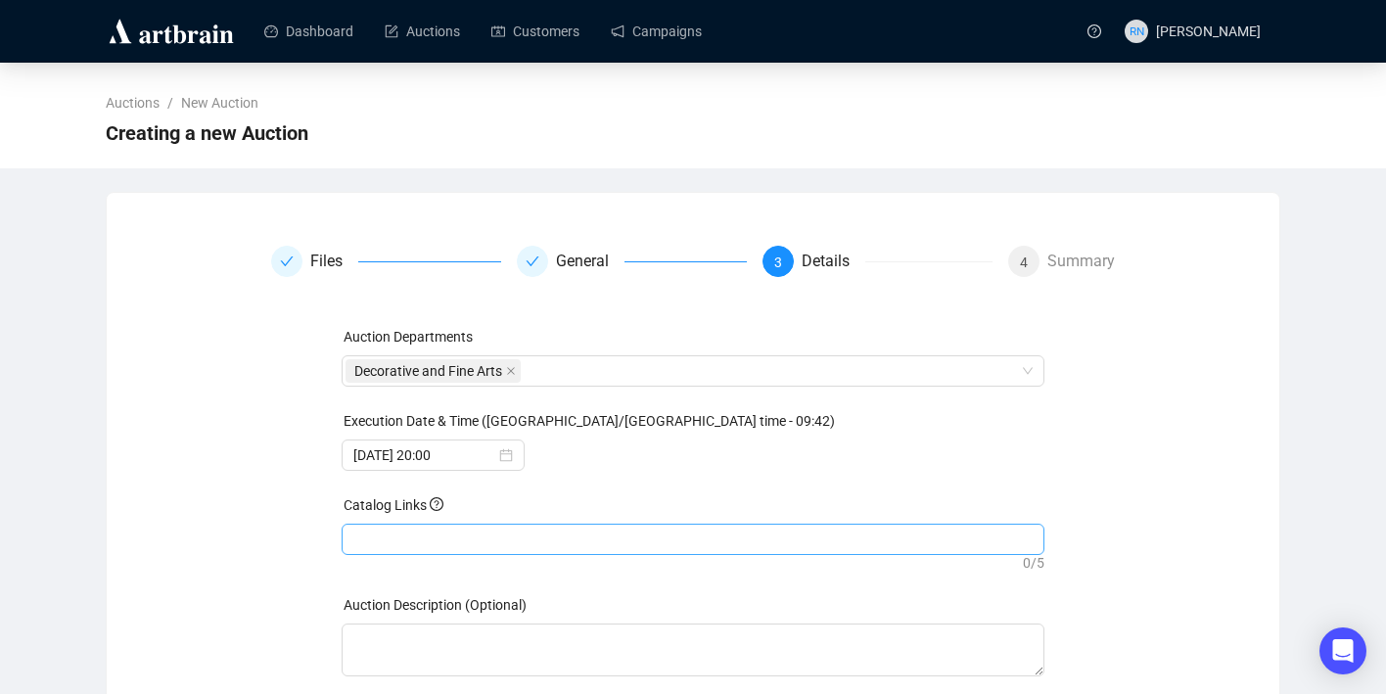
click at [429, 538] on div at bounding box center [693, 539] width 696 height 27
paste input "https://www.ozbid.com.au/auction-catalog/aboriginal-art-collectors_DO8O1VX917"
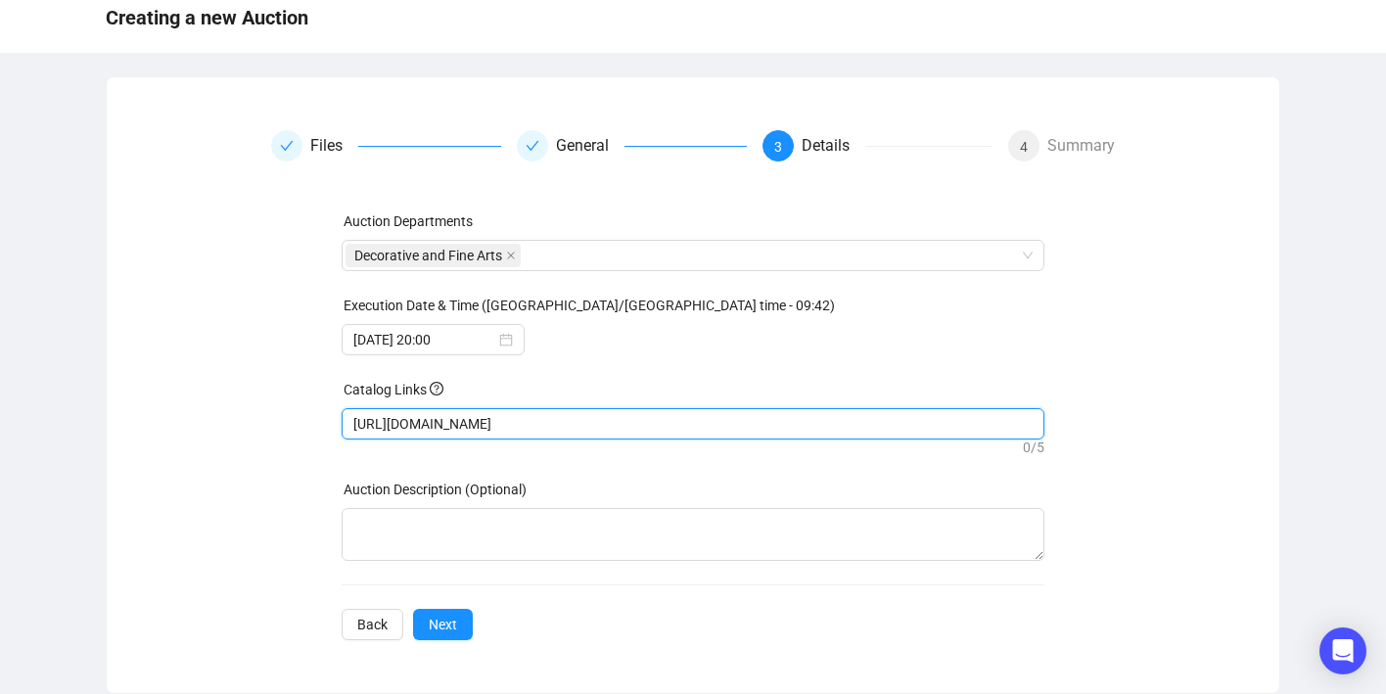
type input "https://www.ozbid.com.au/auction-catalog/aboriginal-art-collectors_DO8O1VX917"
click at [208, 577] on div "Files General 3 Details 4 Summary Auction Departments Decorative and Fine Arts …" at bounding box center [693, 385] width 1126 height 510
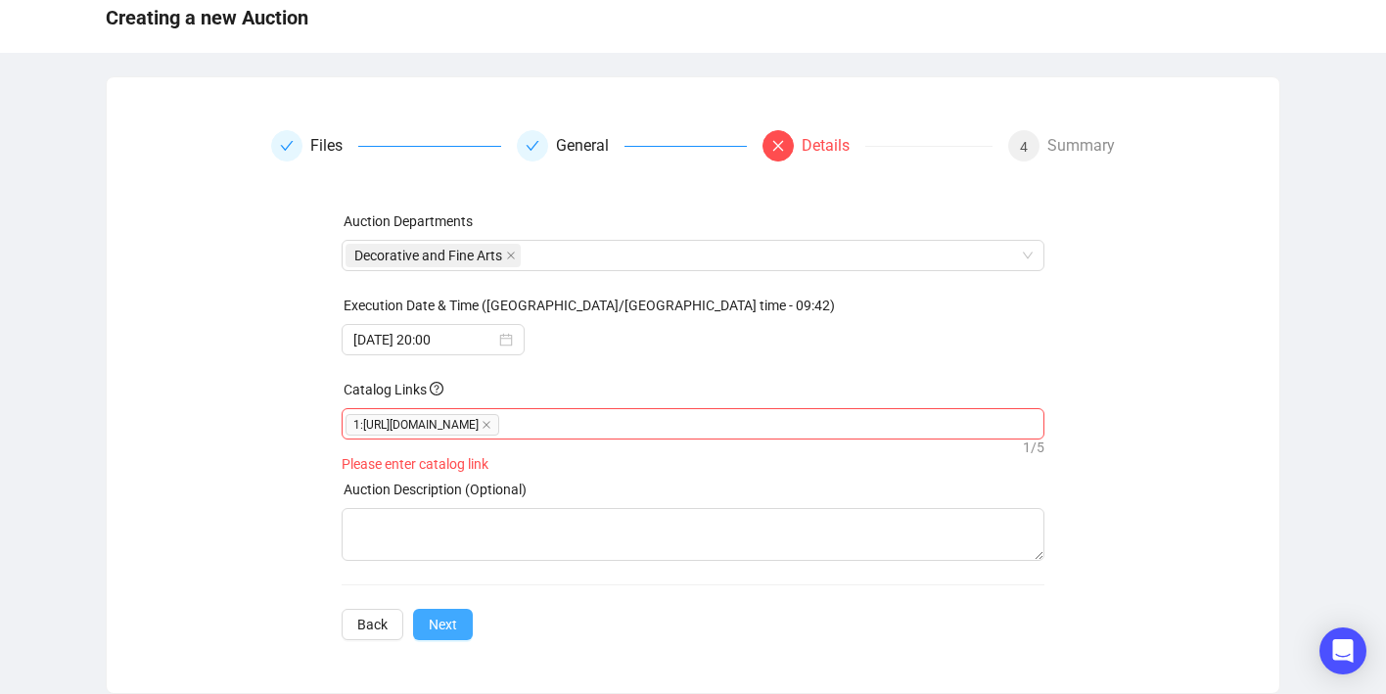
scroll to position [96, 0]
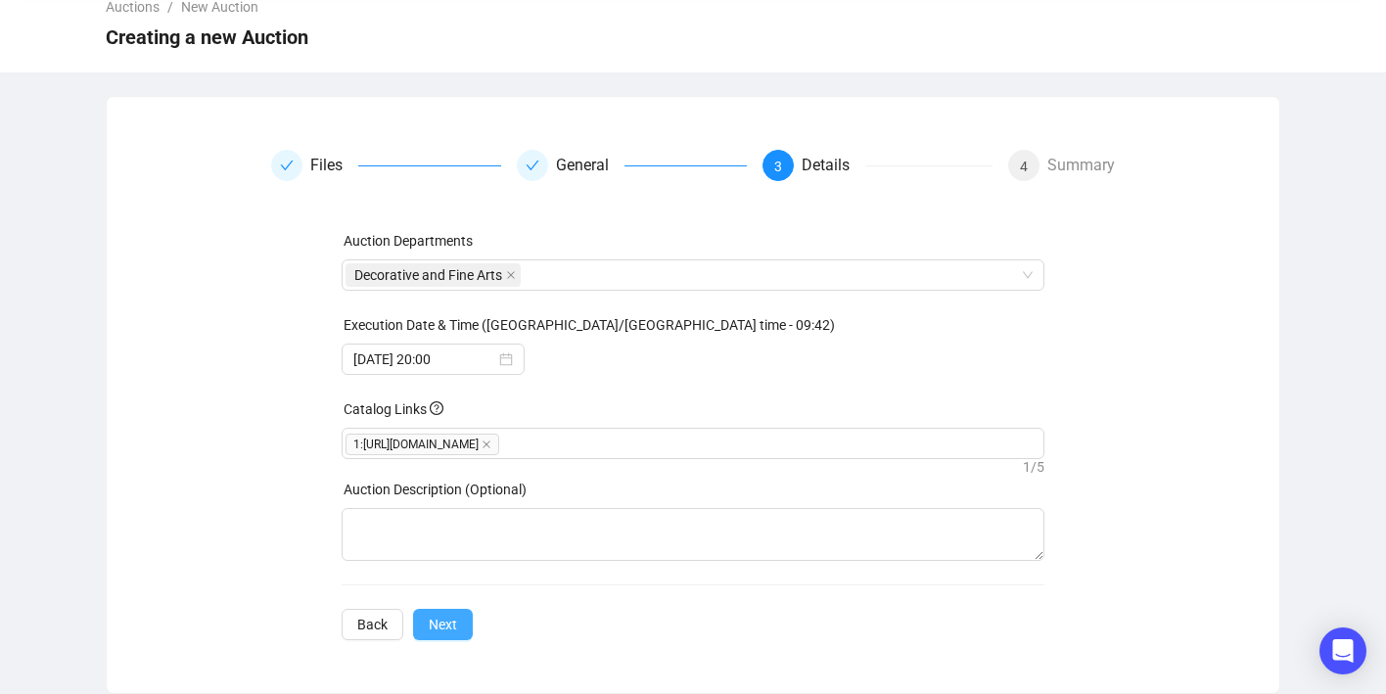
click at [463, 625] on button "Next" at bounding box center [443, 624] width 60 height 31
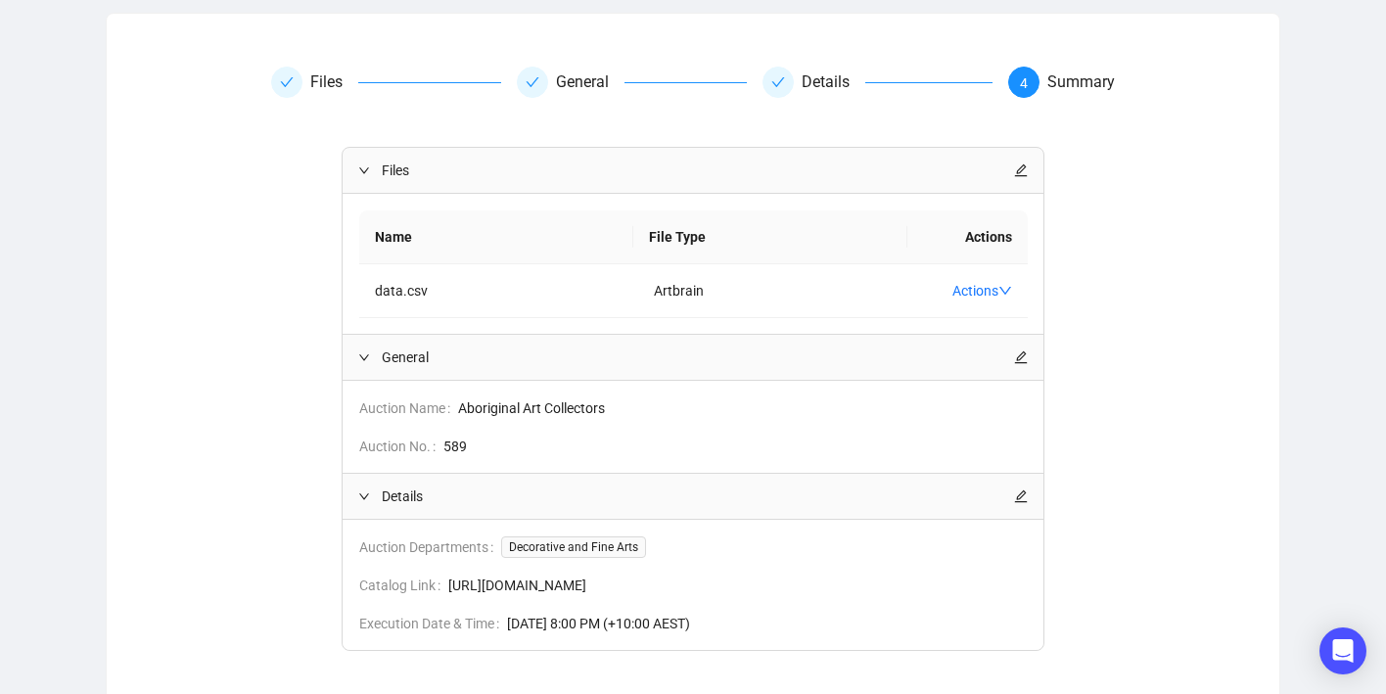
scroll to position [295, 0]
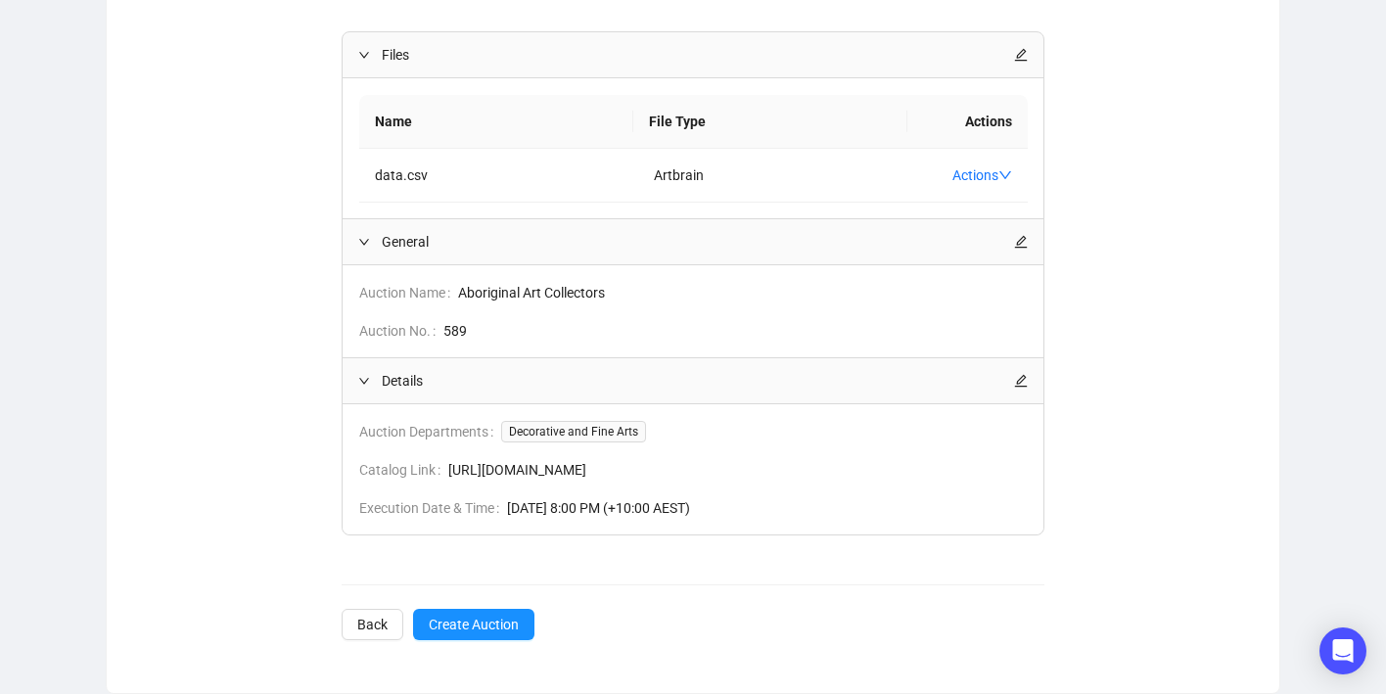
click at [463, 624] on span "Create Auction" at bounding box center [474, 625] width 90 height 22
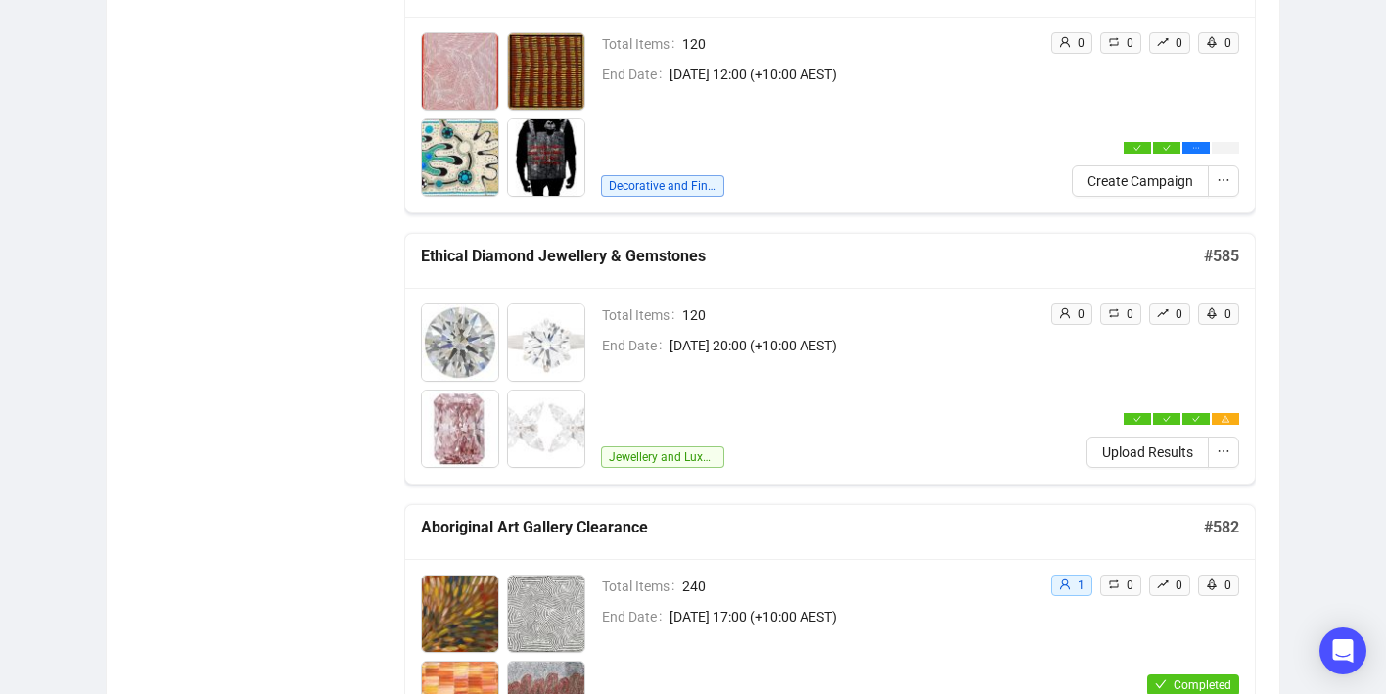
scroll to position [1014, 0]
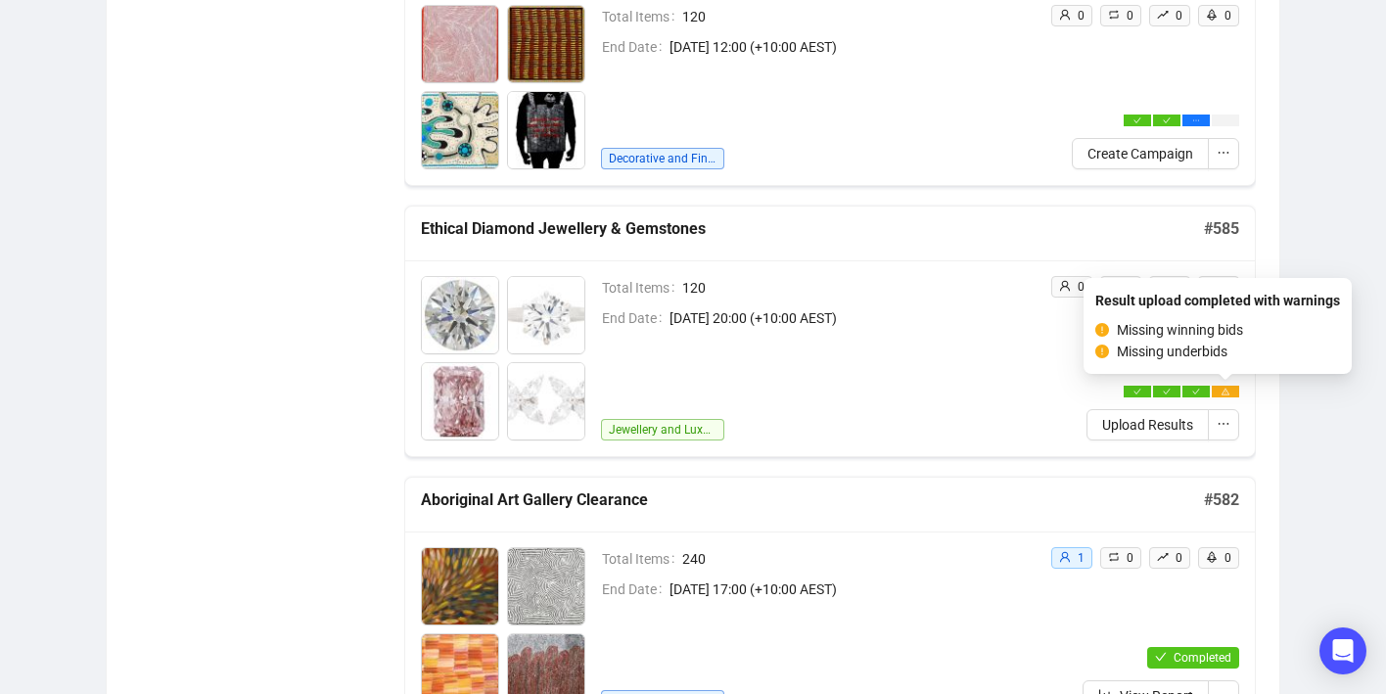
click at [1225, 393] on icon "warning" at bounding box center [1225, 391] width 8 height 7
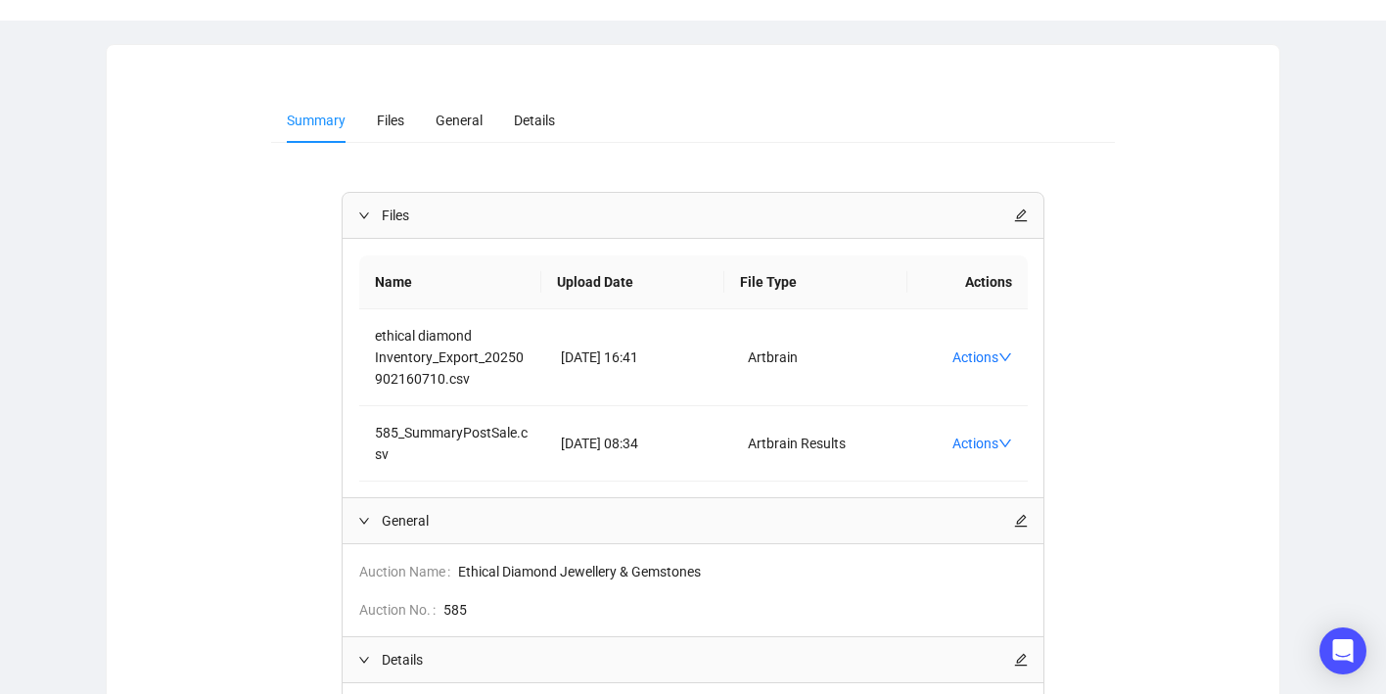
scroll to position [153, 0]
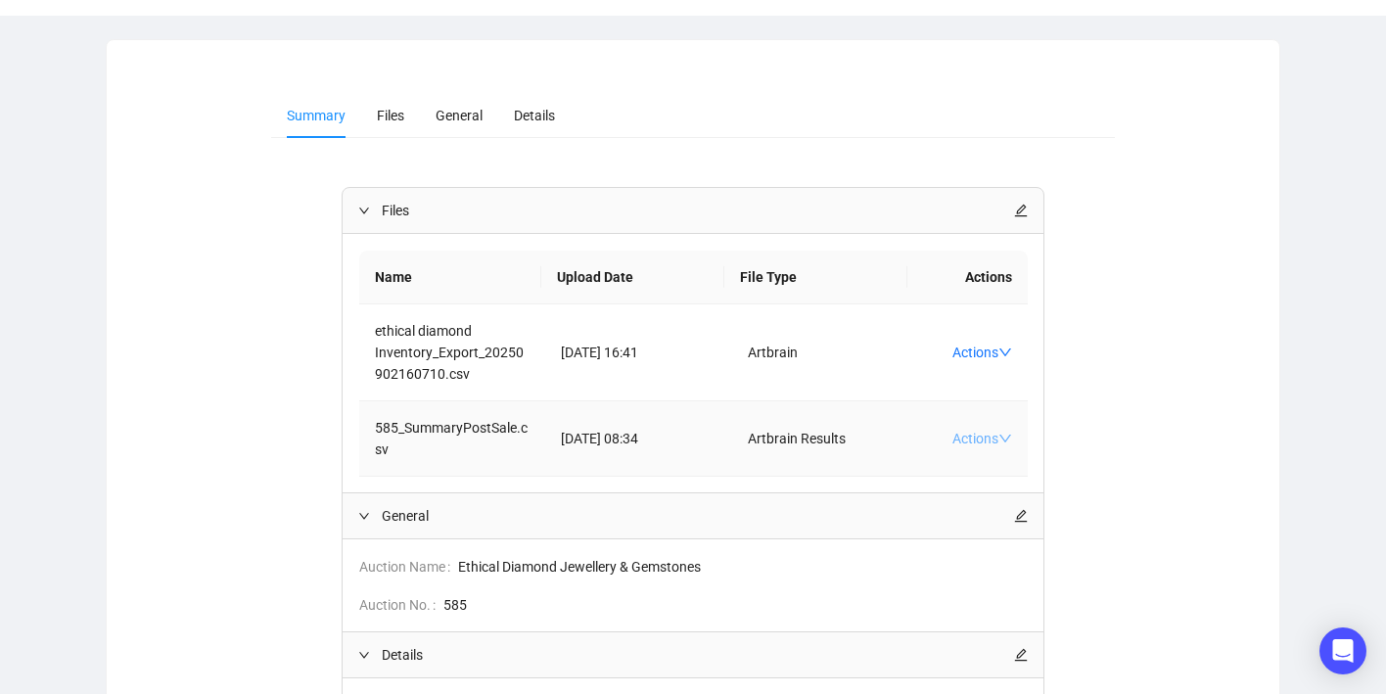
click at [992, 438] on link "Actions" at bounding box center [982, 439] width 60 height 16
click at [1103, 390] on div "Files Name Upload Date File Type Actions ethical diamond Inventory_Export_20250…" at bounding box center [693, 550] width 845 height 727
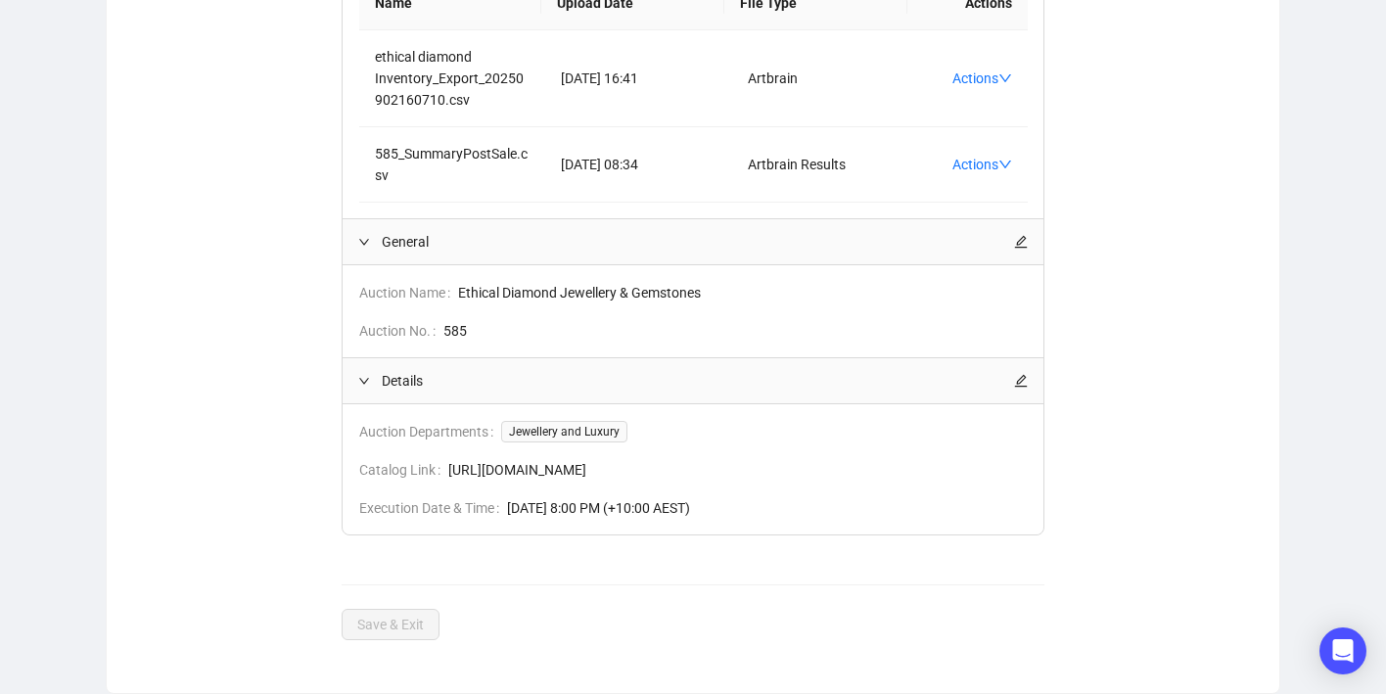
scroll to position [0, 0]
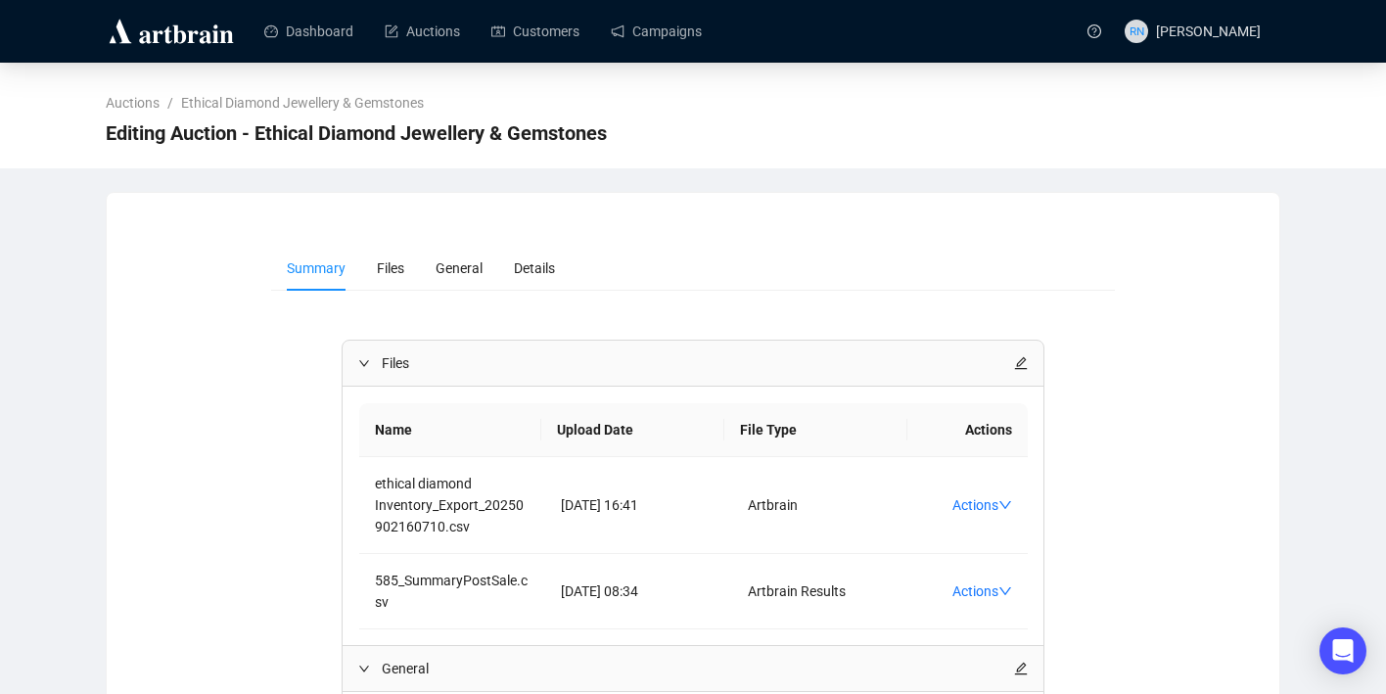
click at [179, 44] on img at bounding box center [171, 31] width 131 height 31
